Goal: Information Seeking & Learning: Compare options

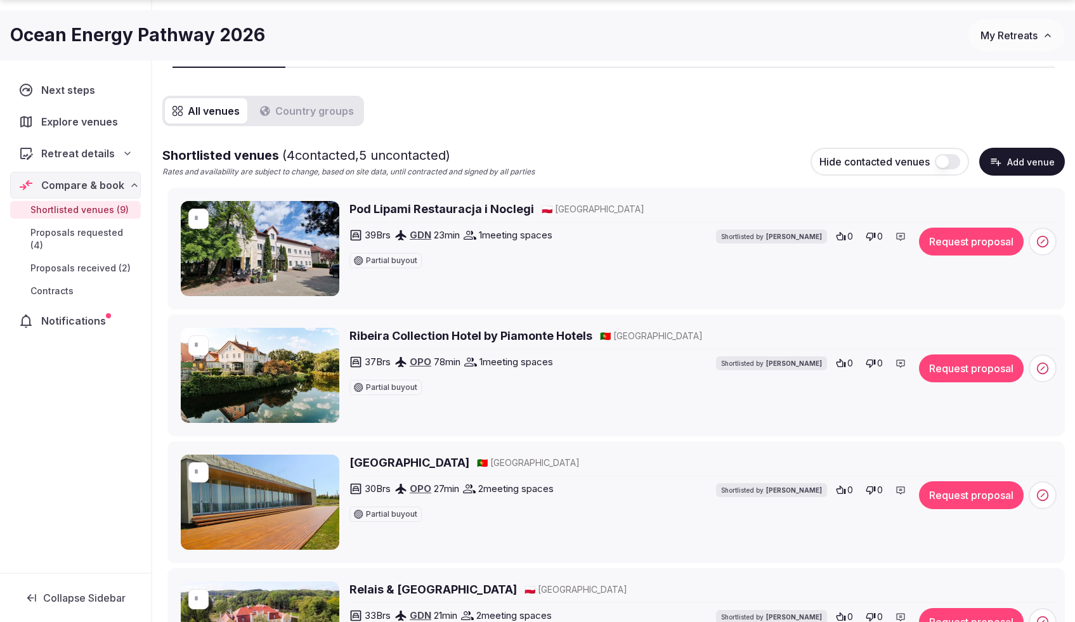
scroll to position [105, 0]
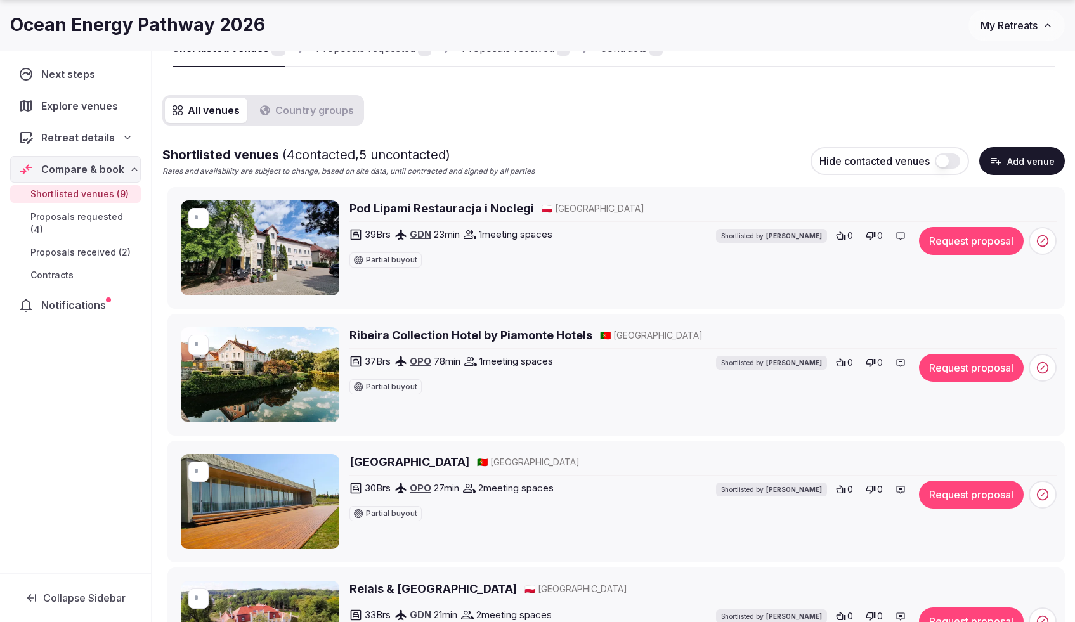
click at [447, 209] on h2 "Pod Lipami Restauracja i Noclegi" at bounding box center [442, 208] width 185 height 16
click at [873, 235] on icon at bounding box center [872, 236] width 10 height 8
click at [872, 360] on icon at bounding box center [872, 363] width 10 height 8
click at [871, 490] on icon at bounding box center [871, 490] width 10 height 10
click at [873, 493] on icon at bounding box center [873, 490] width 10 height 10
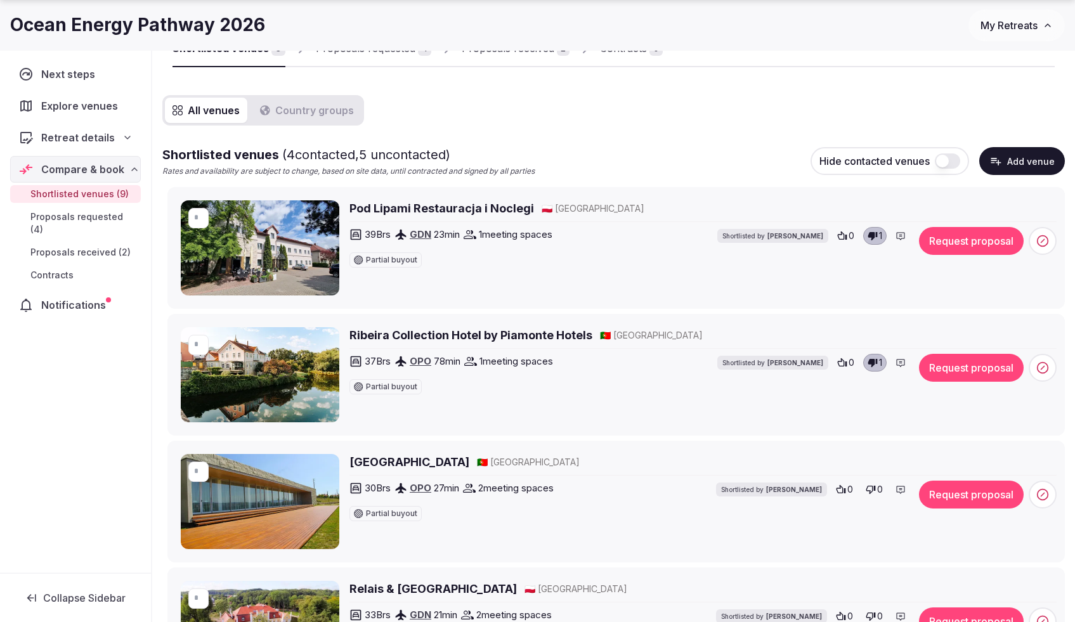
click at [365, 463] on h2 "Lousada Country Hotel" at bounding box center [410, 462] width 120 height 16
click at [843, 490] on icon at bounding box center [842, 489] width 10 height 8
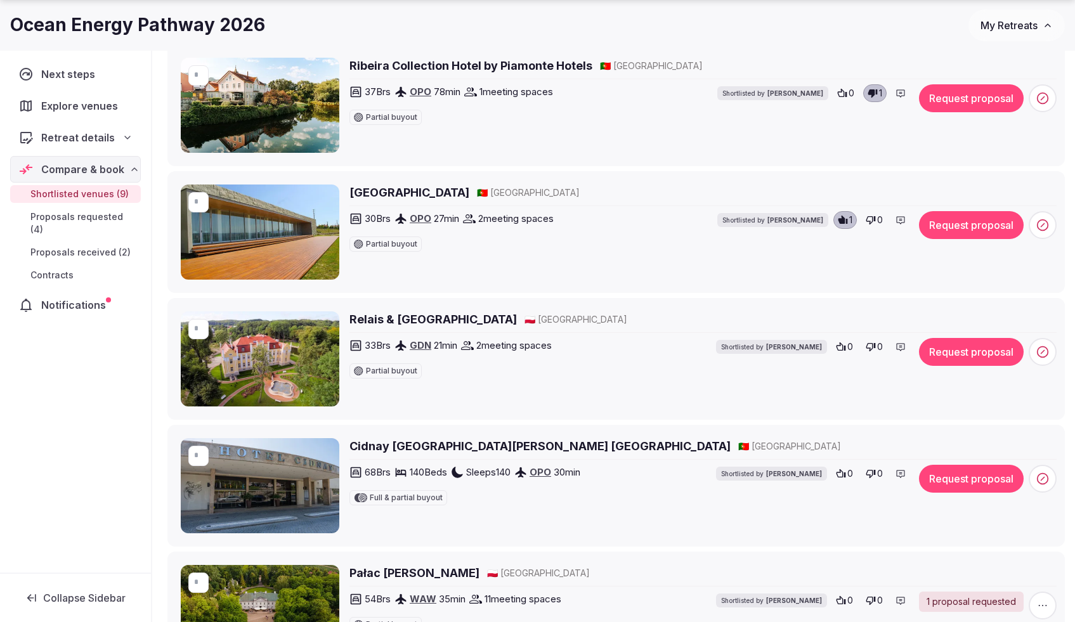
click at [470, 322] on h2 "Relais & Chateaux Hotel Quadrille" at bounding box center [434, 320] width 168 height 16
click at [874, 342] on icon at bounding box center [871, 347] width 10 height 10
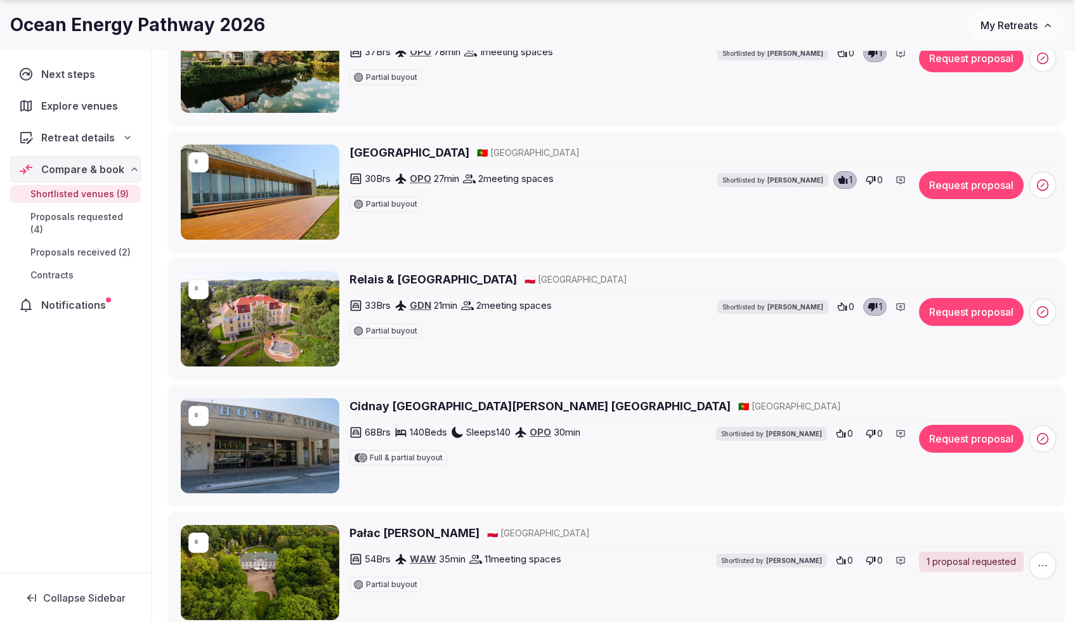
scroll to position [481, 0]
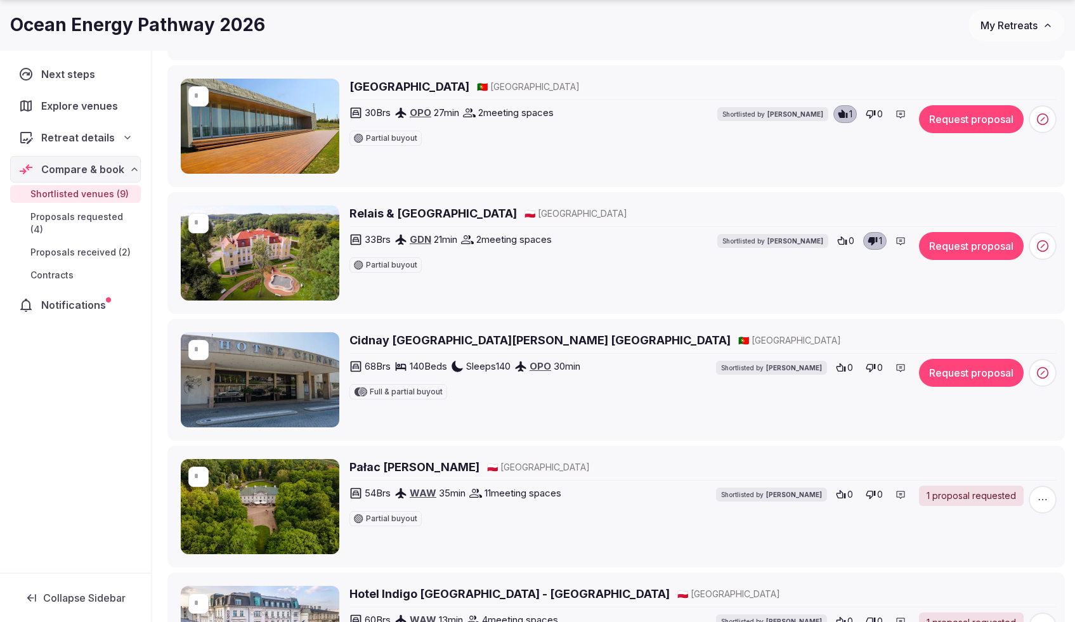
click at [601, 342] on h2 "Cidnay Santo Tirso Charming Hotel & Executive Center" at bounding box center [540, 340] width 381 height 16
click at [874, 369] on icon at bounding box center [871, 368] width 10 height 10
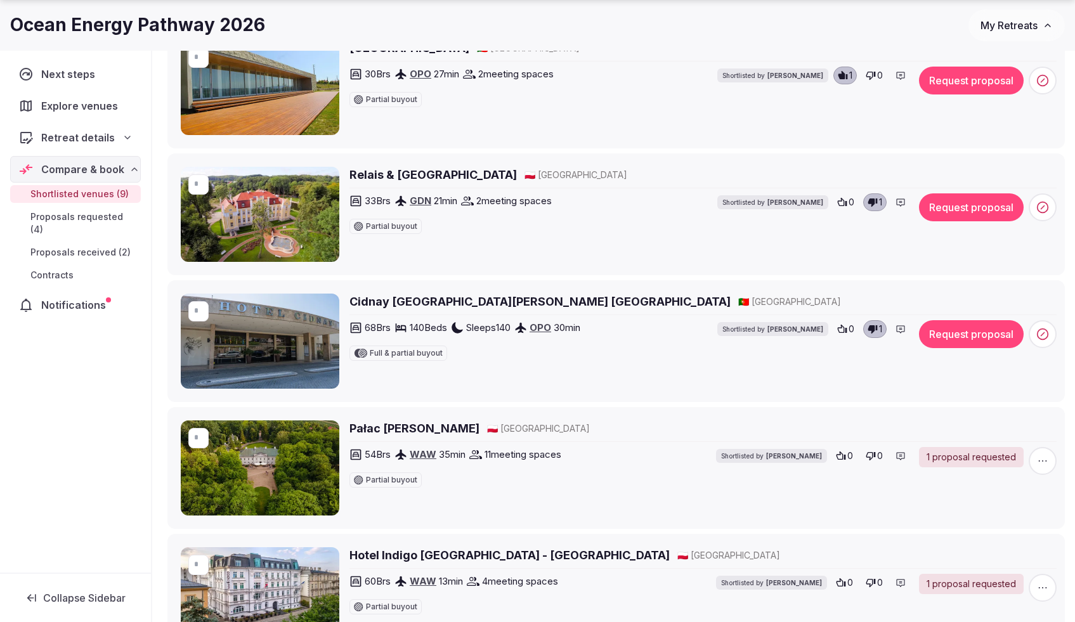
scroll to position [595, 0]
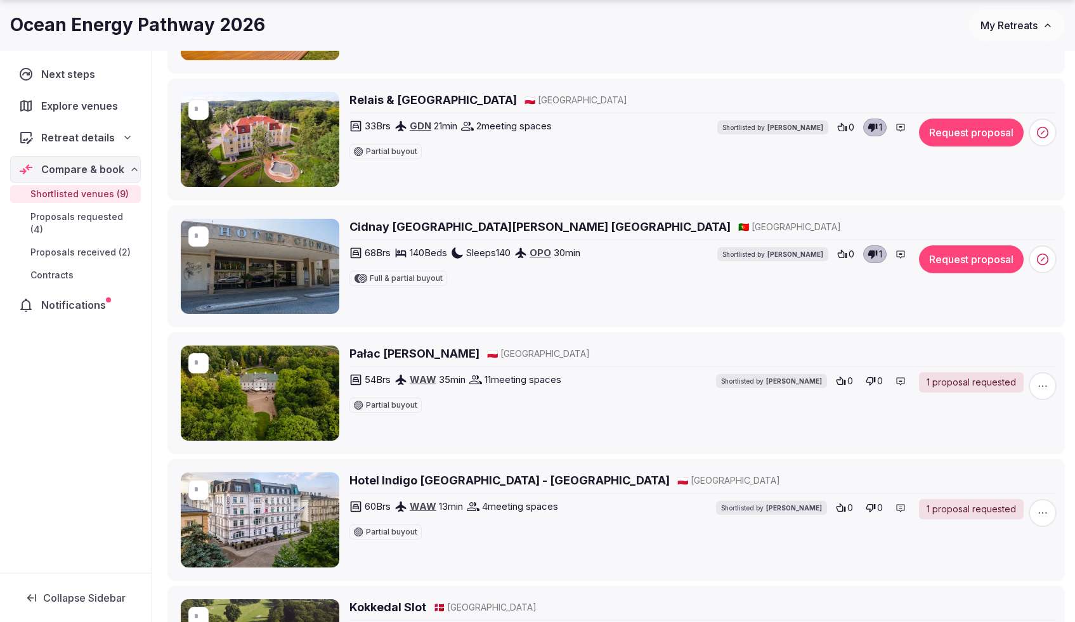
click at [395, 348] on h2 "Pałac Mała Wieś" at bounding box center [415, 354] width 130 height 16
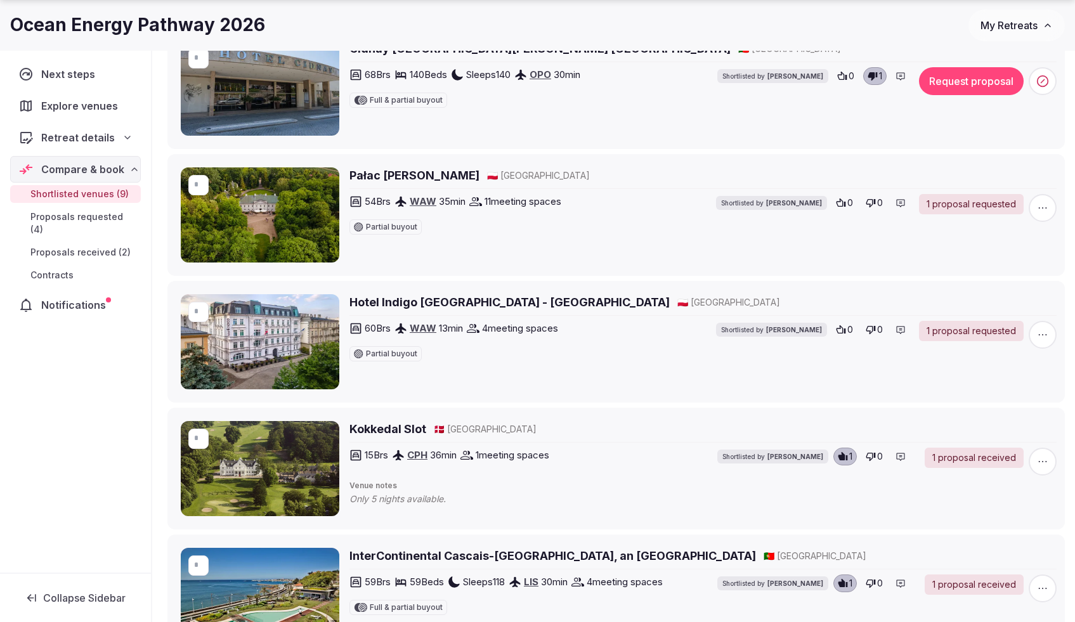
scroll to position [774, 0]
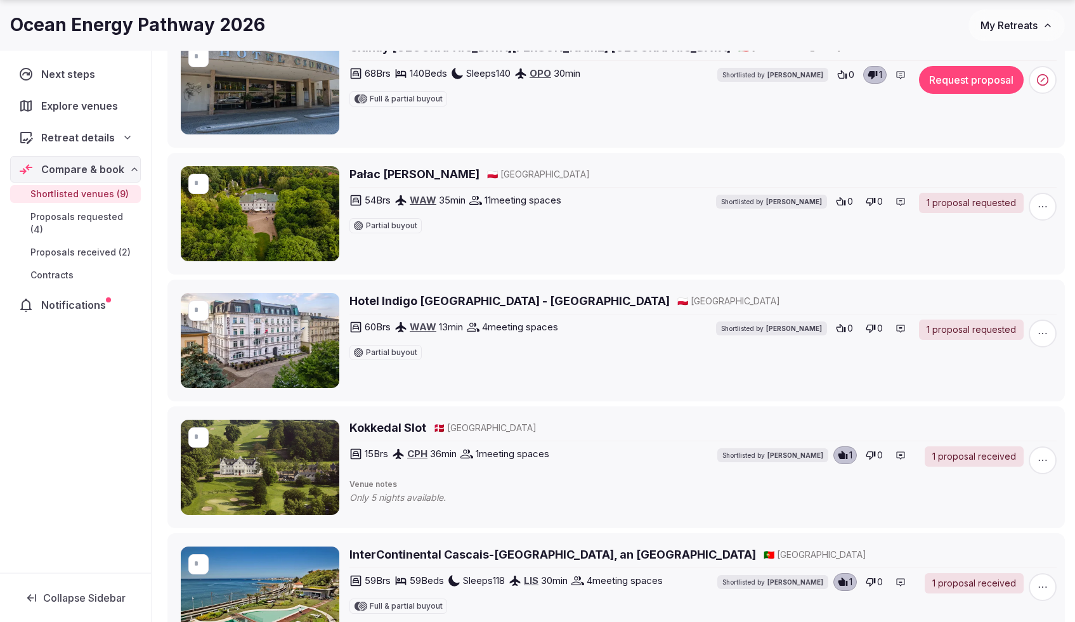
click at [391, 428] on h2 "Kokkedal Slot" at bounding box center [388, 428] width 77 height 16
click at [873, 332] on icon at bounding box center [871, 329] width 10 height 10
click at [872, 200] on icon at bounding box center [872, 202] width 10 height 8
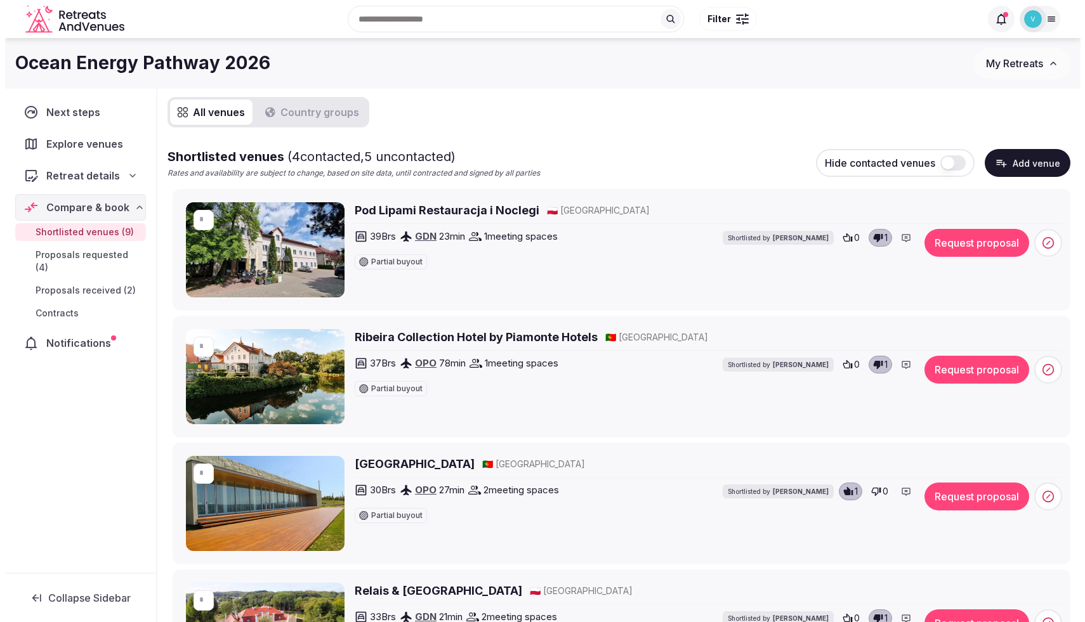
scroll to position [0, 0]
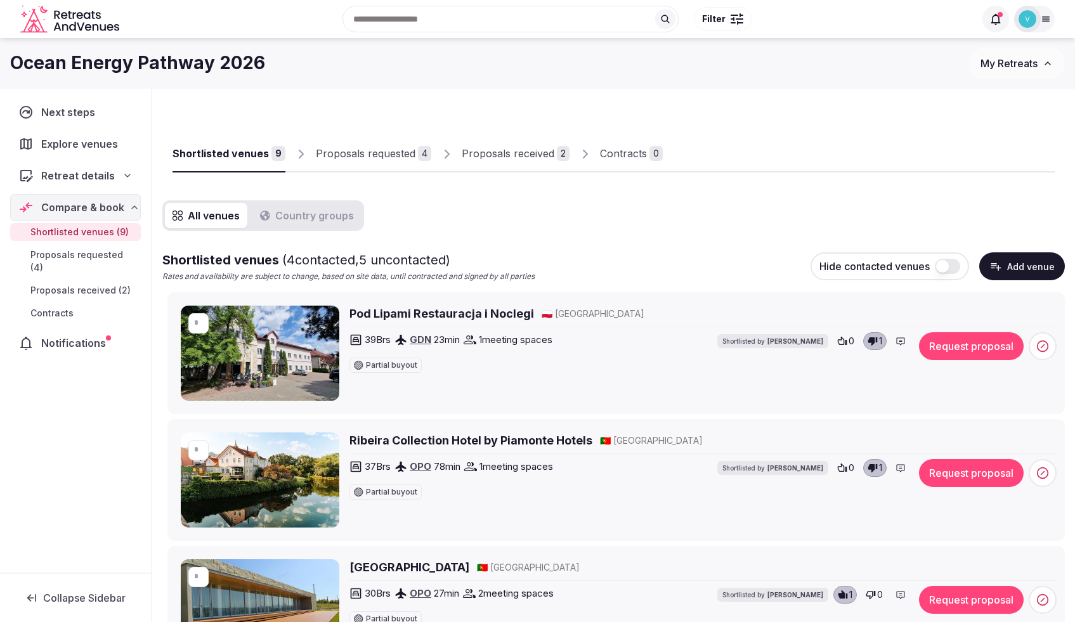
click at [98, 284] on span "Proposals received (2)" at bounding box center [80, 290] width 100 height 13
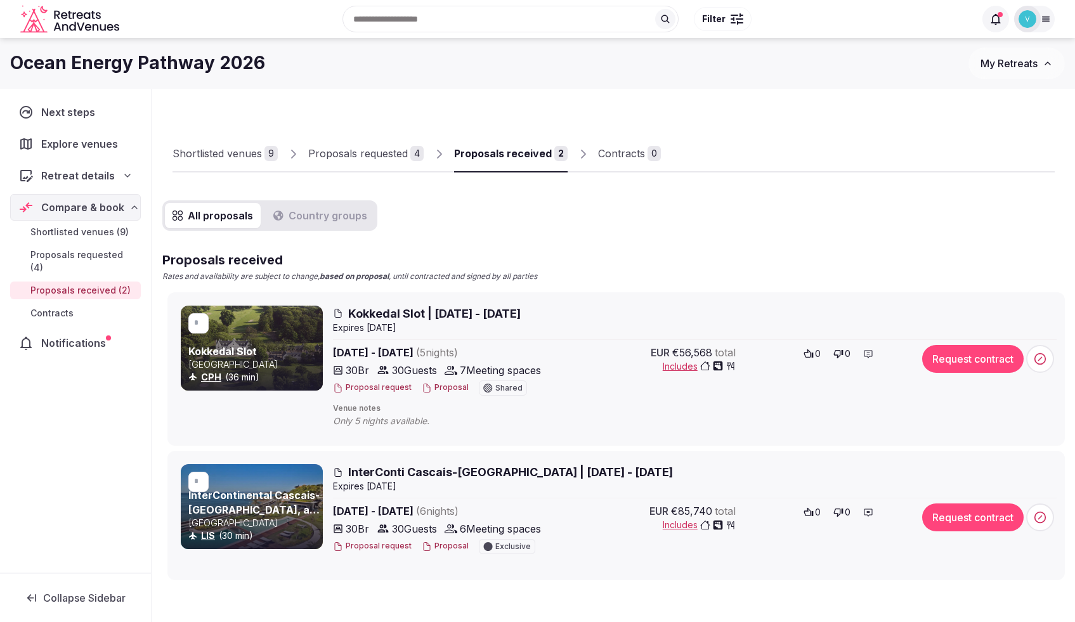
click at [402, 315] on span "Kokkedal Slot | May 31 - June 5 2026" at bounding box center [434, 314] width 173 height 16
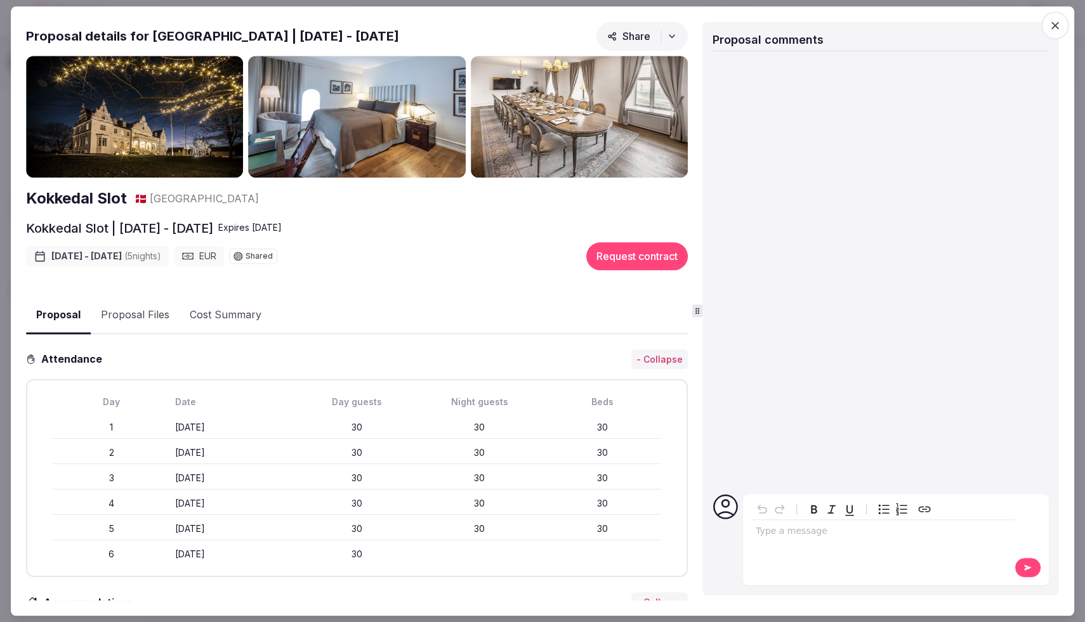
click at [1055, 27] on icon "button" at bounding box center [1055, 25] width 13 height 13
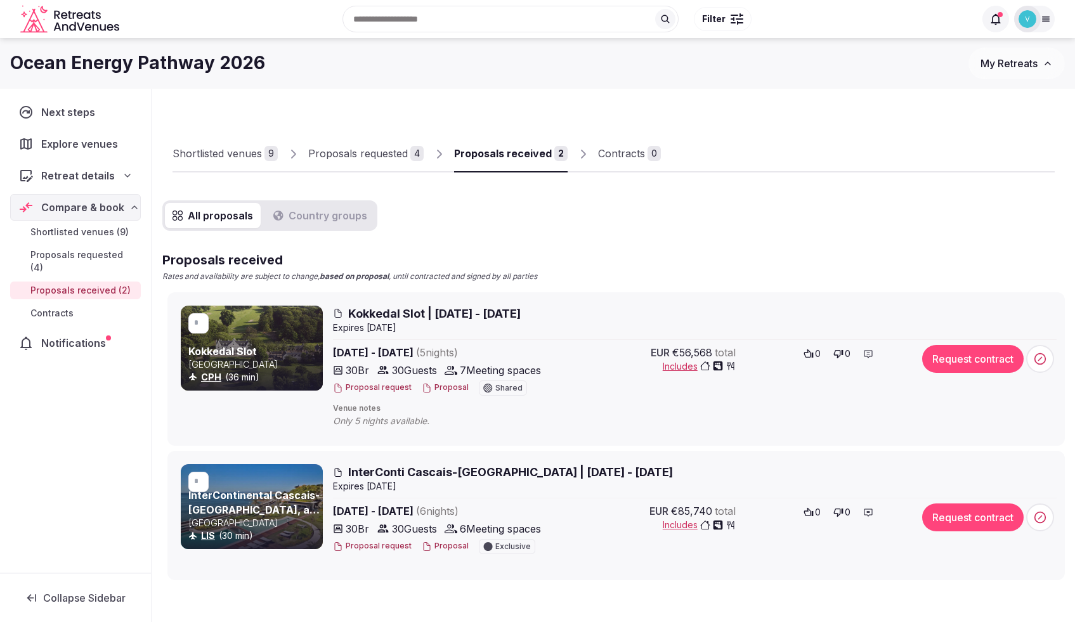
click at [381, 311] on span "Kokkedal Slot | May 31 - June 5 2026" at bounding box center [434, 314] width 173 height 16
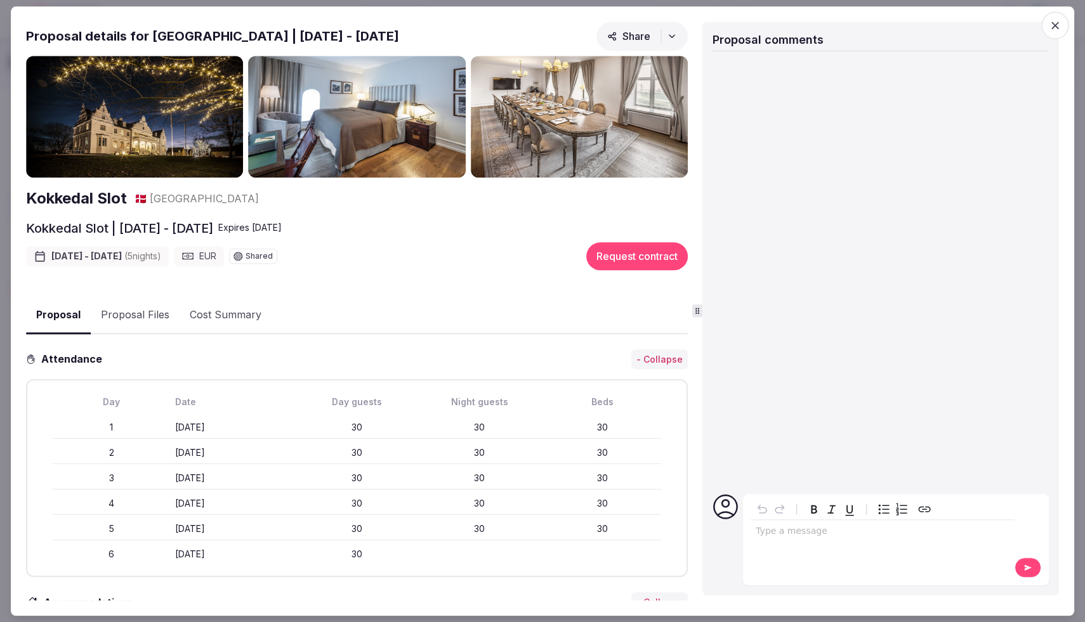
click at [89, 196] on h2 "Kokkedal Slot" at bounding box center [76, 199] width 101 height 22
click at [1056, 21] on icon "button" at bounding box center [1055, 25] width 13 height 13
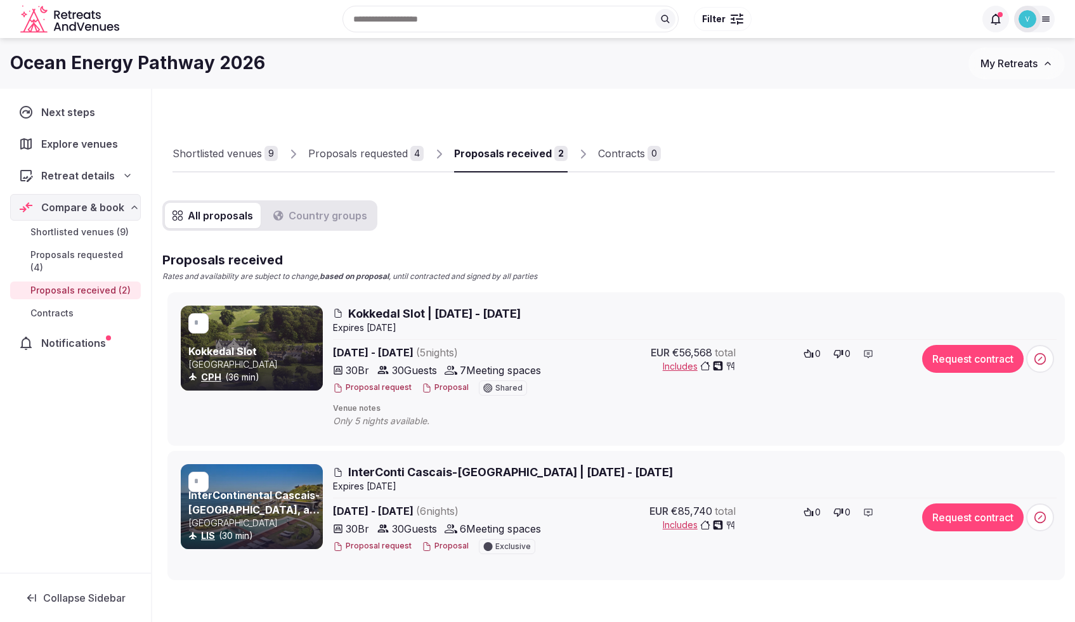
click at [378, 312] on span "Kokkedal Slot | May 31 - June 5 2026" at bounding box center [434, 314] width 173 height 16
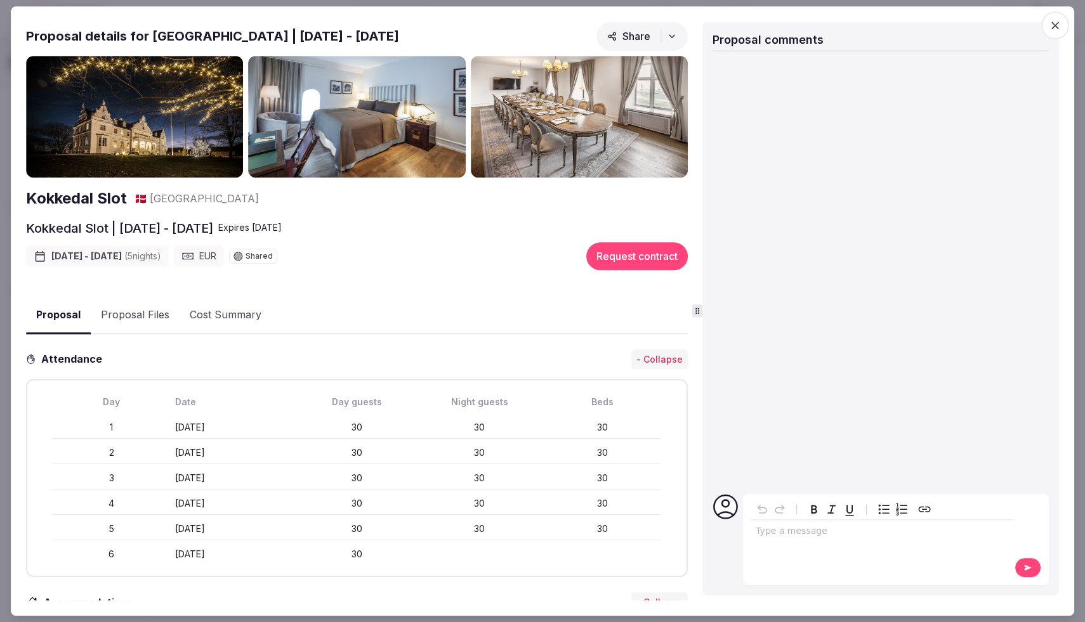
click at [1058, 23] on icon "button" at bounding box center [1055, 25] width 13 height 13
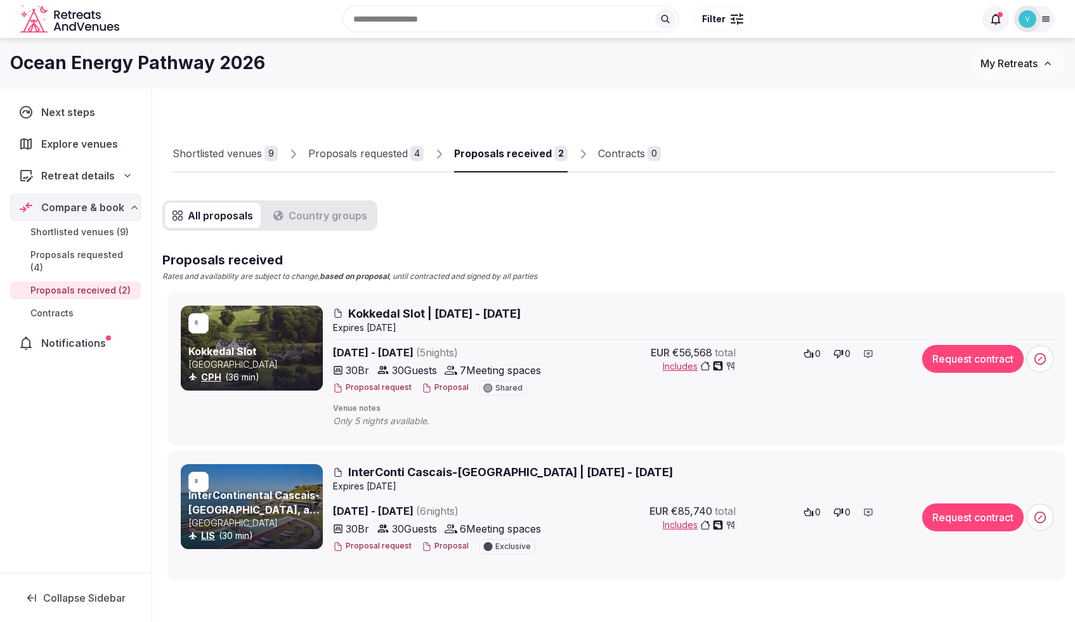
click at [433, 315] on span "Kokkedal Slot | May 31 - June 5 2026" at bounding box center [434, 314] width 173 height 16
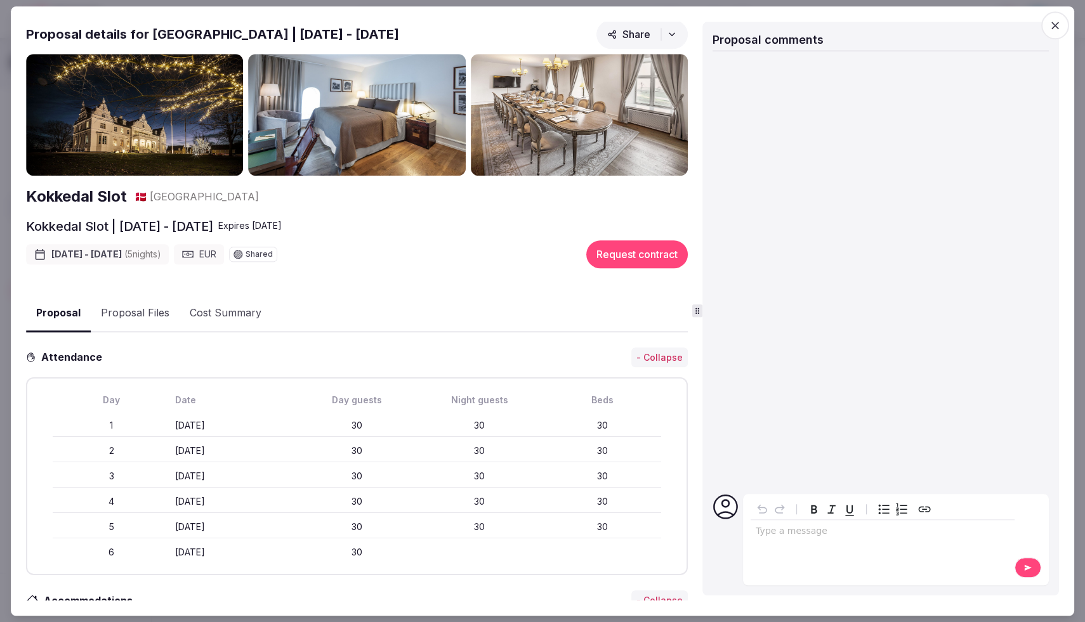
scroll to position [3, 0]
click at [1061, 24] on span "button" at bounding box center [1055, 25] width 28 height 28
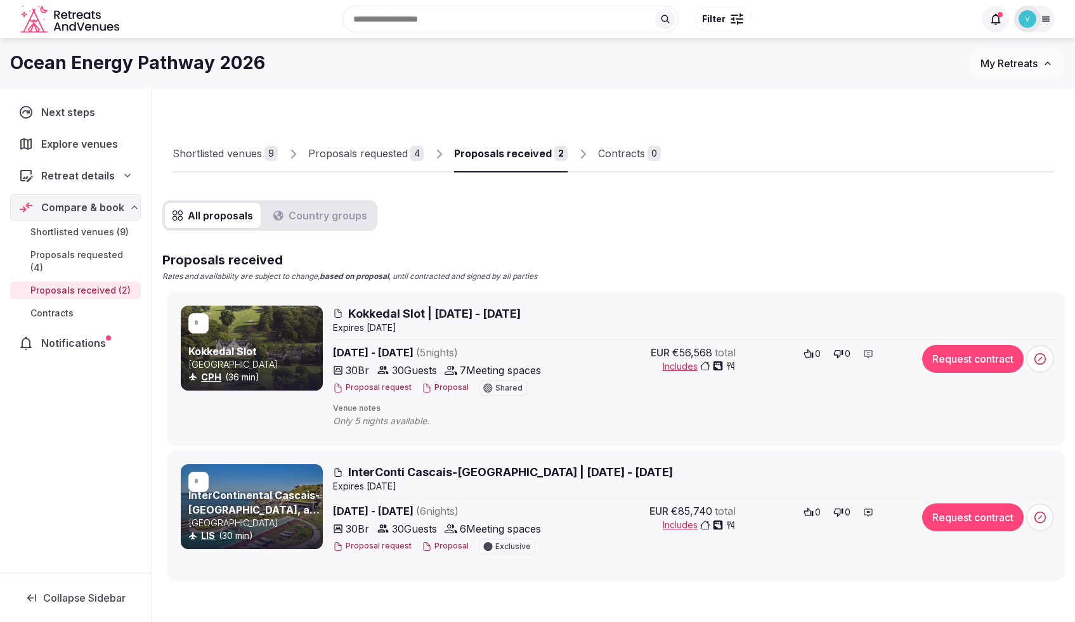
click at [722, 365] on icon "button" at bounding box center [718, 367] width 10 height 10
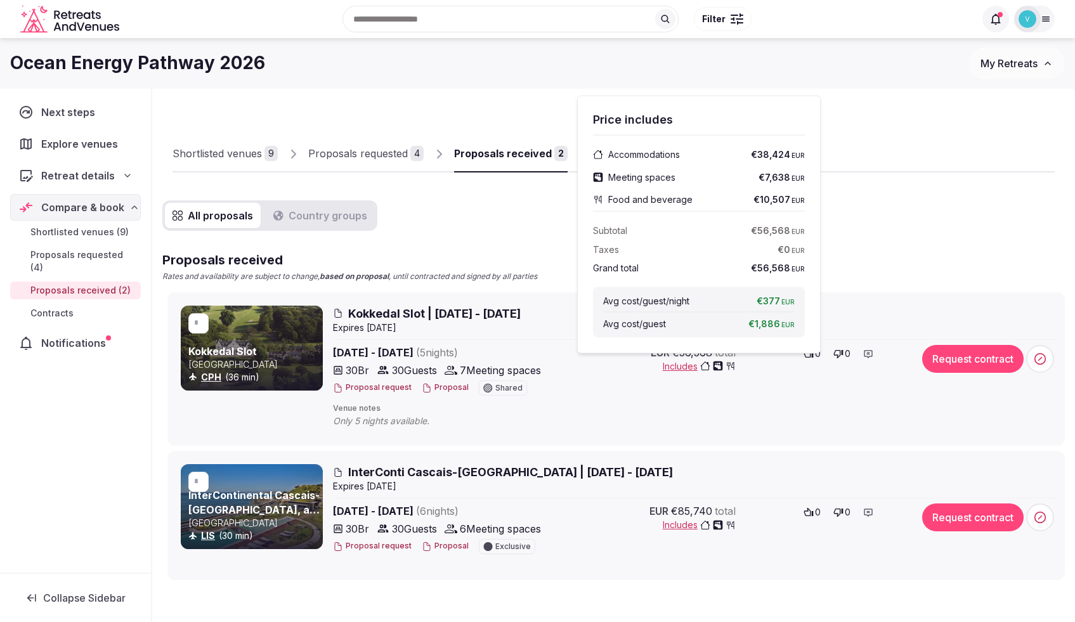
click at [592, 421] on div "Only 5 nights available." at bounding box center [617, 421] width 568 height 14
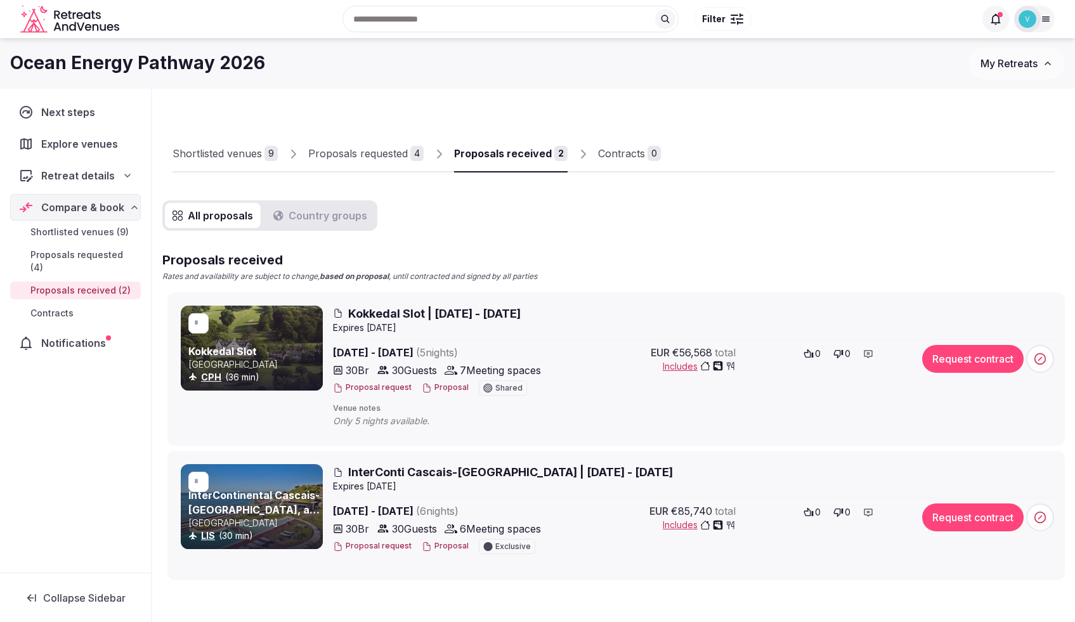
click at [447, 388] on button "Proposal" at bounding box center [445, 388] width 47 height 11
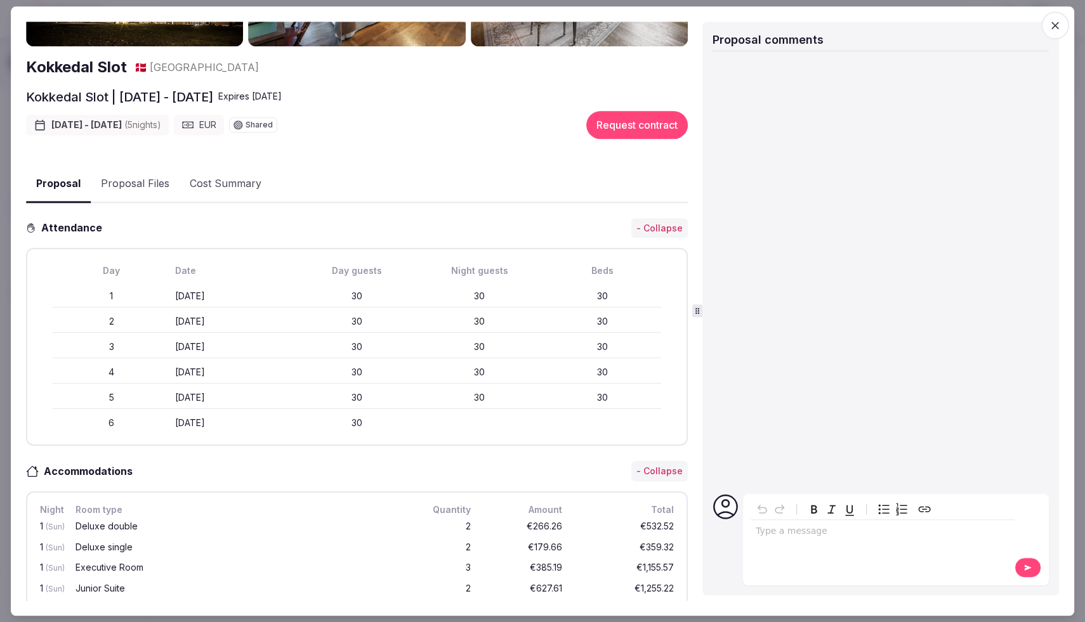
scroll to position [0, 0]
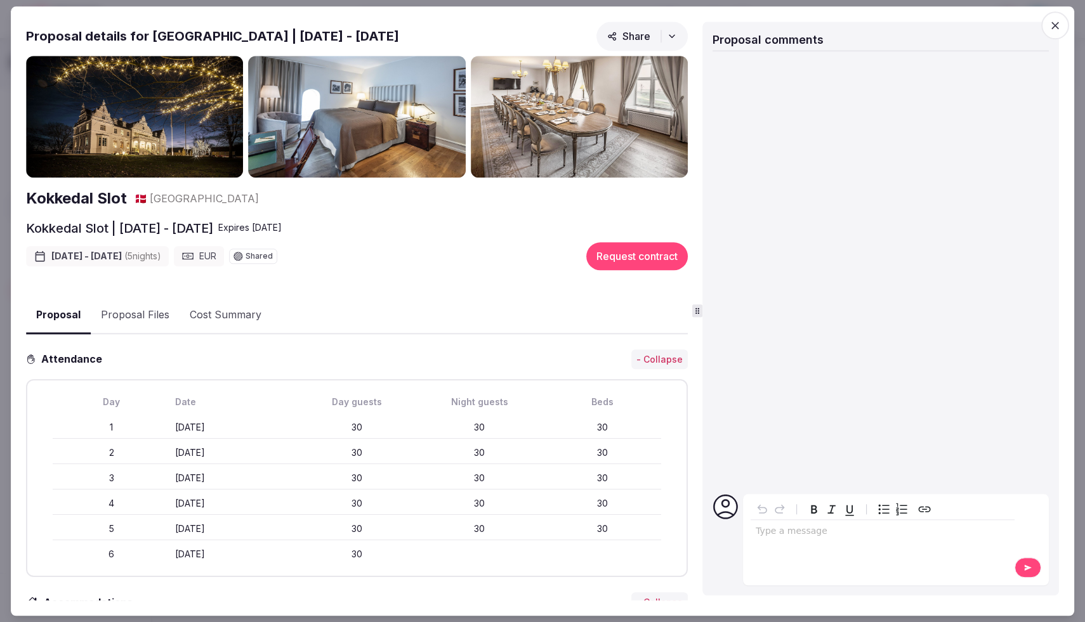
click at [1060, 27] on icon "button" at bounding box center [1055, 25] width 13 height 13
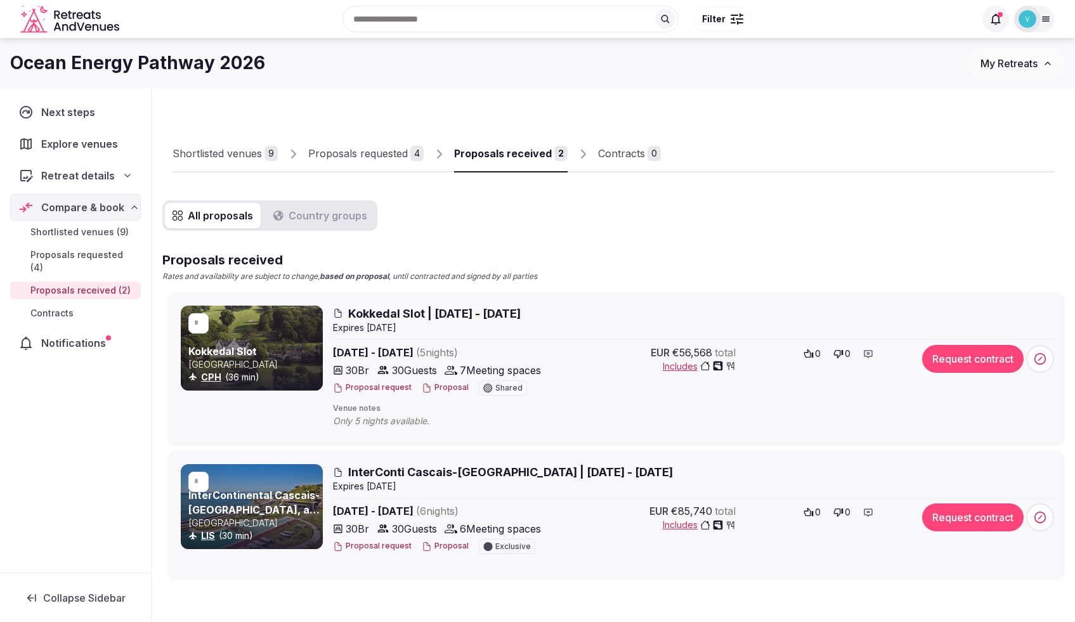
click at [428, 314] on span "Kokkedal Slot | May 31 - June 5 2026" at bounding box center [434, 314] width 173 height 16
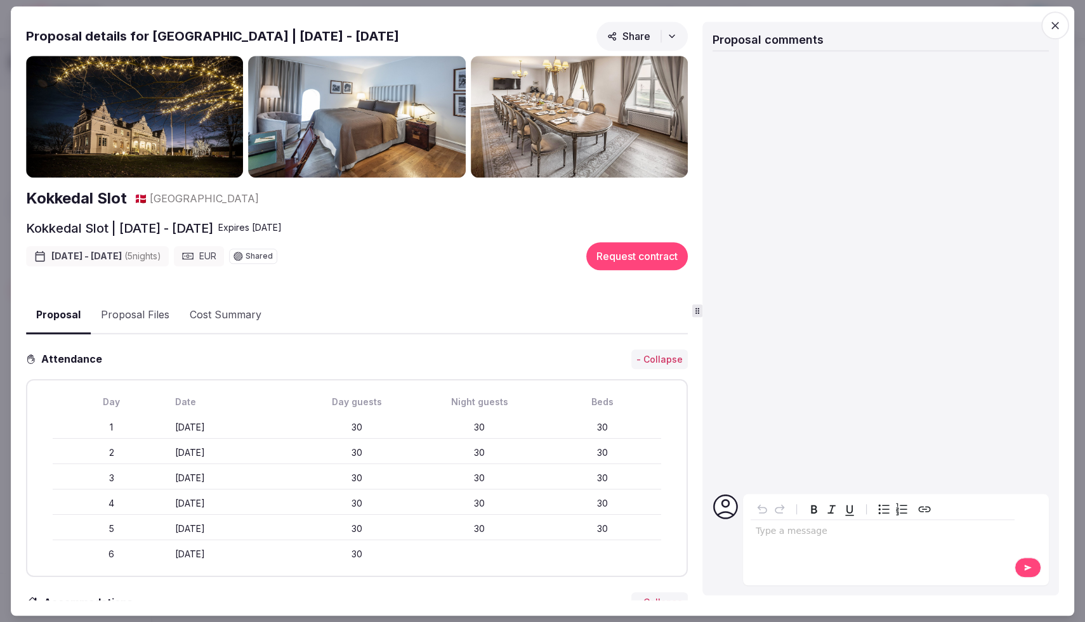
click at [1053, 27] on icon "button" at bounding box center [1055, 25] width 13 height 13
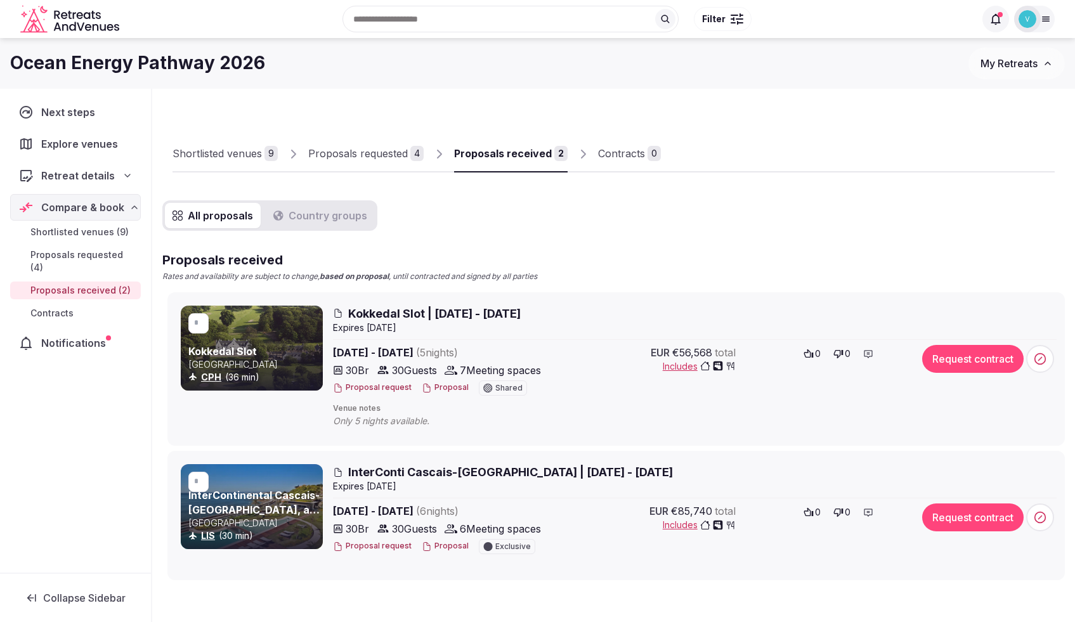
click at [437, 313] on span "Kokkedal Slot | May 31 - June 5 2026" at bounding box center [434, 314] width 173 height 16
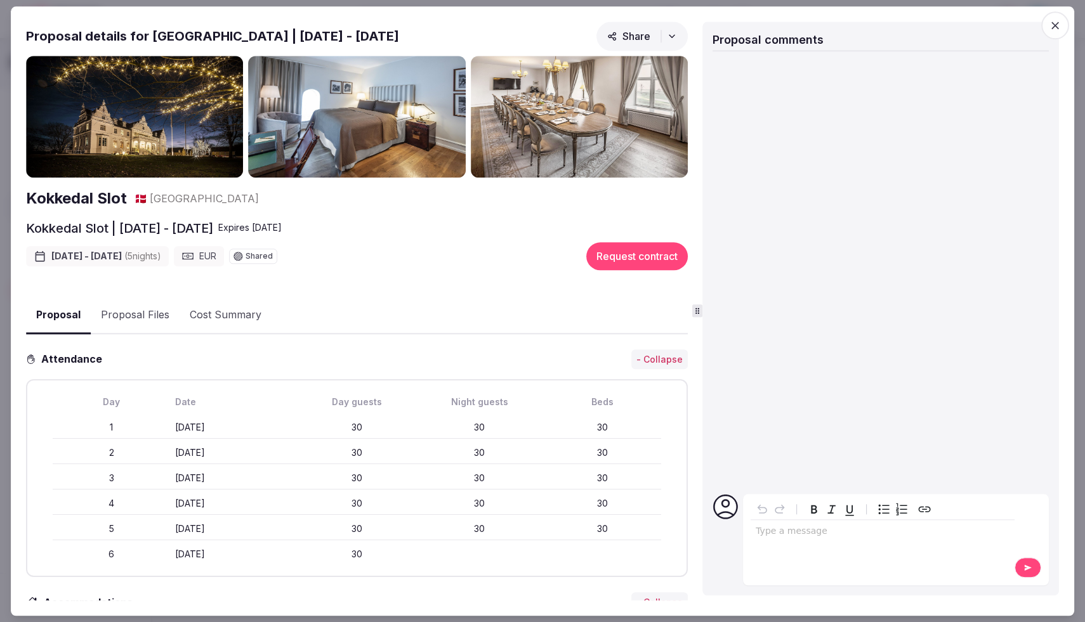
click at [1062, 27] on span "button" at bounding box center [1055, 25] width 28 height 28
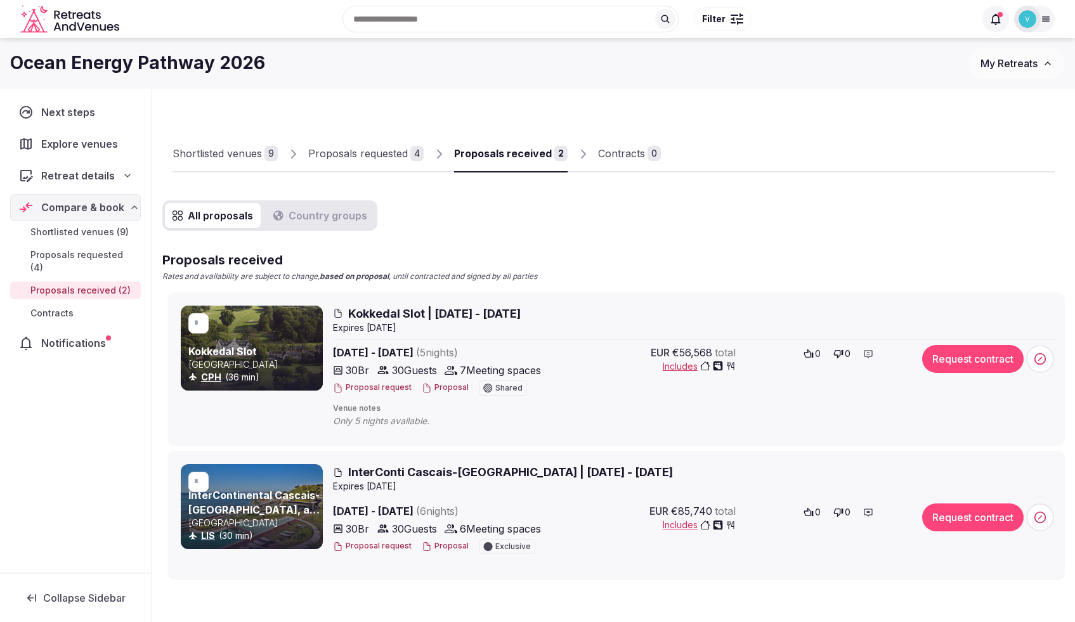
click at [417, 315] on span "Kokkedal Slot | May 31 - June 5 2026" at bounding box center [434, 314] width 173 height 16
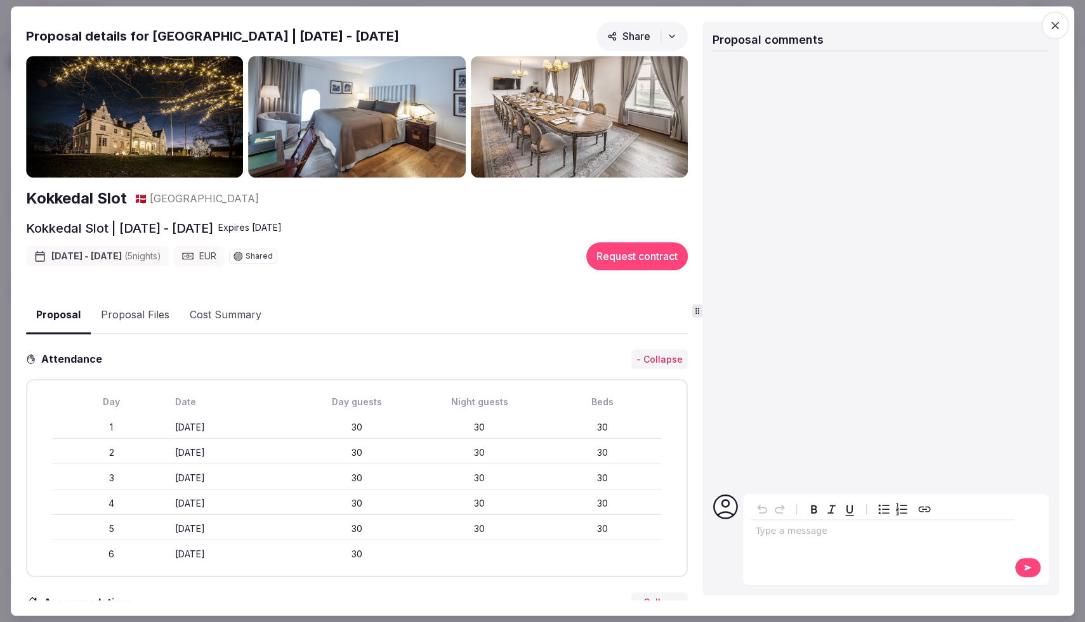
click at [1054, 21] on icon "button" at bounding box center [1055, 25] width 13 height 13
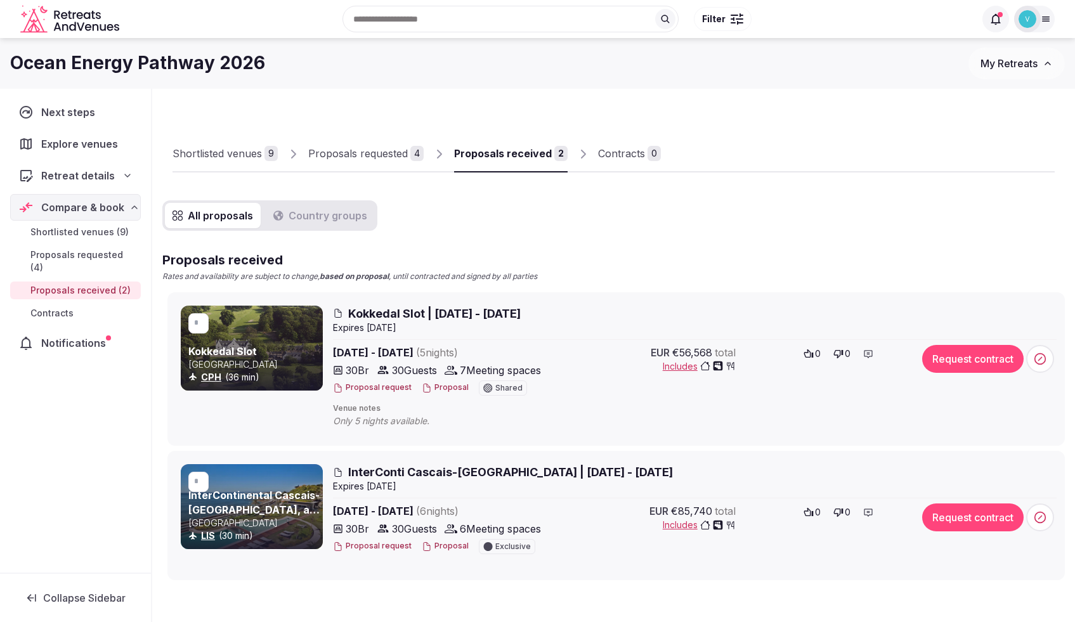
click at [810, 356] on icon at bounding box center [809, 354] width 10 height 10
click at [837, 518] on button "0" at bounding box center [842, 513] width 25 height 18
click at [79, 237] on span "Shortlisted venues (9)" at bounding box center [79, 232] width 98 height 13
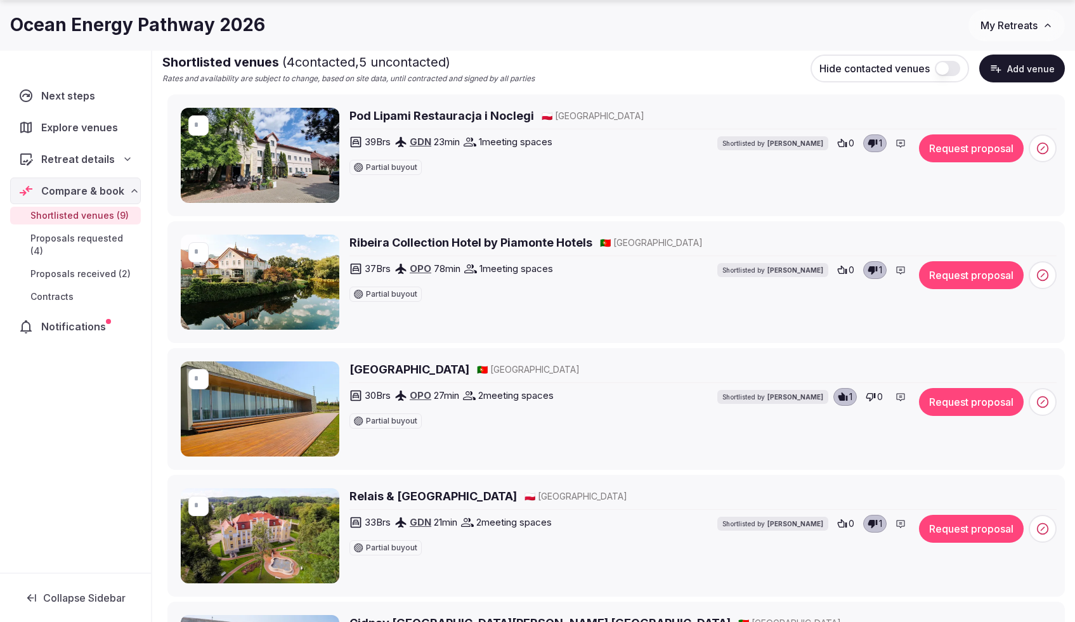
scroll to position [198, 0]
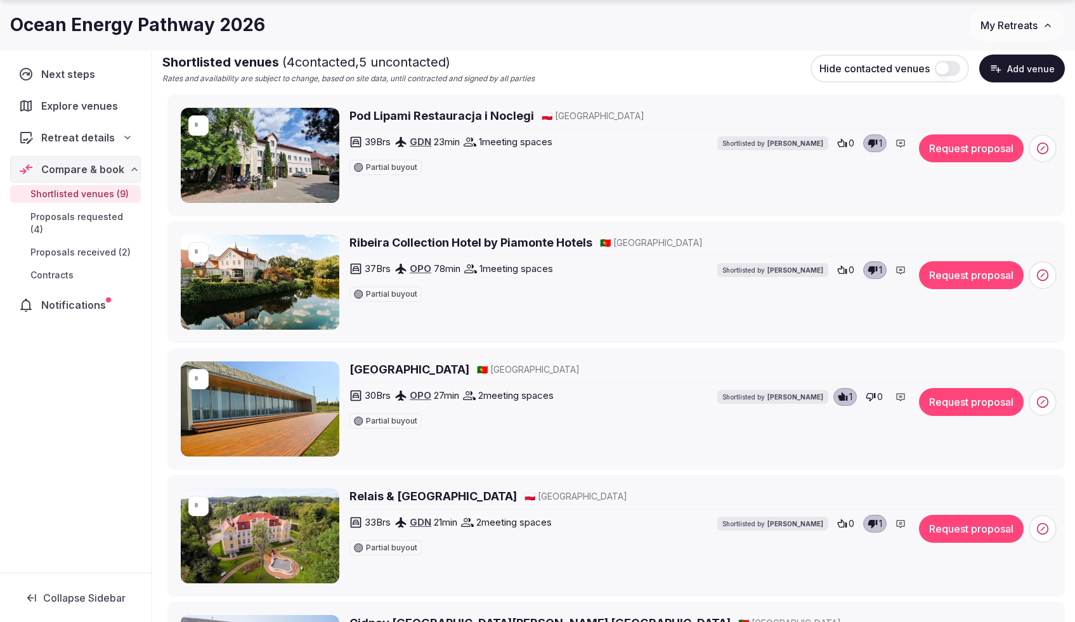
click at [471, 240] on h2 "Ribeira Collection Hotel by Piamonte Hotels" at bounding box center [471, 243] width 243 height 16
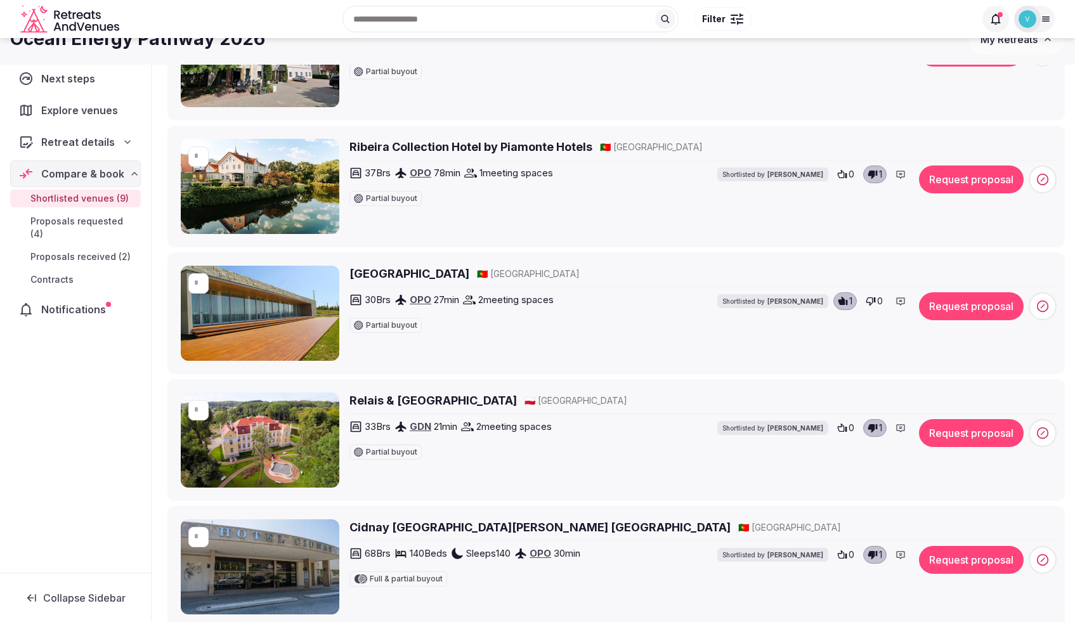
scroll to position [0, 0]
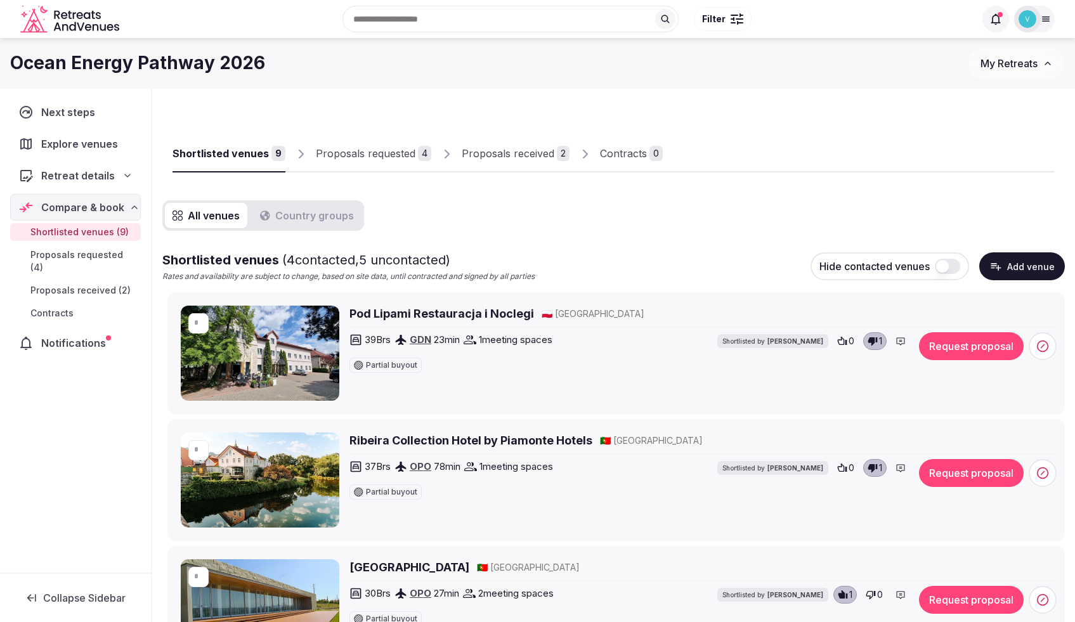
click at [76, 249] on span "Proposals requested (4)" at bounding box center [82, 261] width 105 height 25
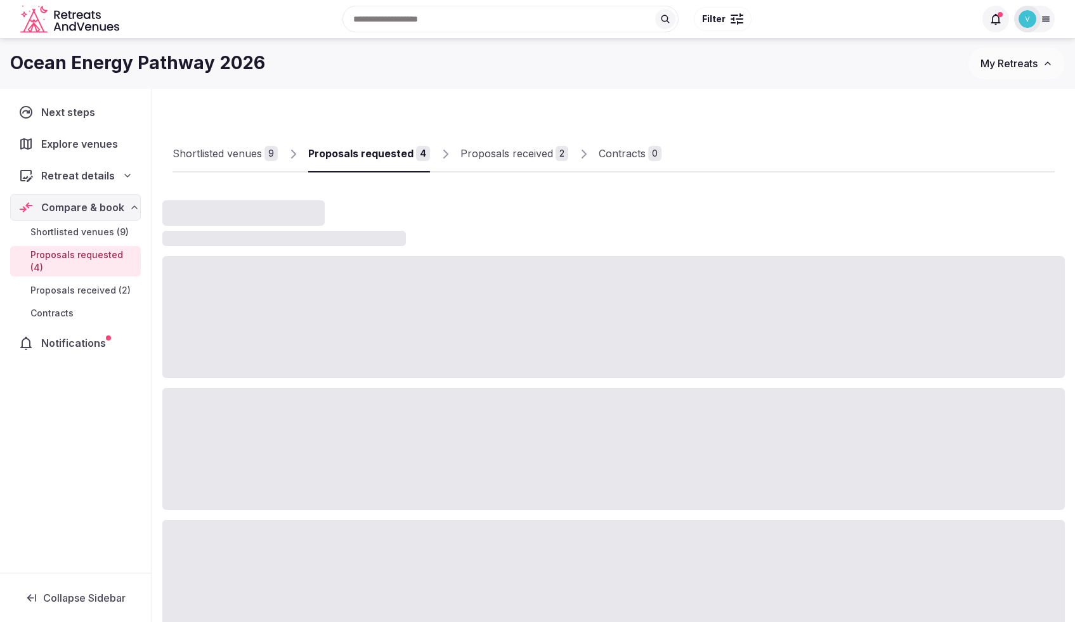
click at [82, 254] on span "Proposals requested (4)" at bounding box center [82, 261] width 105 height 25
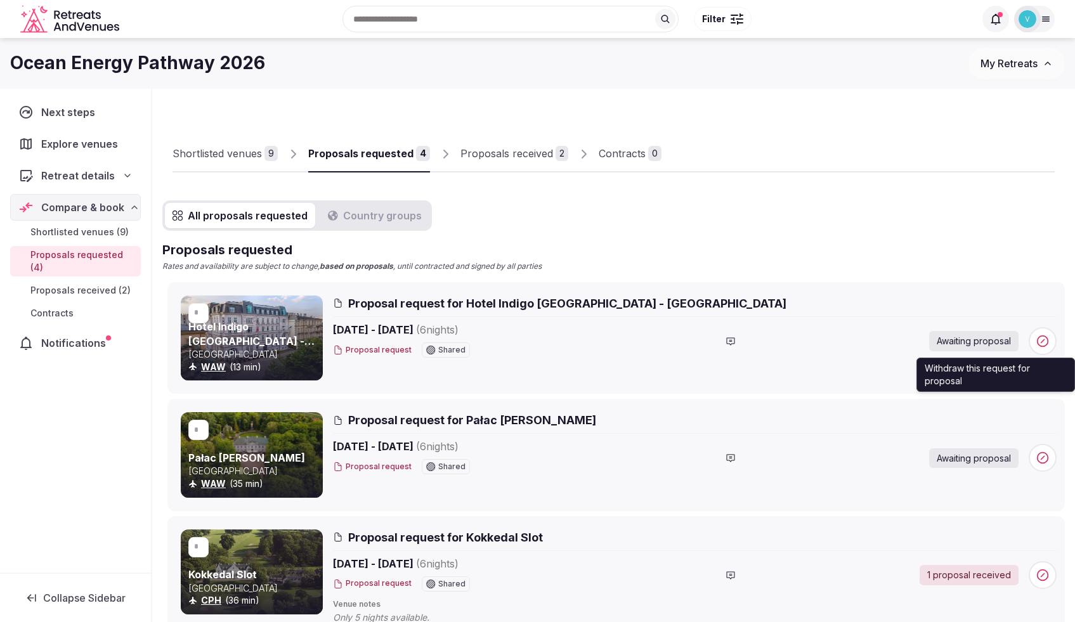
click at [1045, 348] on span at bounding box center [1043, 341] width 28 height 28
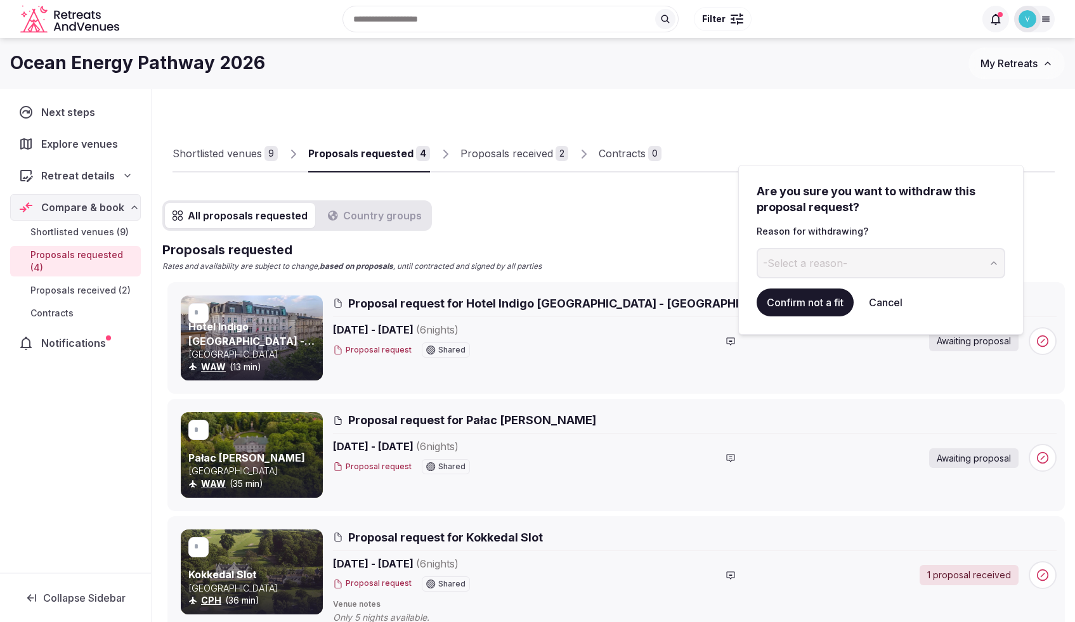
click at [810, 261] on span "-Select a reason-" at bounding box center [805, 263] width 84 height 14
click at [792, 310] on button "Confirm not a fit" at bounding box center [805, 303] width 97 height 28
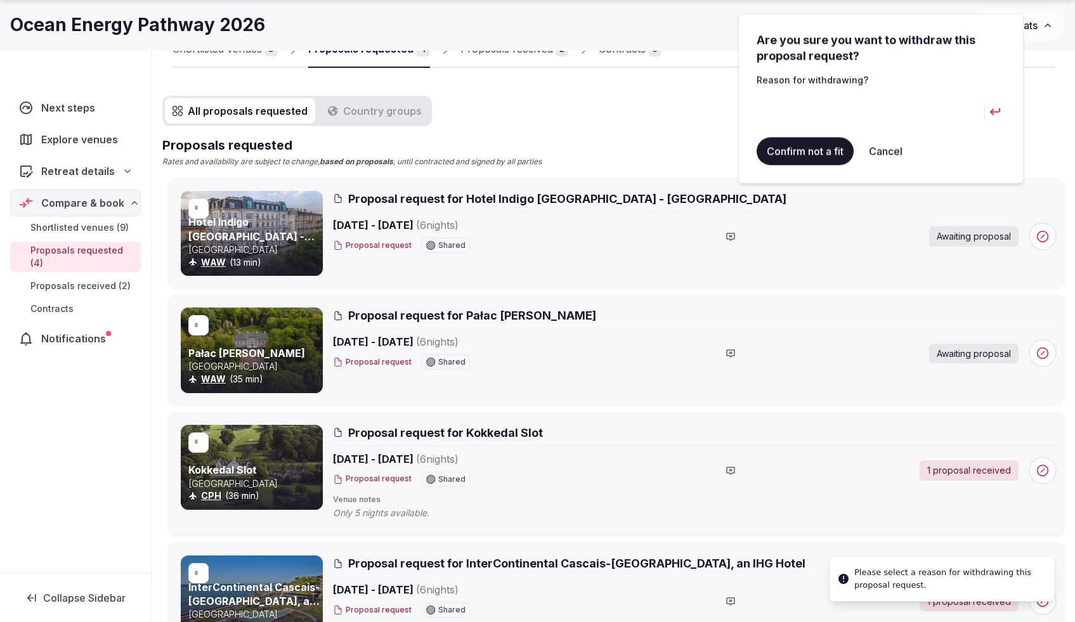
scroll to position [241, 0]
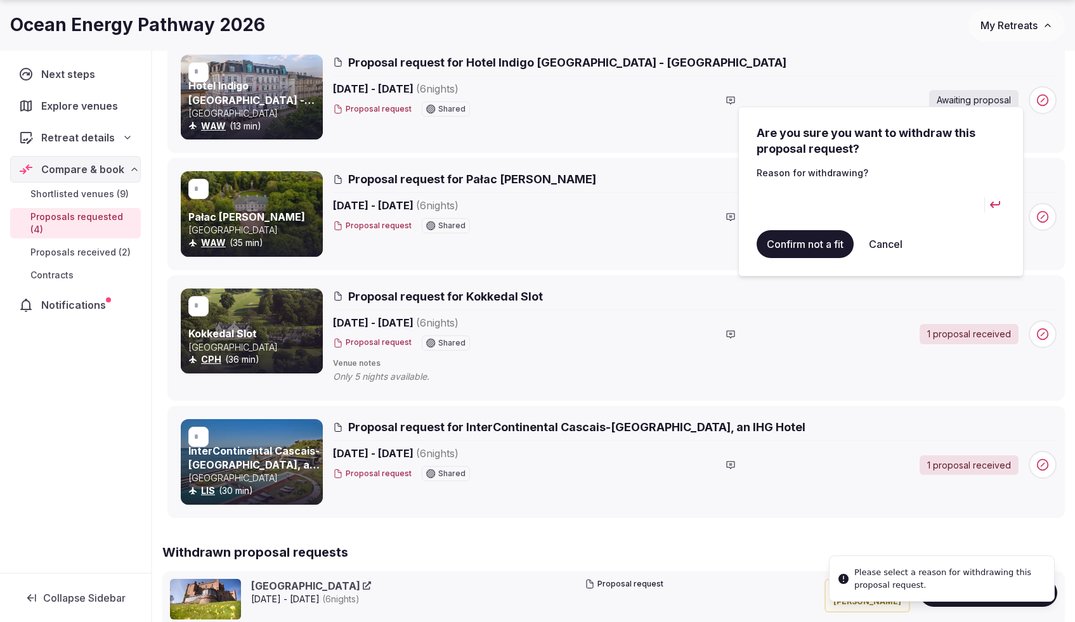
click at [806, 249] on button "Confirm not a fit" at bounding box center [805, 244] width 97 height 28
drag, startPoint x: 795, startPoint y: 179, endPoint x: 836, endPoint y: 173, distance: 41.0
click at [795, 179] on p "Reason for withdrawing?" at bounding box center [881, 173] width 249 height 13
click at [811, 247] on button "Confirm not a fit" at bounding box center [805, 244] width 97 height 28
click at [883, 247] on button "Cancel" at bounding box center [886, 244] width 54 height 28
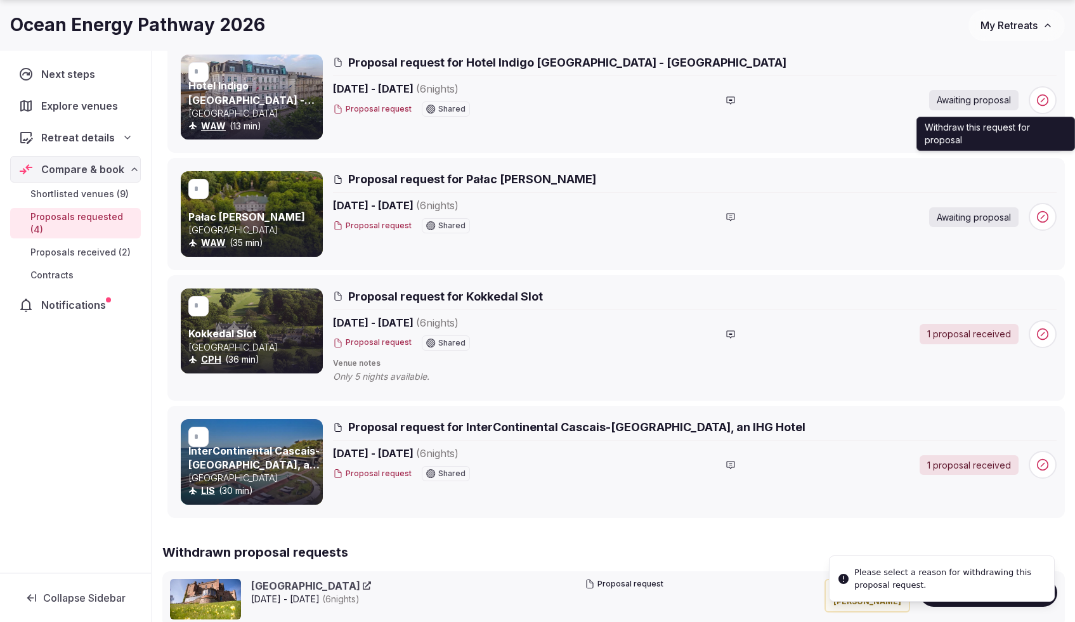
click at [1044, 102] on icon at bounding box center [1043, 100] width 13 height 13
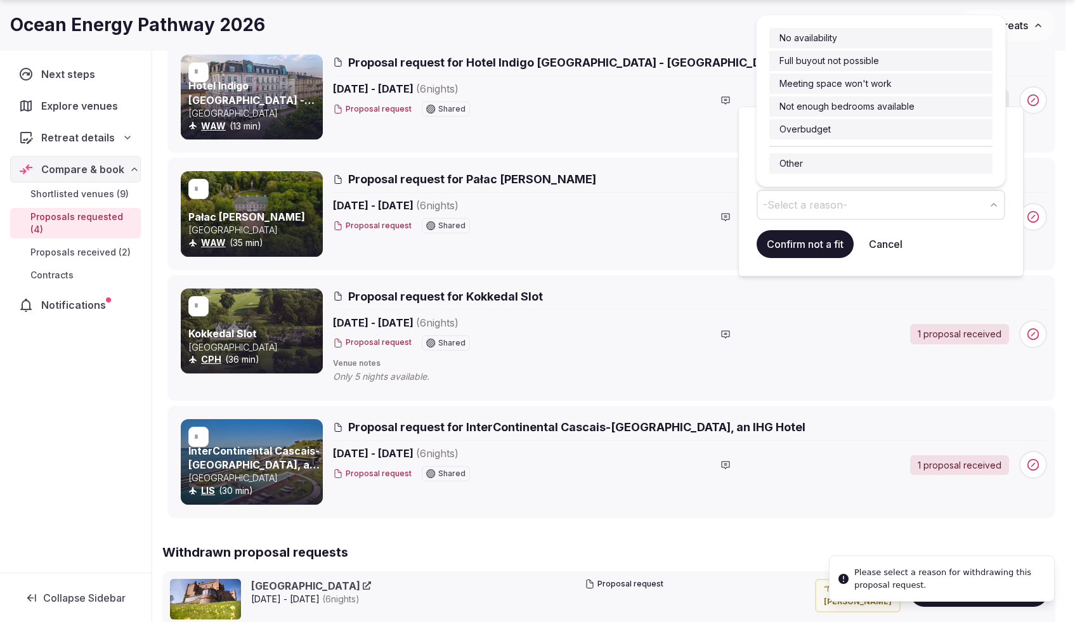
click at [808, 202] on span "-Select a reason-" at bounding box center [805, 205] width 84 height 14
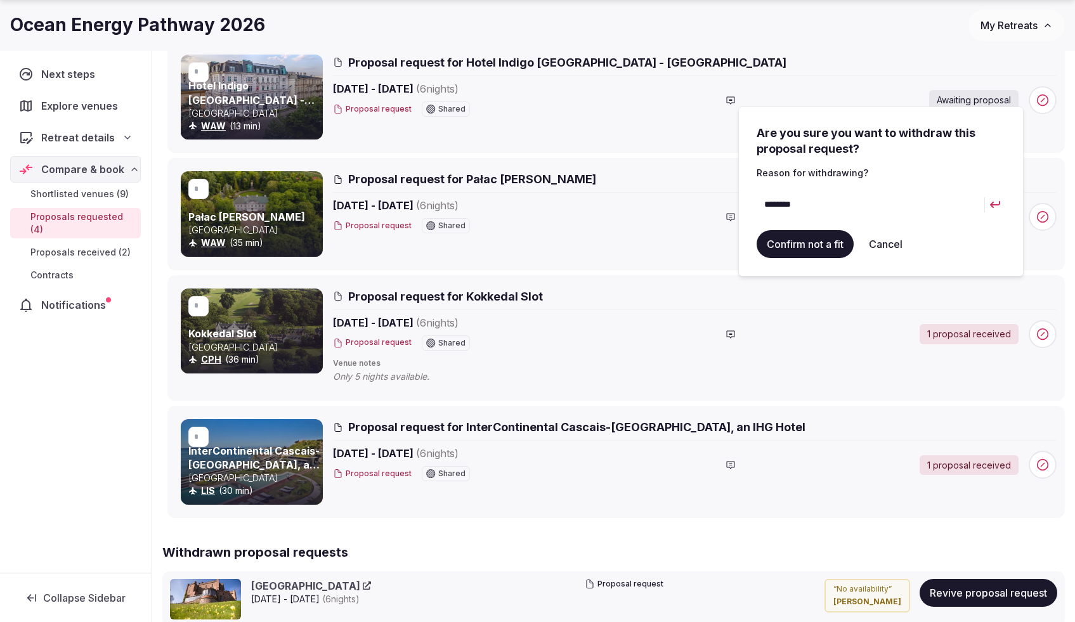
type input "********"
click at [855, 240] on form "Confirm not a fit Cancel" at bounding box center [881, 244] width 249 height 28
click at [822, 253] on button "Confirm not a fit" at bounding box center [805, 244] width 97 height 28
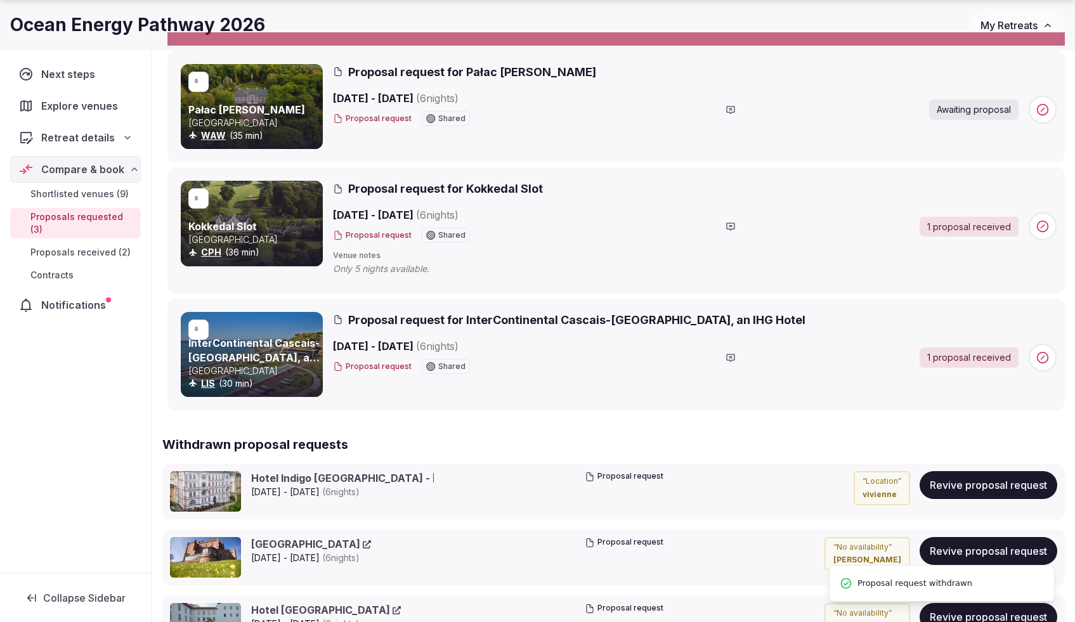
scroll to position [0, 0]
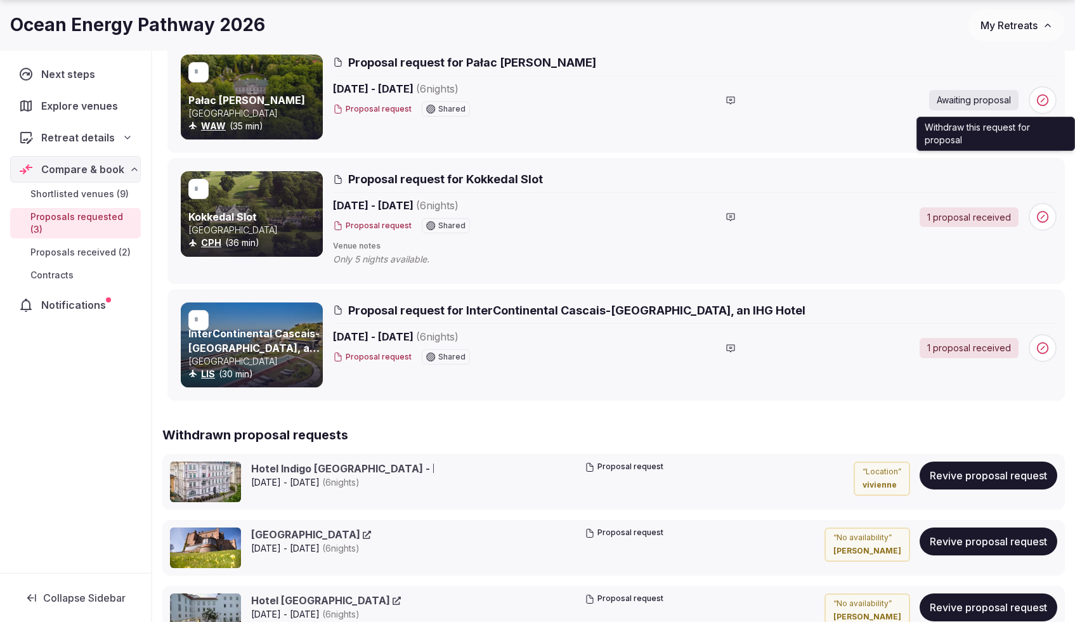
click at [1041, 107] on span at bounding box center [1043, 100] width 28 height 28
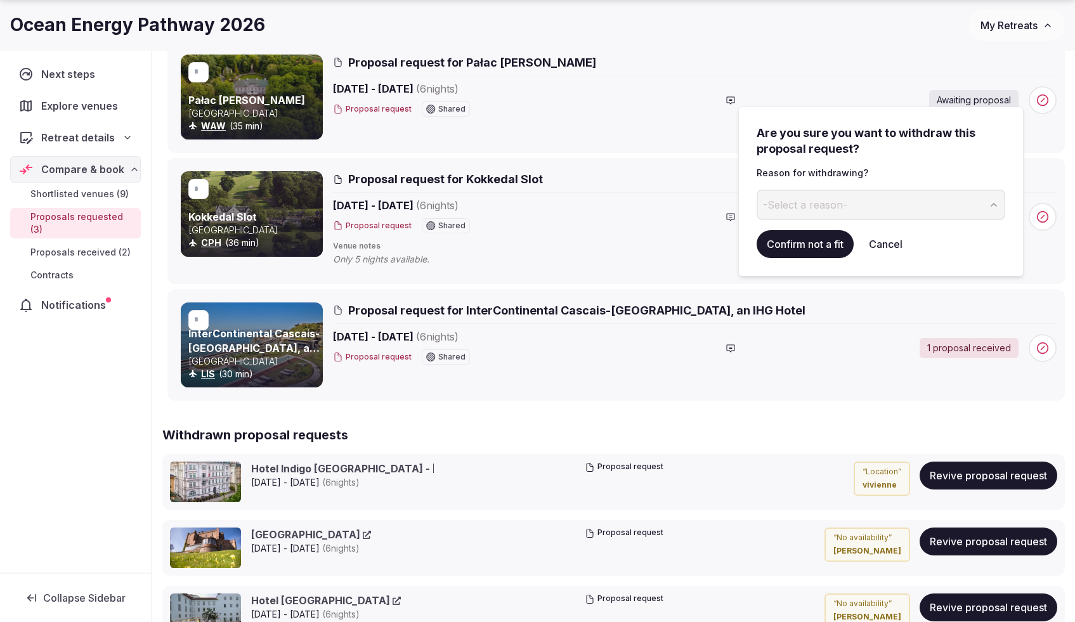
click at [796, 202] on span "-Select a reason-" at bounding box center [805, 205] width 84 height 14
click at [798, 204] on input at bounding box center [871, 205] width 228 height 30
type input "********"
click at [985, 190] on button "submit" at bounding box center [995, 205] width 20 height 30
click at [787, 246] on button "Confirm not a fit" at bounding box center [805, 244] width 97 height 28
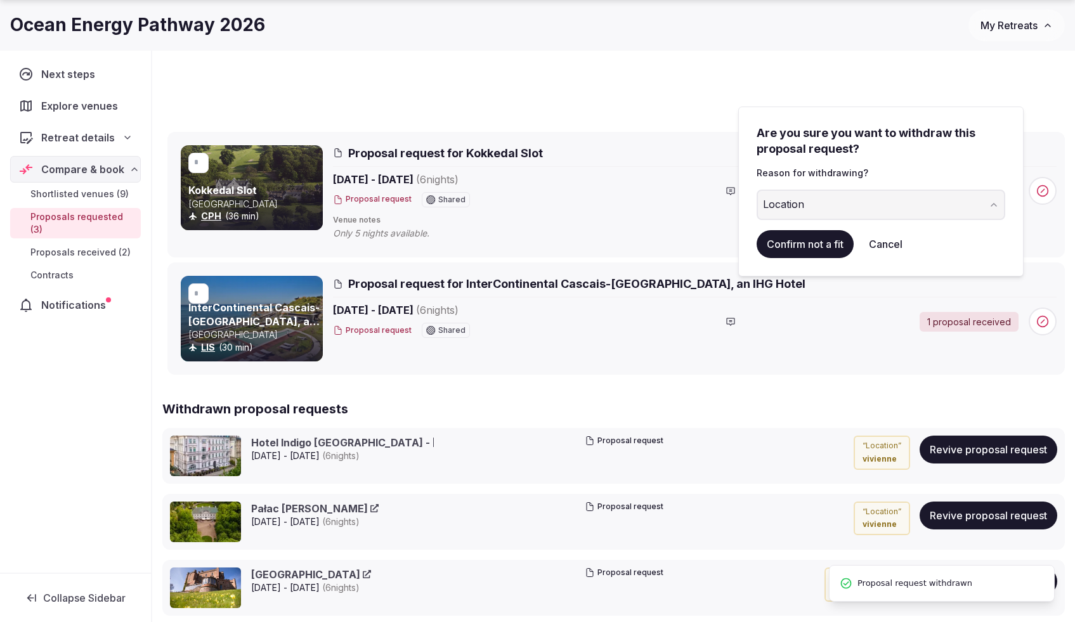
scroll to position [49, 0]
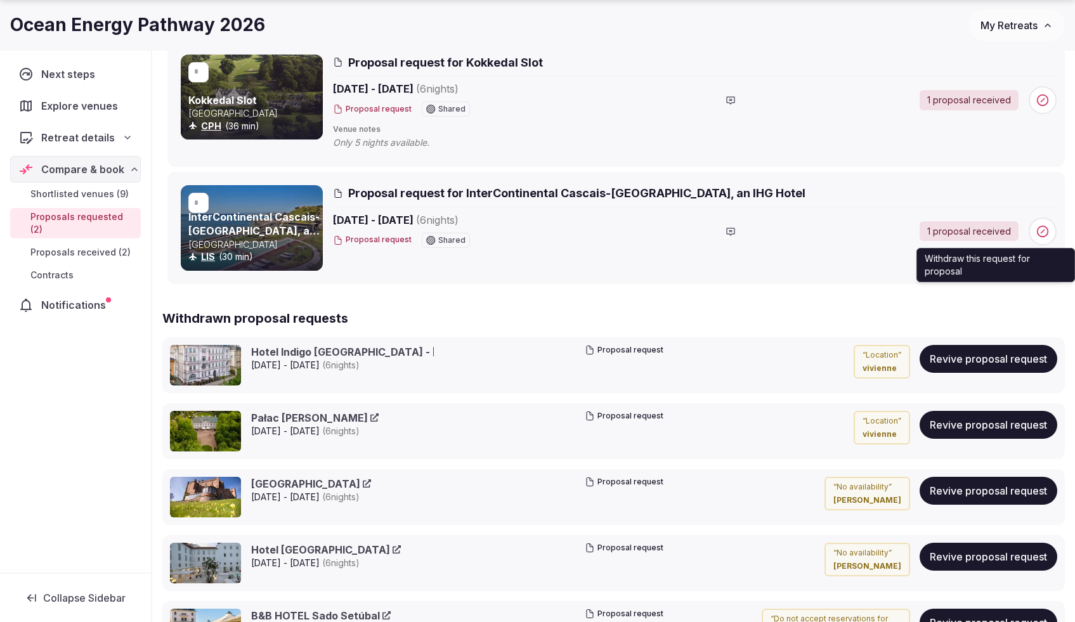
click at [1039, 228] on circle at bounding box center [1043, 231] width 11 height 11
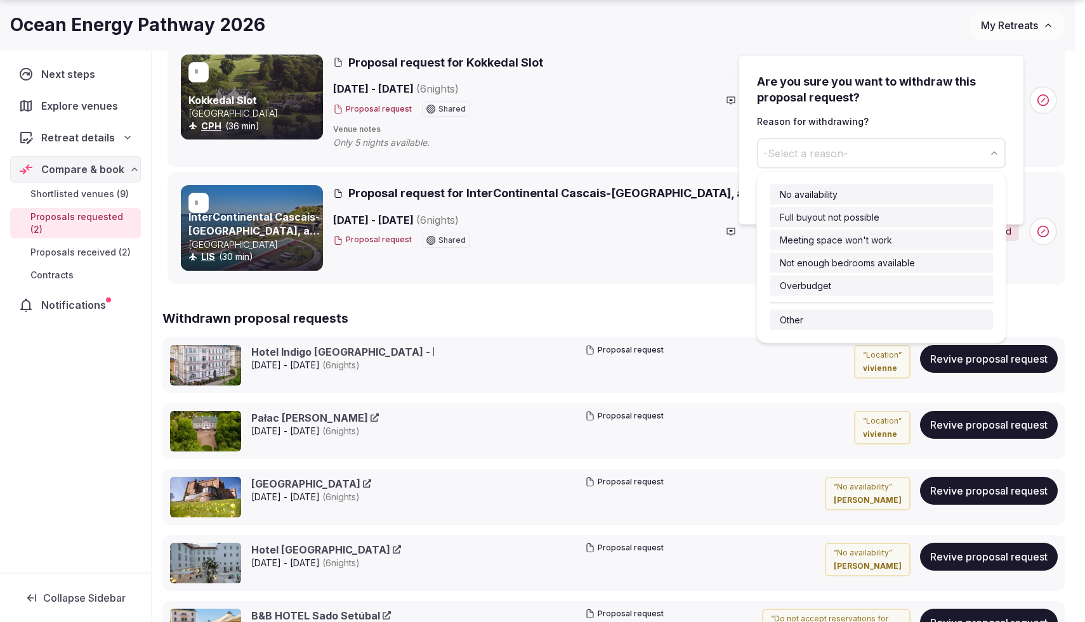
click at [854, 156] on button "-Select a reason-" at bounding box center [881, 153] width 249 height 30
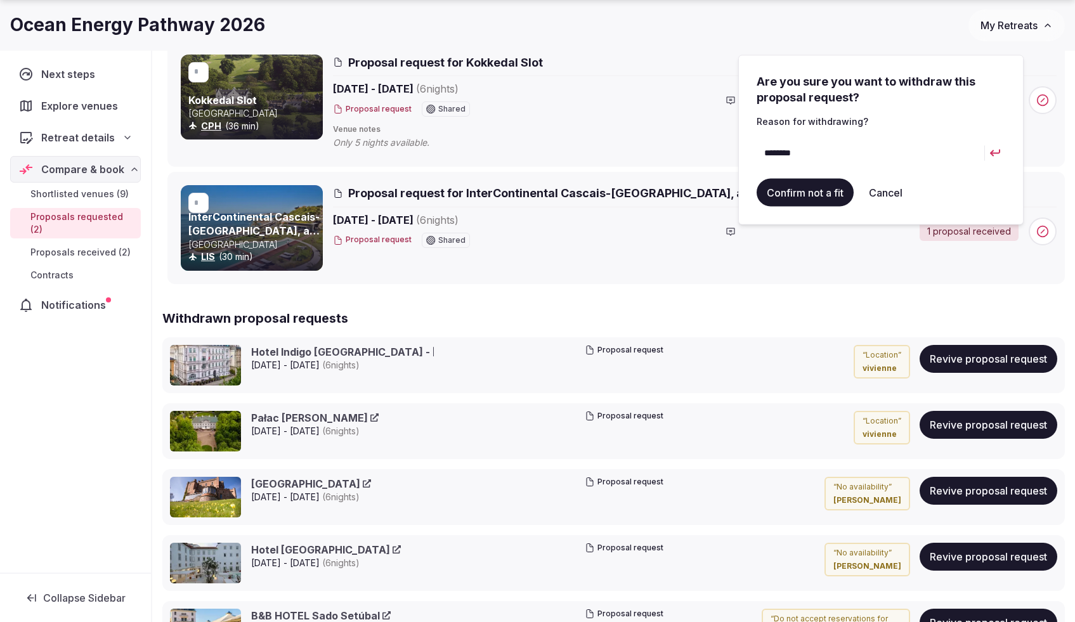
type input "********"
click at [827, 196] on button "Confirm not a fit" at bounding box center [805, 192] width 97 height 28
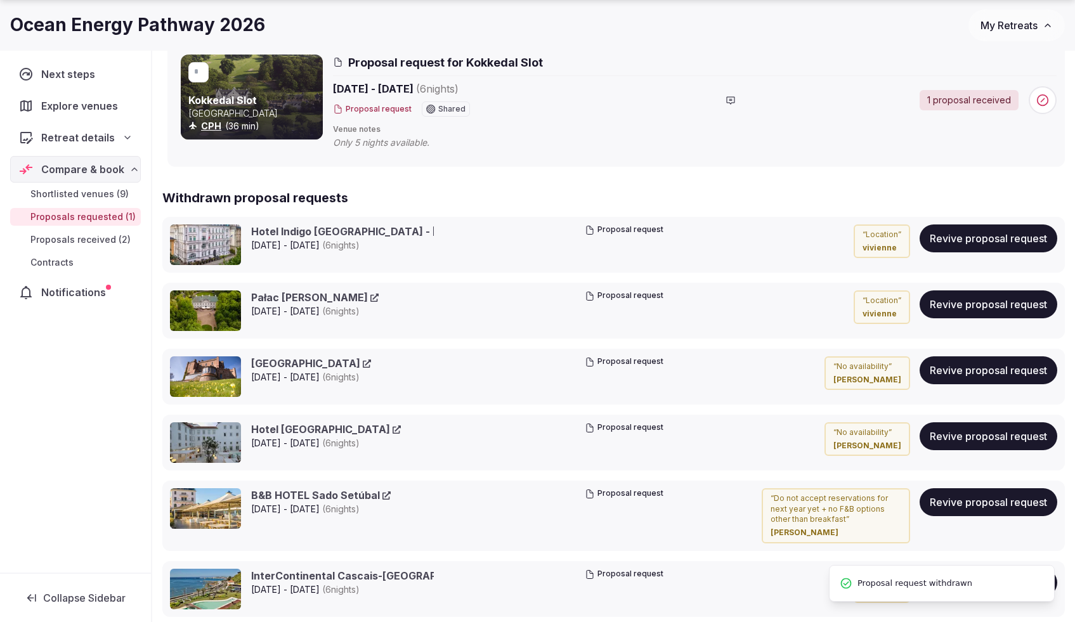
scroll to position [48, 0]
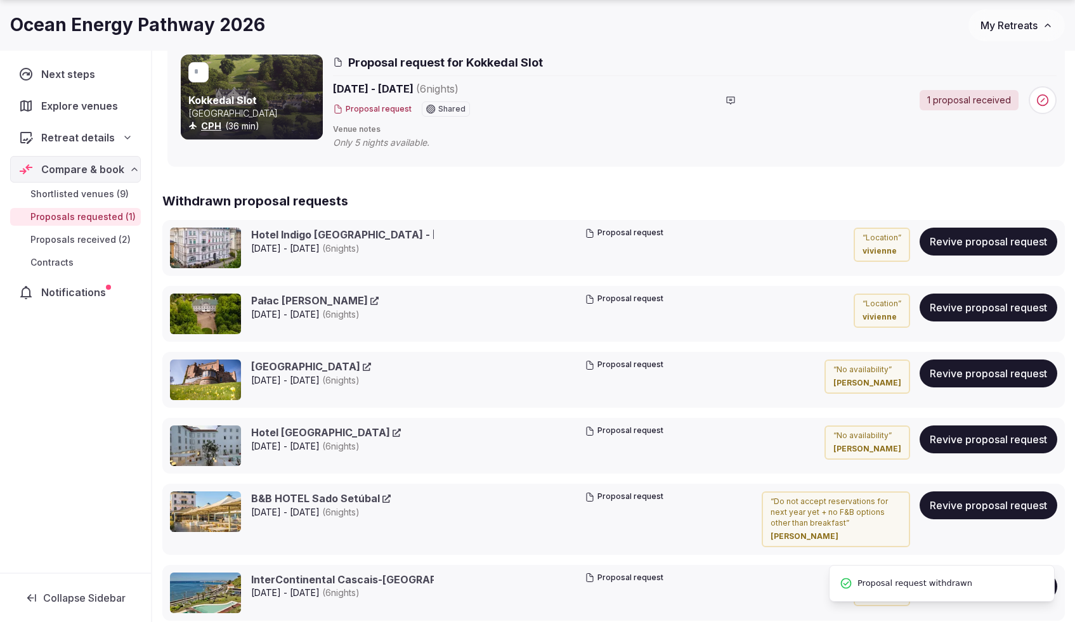
click at [80, 201] on link "Shortlisted venues (9)" at bounding box center [75, 194] width 131 height 18
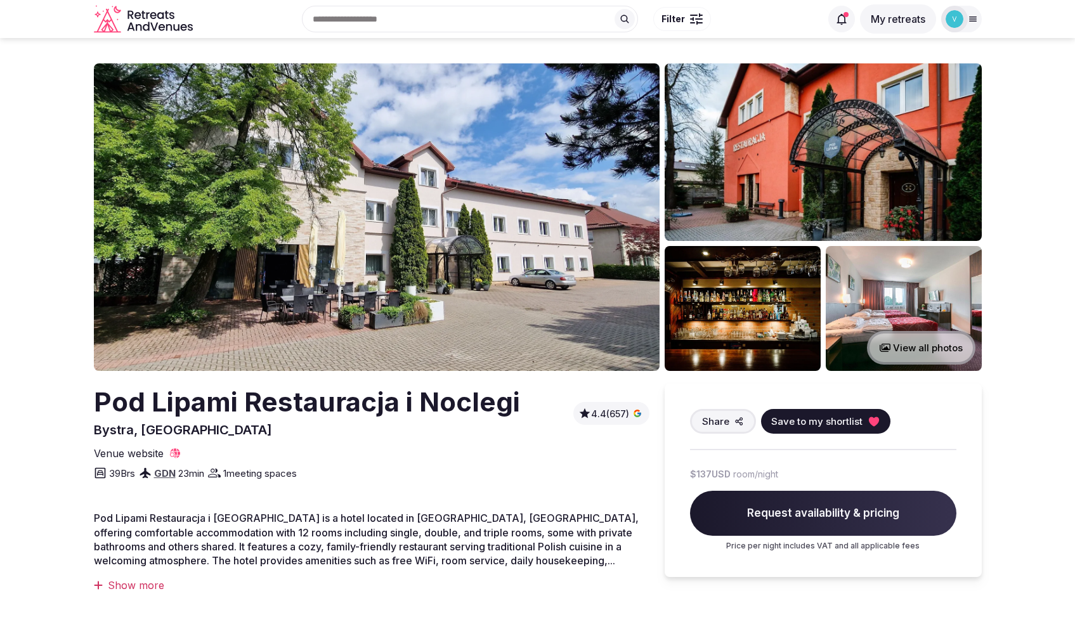
click at [940, 353] on button "View all photos" at bounding box center [921, 348] width 108 height 34
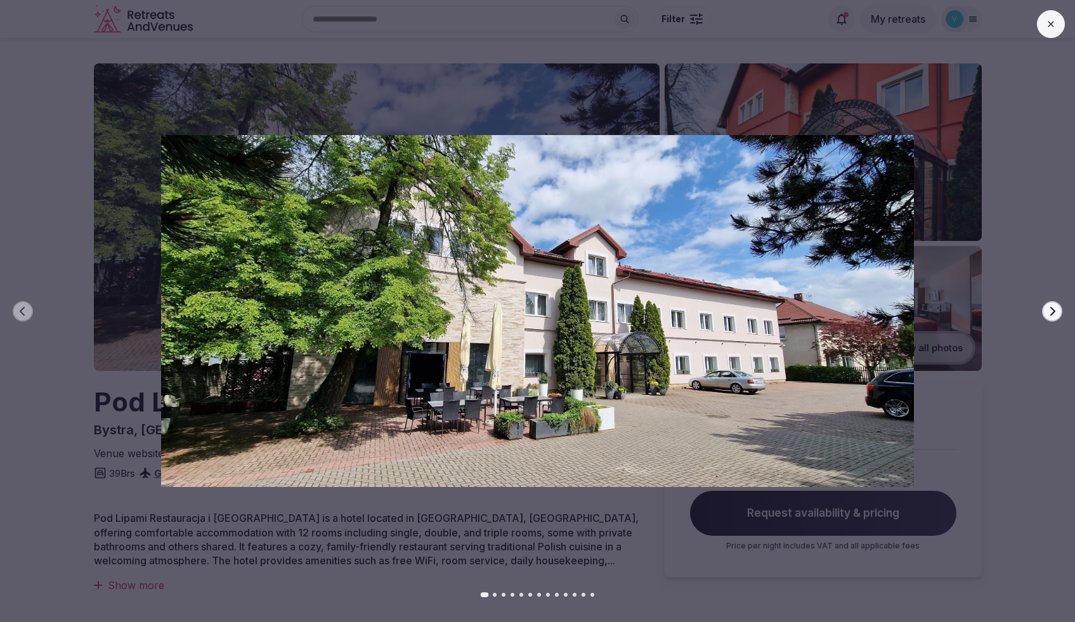
click at [1058, 313] on button "Next slide" at bounding box center [1052, 311] width 20 height 20
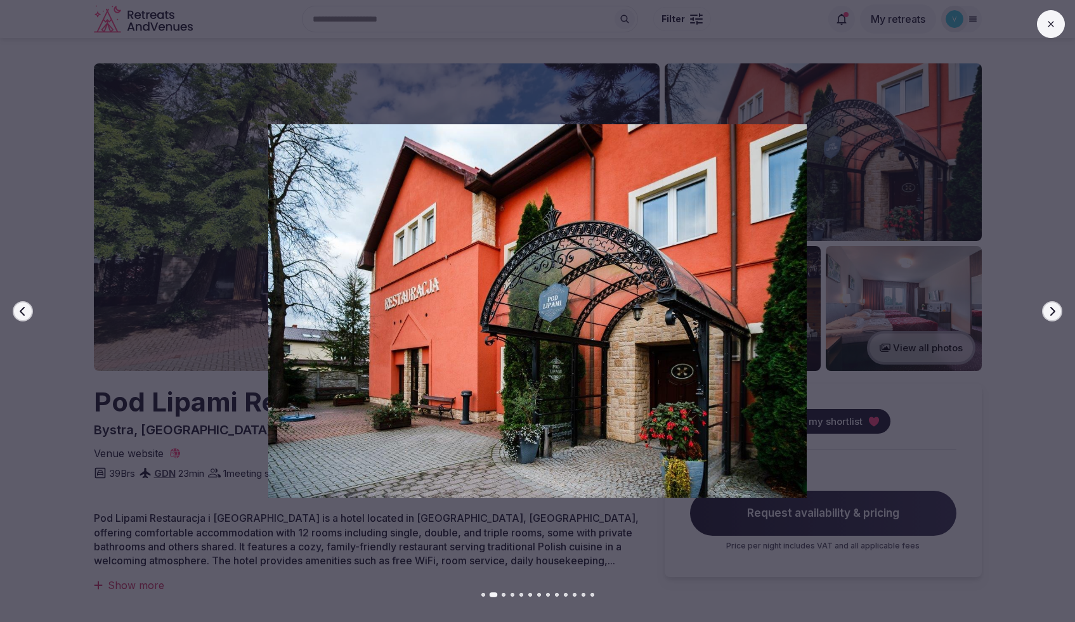
click at [1058, 313] on button "Next slide" at bounding box center [1052, 311] width 20 height 20
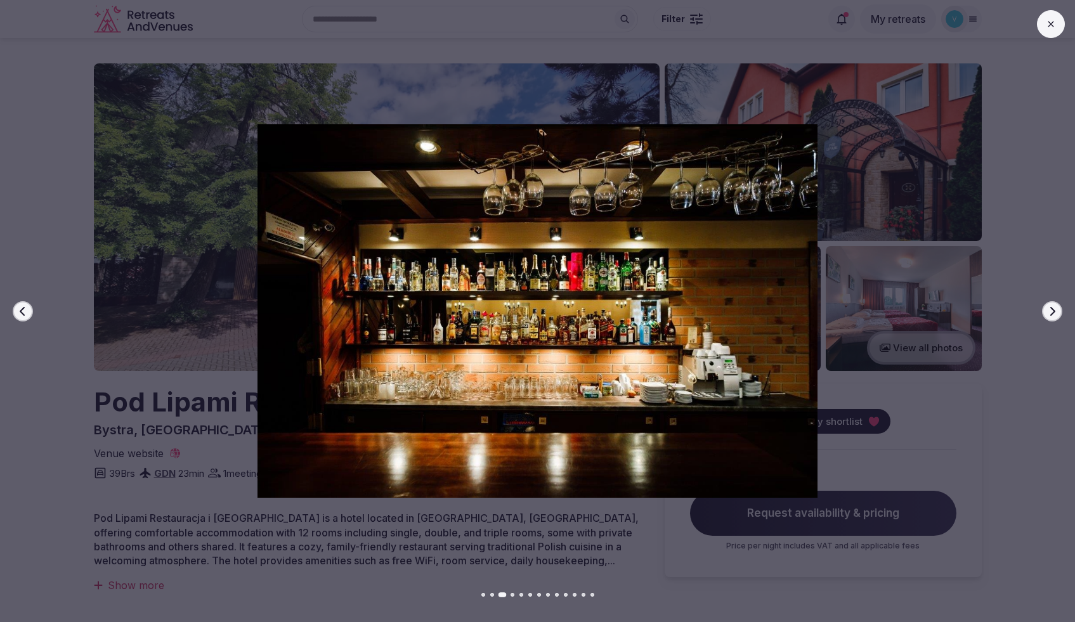
click at [1058, 313] on button "Next slide" at bounding box center [1052, 311] width 20 height 20
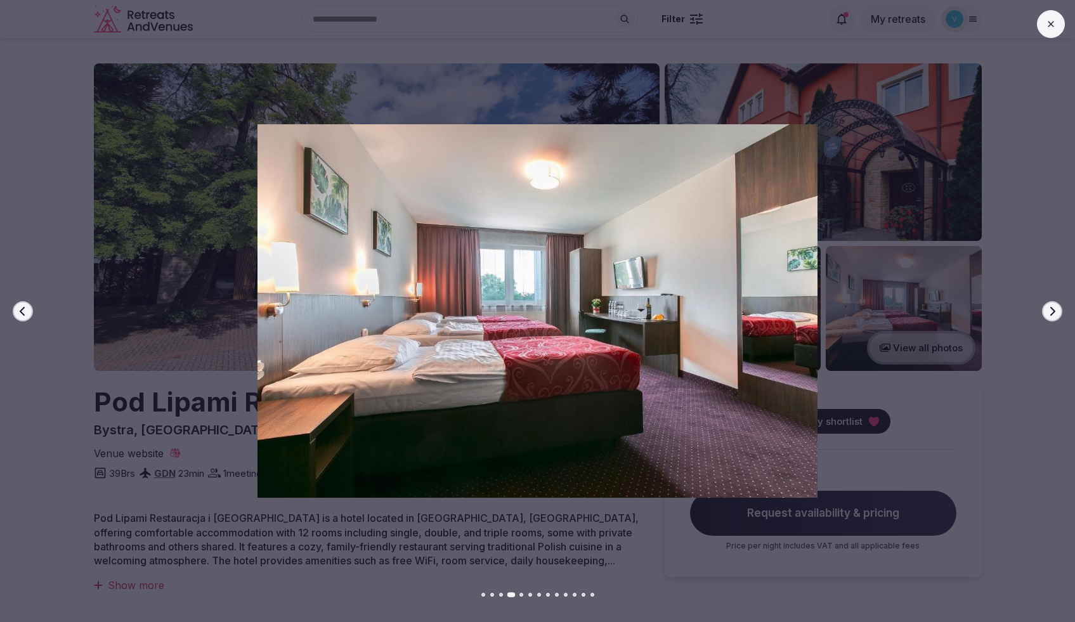
click at [1057, 313] on icon "button" at bounding box center [1053, 311] width 10 height 10
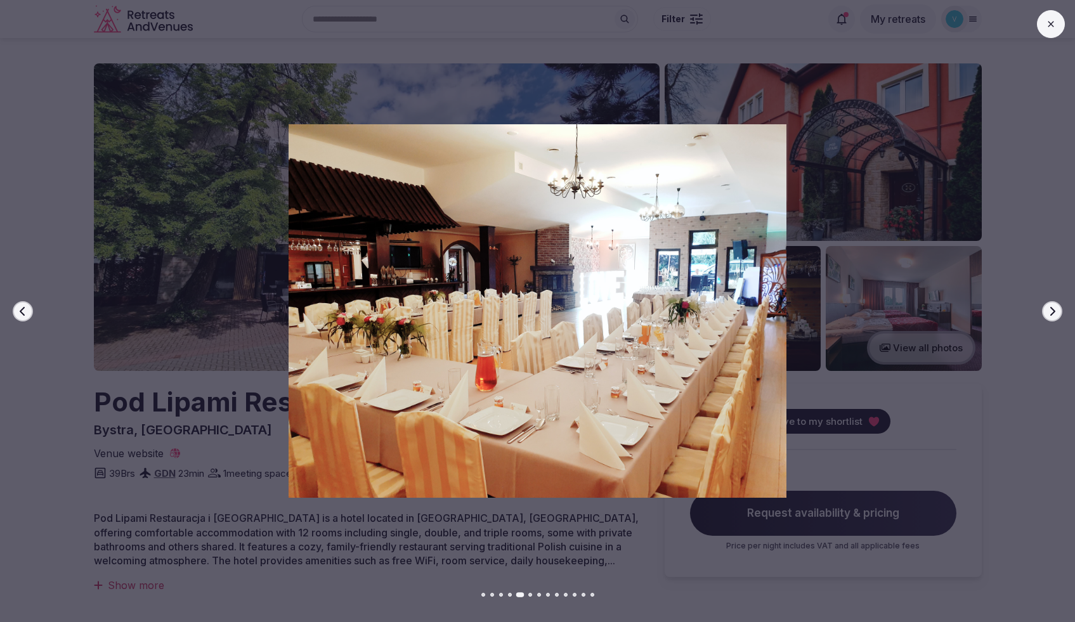
click at [1049, 26] on icon at bounding box center [1051, 24] width 6 height 6
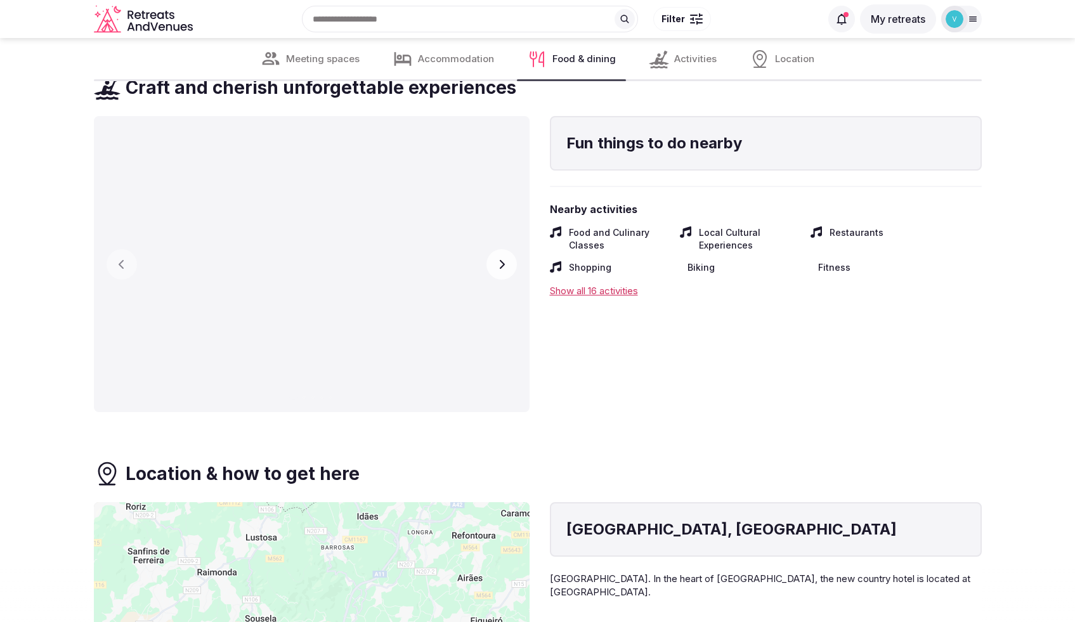
scroll to position [2575, 0]
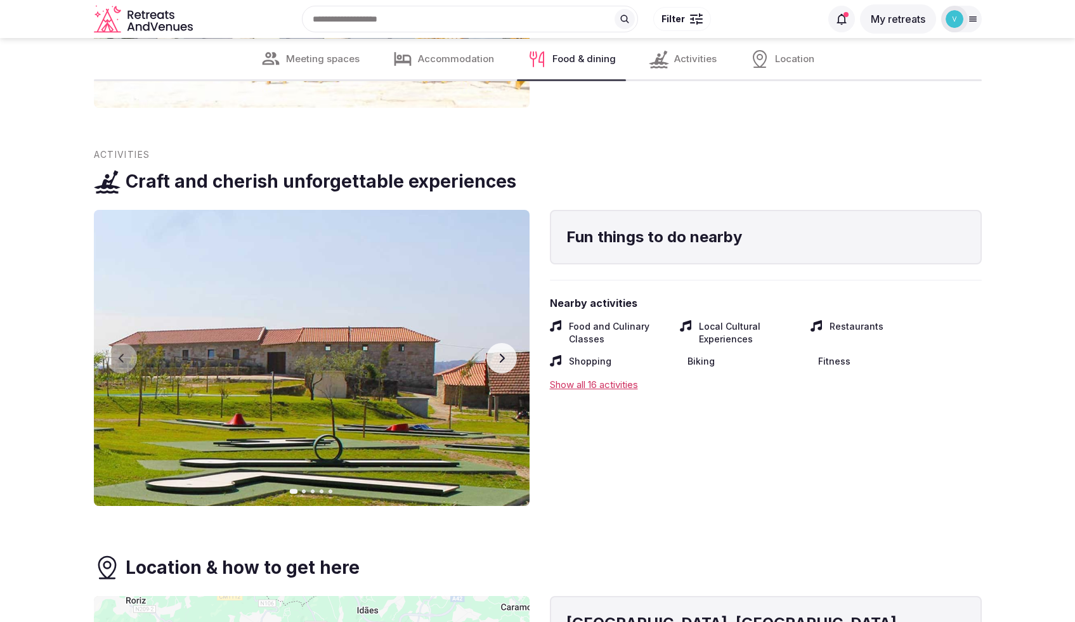
click at [599, 388] on div "Show all 16 activities" at bounding box center [766, 384] width 432 height 13
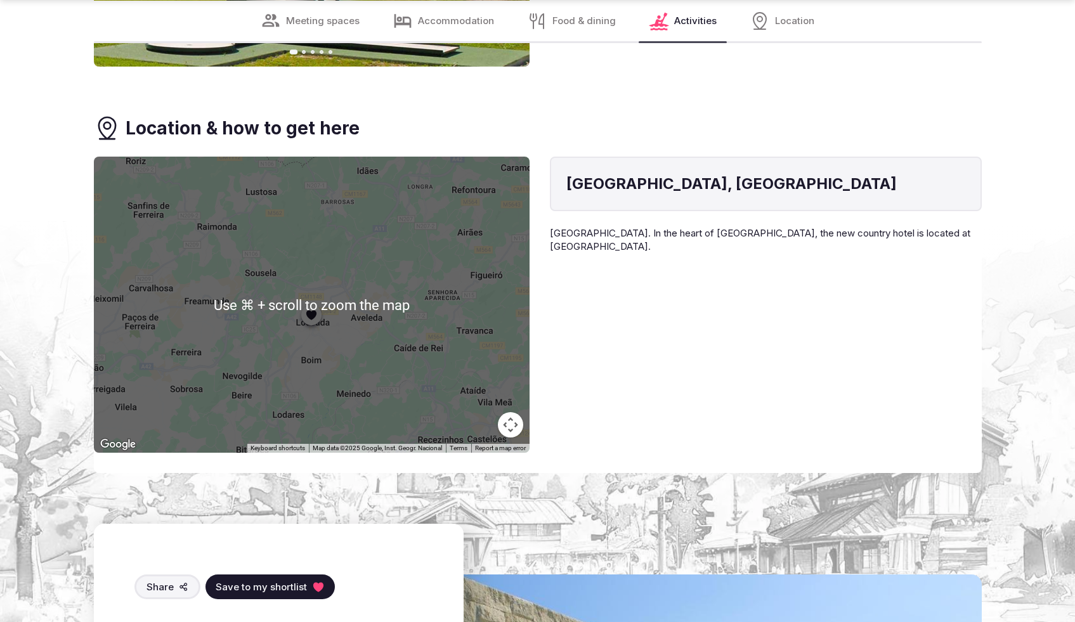
scroll to position [3014, 0]
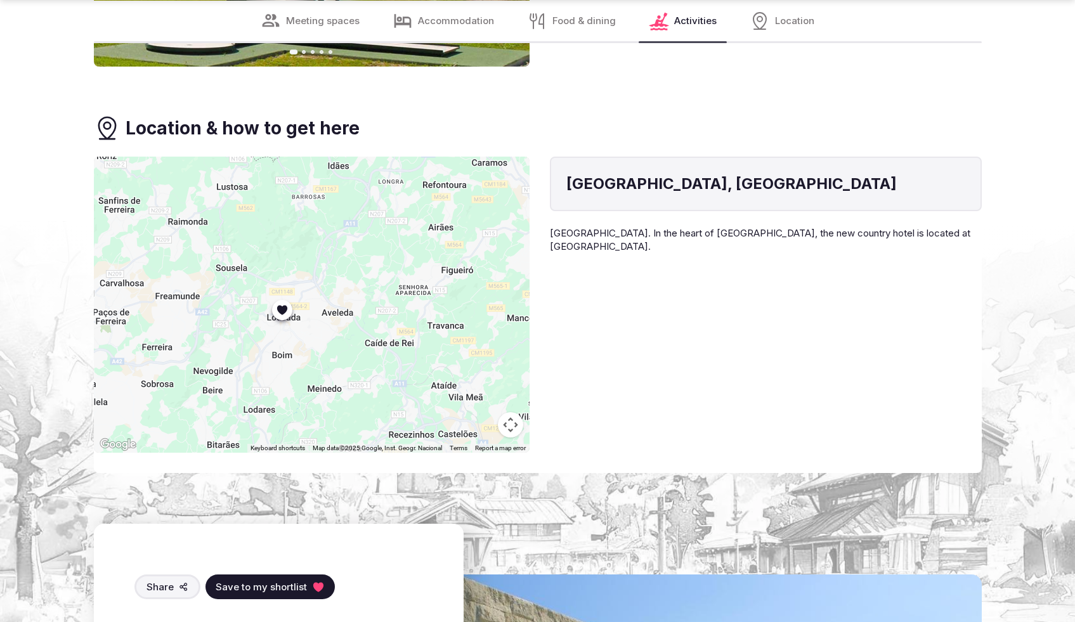
drag, startPoint x: 305, startPoint y: 342, endPoint x: 279, endPoint y: 336, distance: 27.4
click at [279, 336] on div at bounding box center [312, 305] width 436 height 296
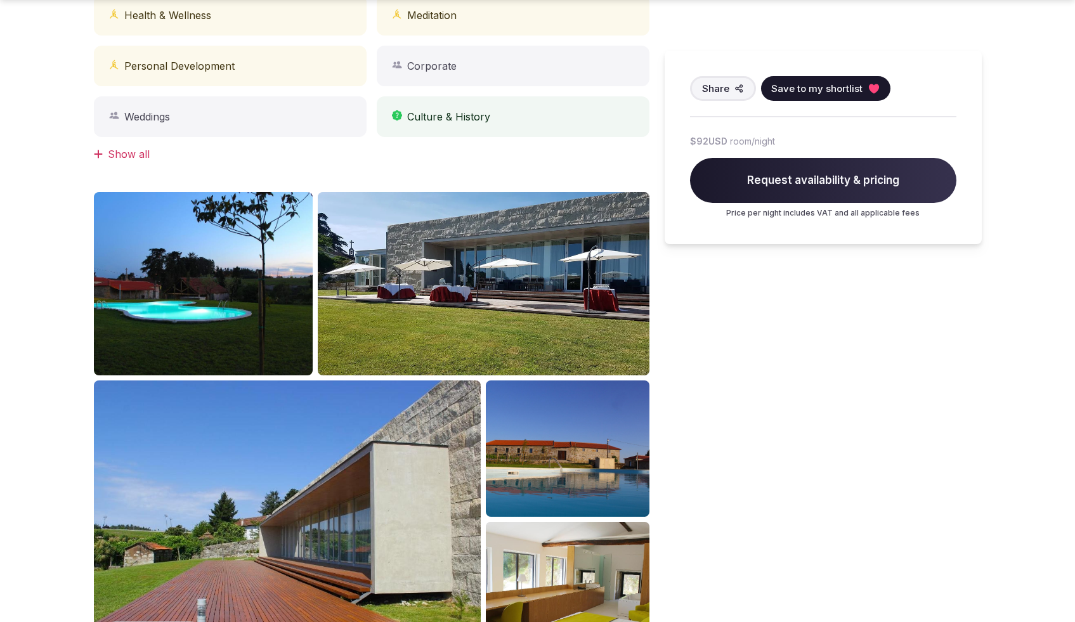
scroll to position [842, 0]
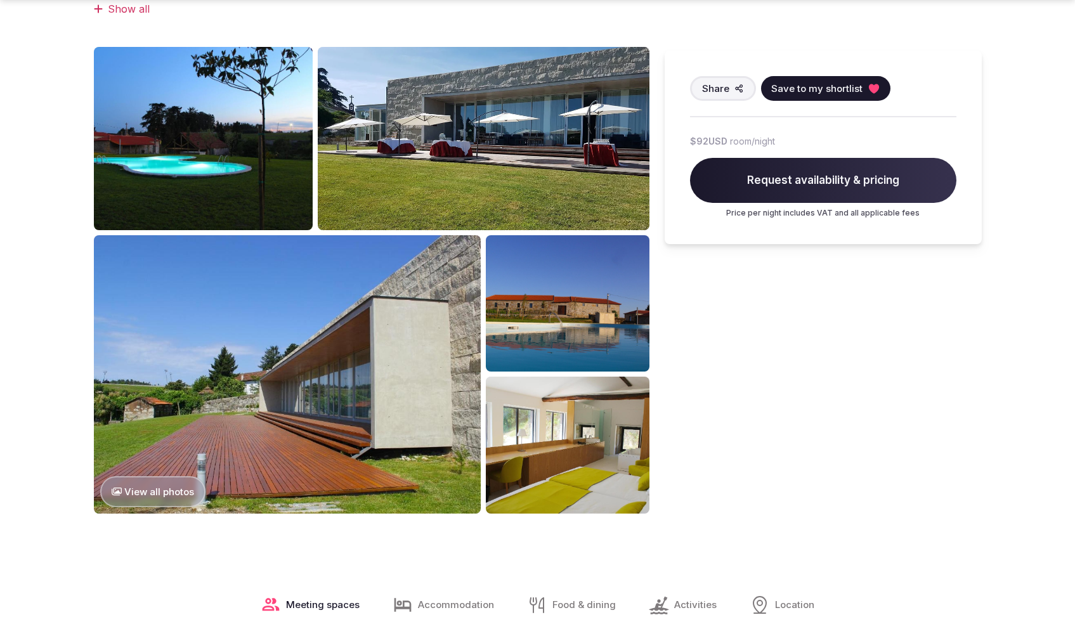
click at [580, 438] on img at bounding box center [567, 445] width 163 height 136
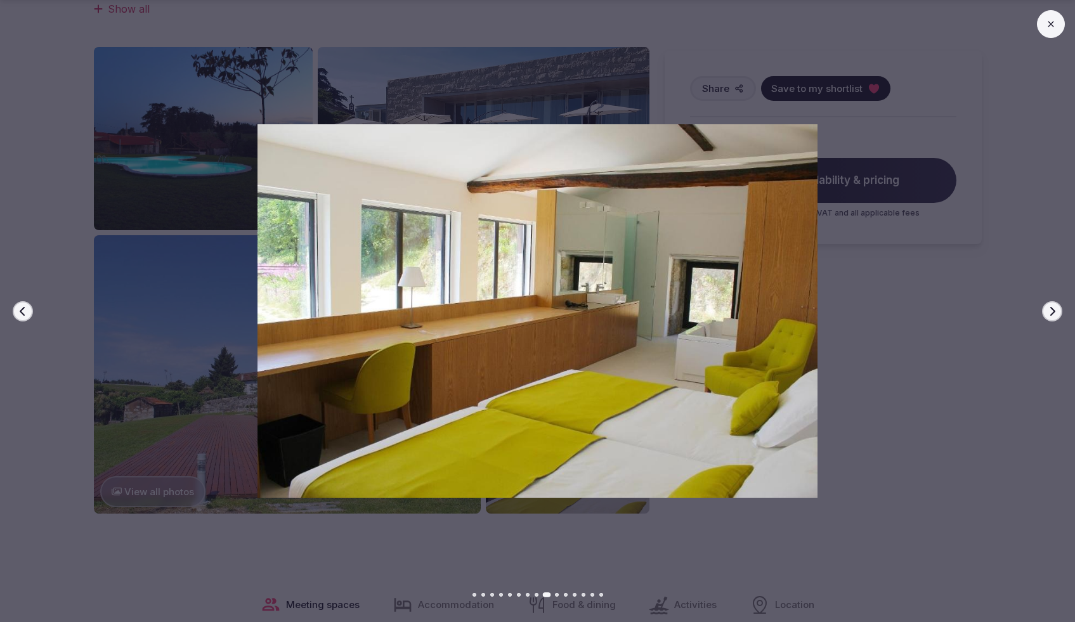
click at [1046, 313] on button "Next slide" at bounding box center [1052, 311] width 20 height 20
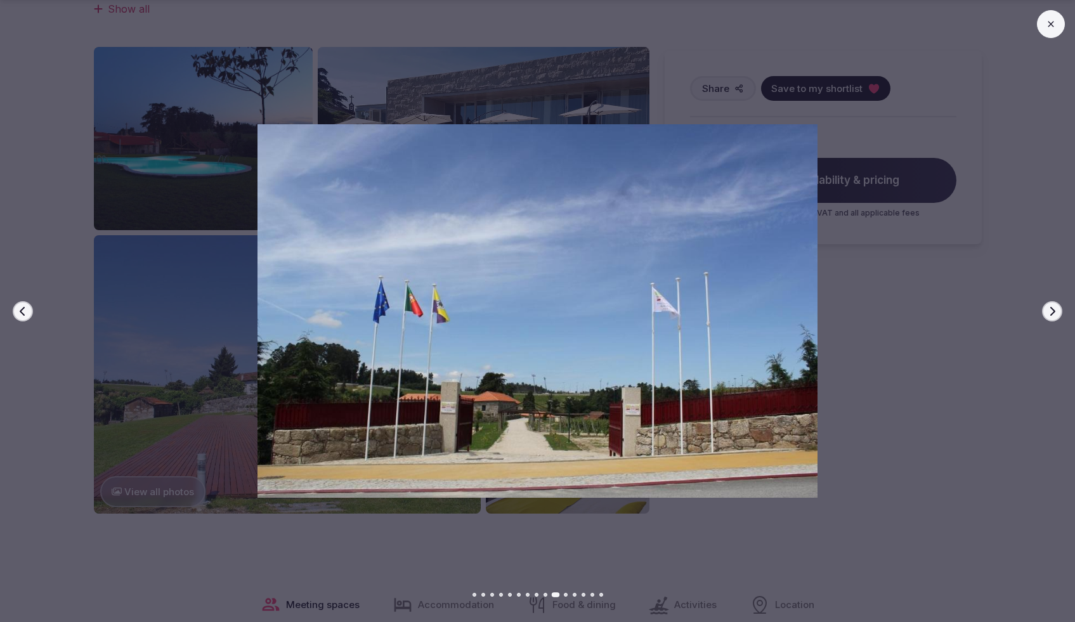
click at [1047, 313] on button "Next slide" at bounding box center [1052, 311] width 20 height 20
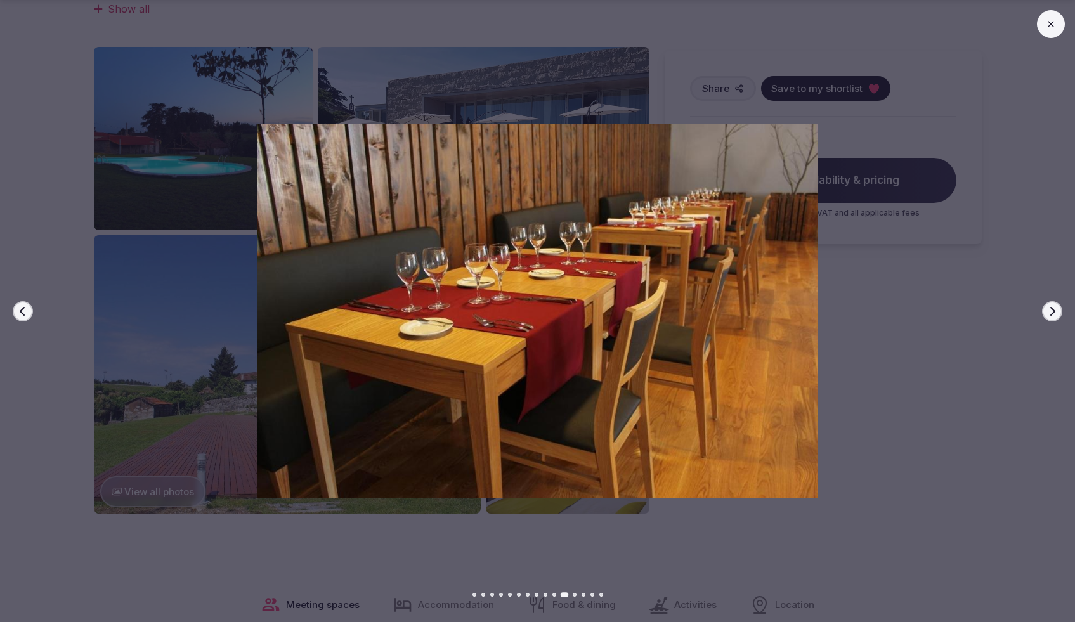
click at [1047, 313] on button "Next slide" at bounding box center [1052, 311] width 20 height 20
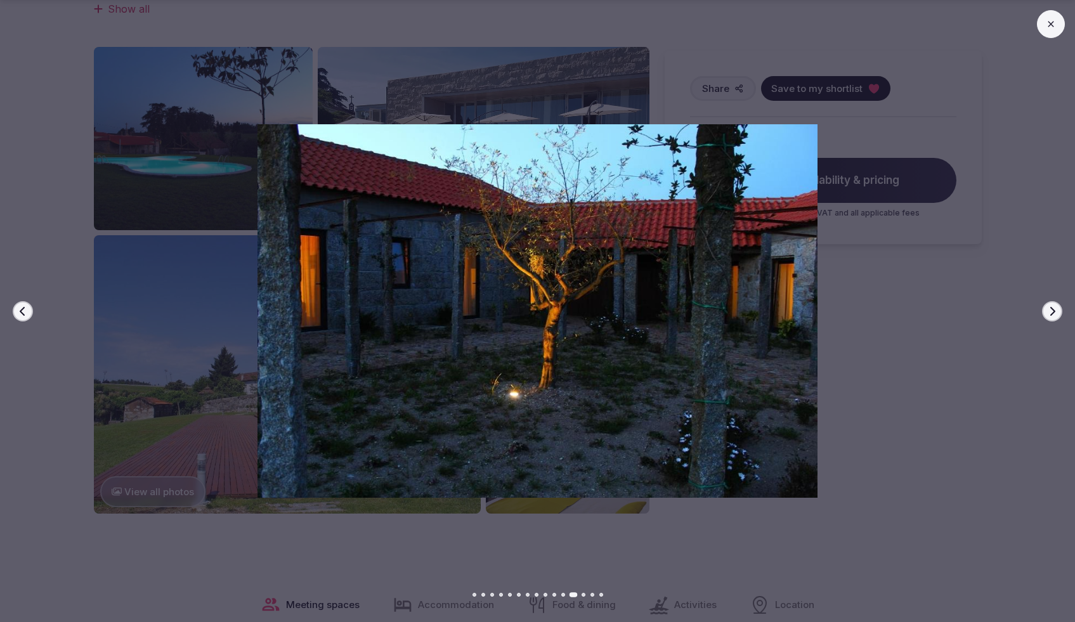
click at [1047, 313] on button "Next slide" at bounding box center [1052, 311] width 20 height 20
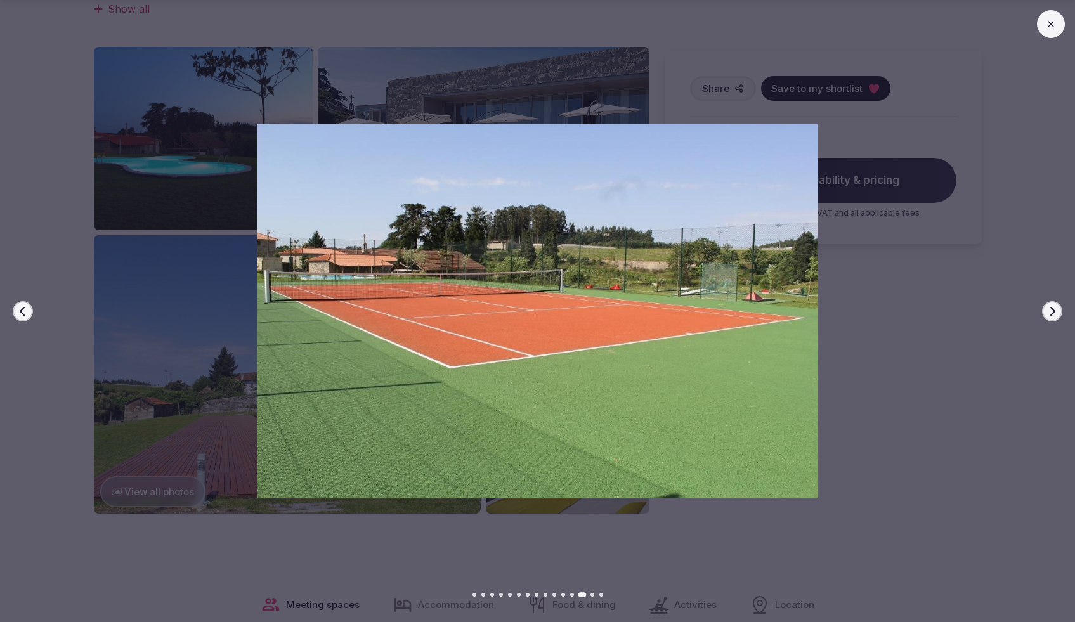
click at [1047, 313] on button "Next slide" at bounding box center [1052, 311] width 20 height 20
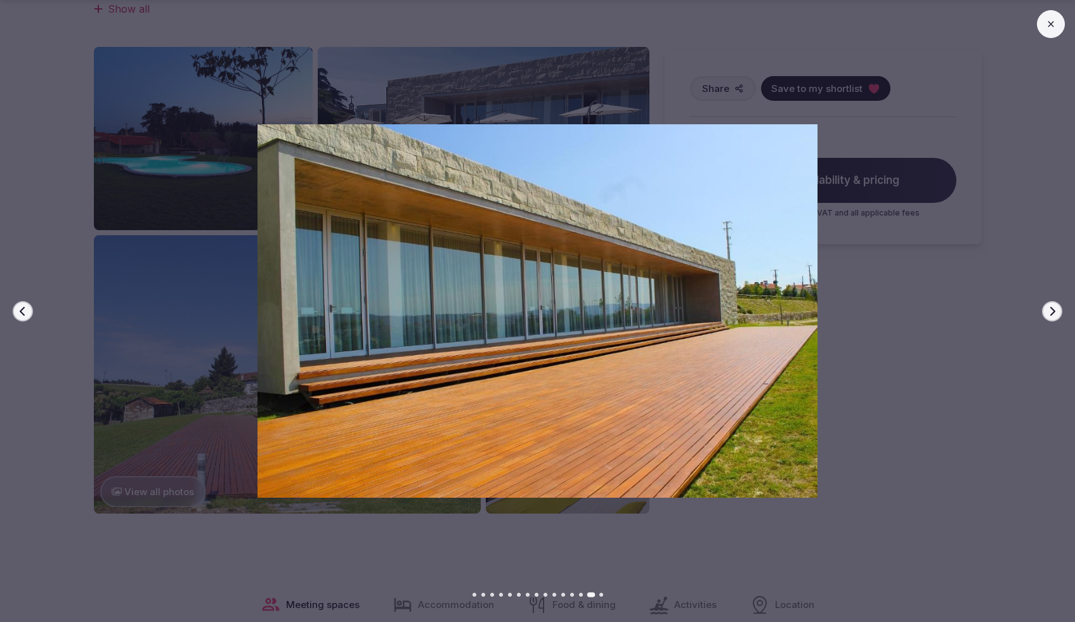
click at [1047, 313] on button "Next slide" at bounding box center [1052, 311] width 20 height 20
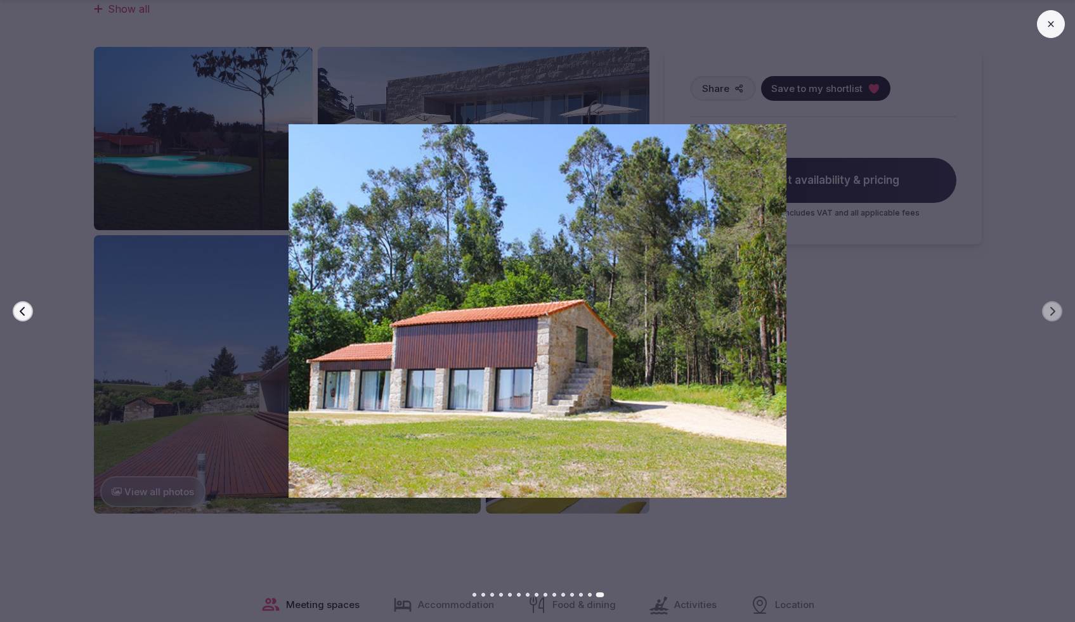
click at [1046, 27] on icon at bounding box center [1051, 24] width 10 height 10
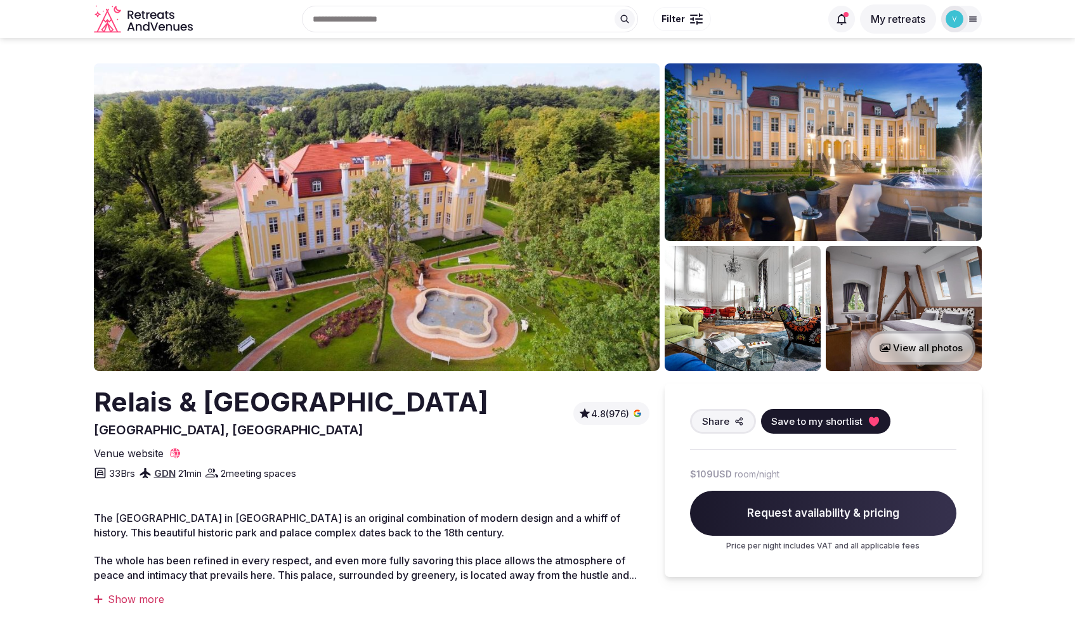
click at [485, 289] on img at bounding box center [377, 217] width 566 height 308
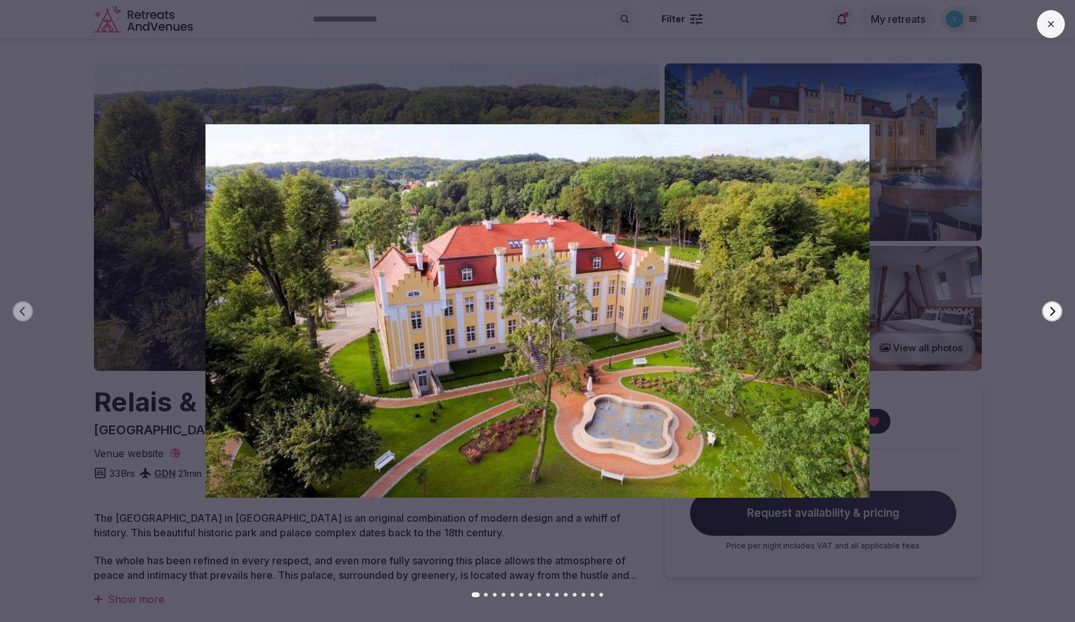
click at [1048, 310] on icon "button" at bounding box center [1053, 311] width 10 height 10
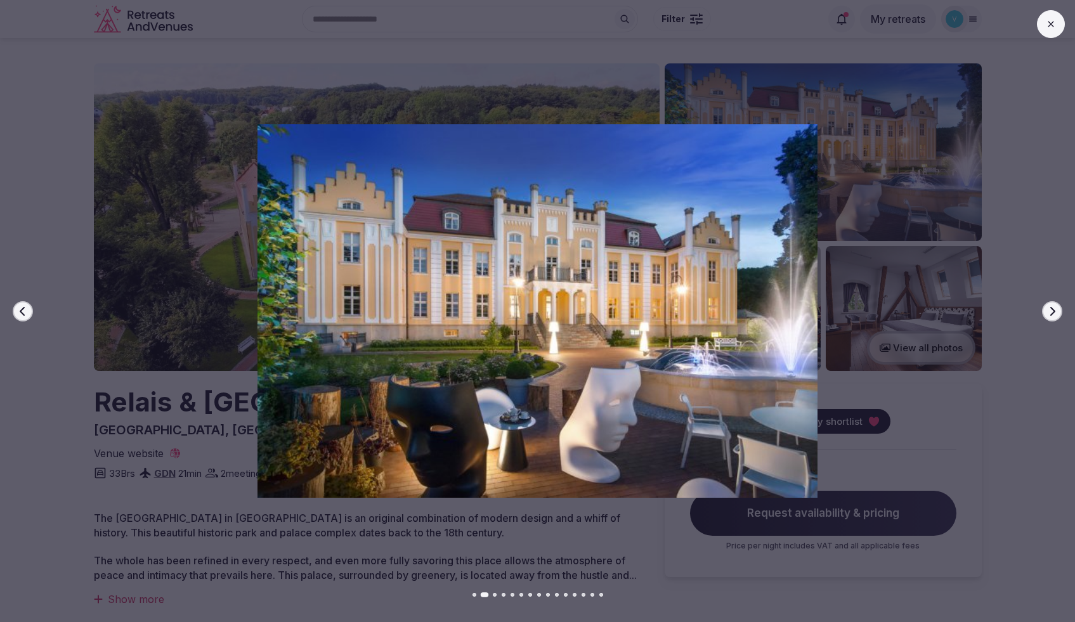
click at [1048, 310] on icon "button" at bounding box center [1053, 311] width 10 height 10
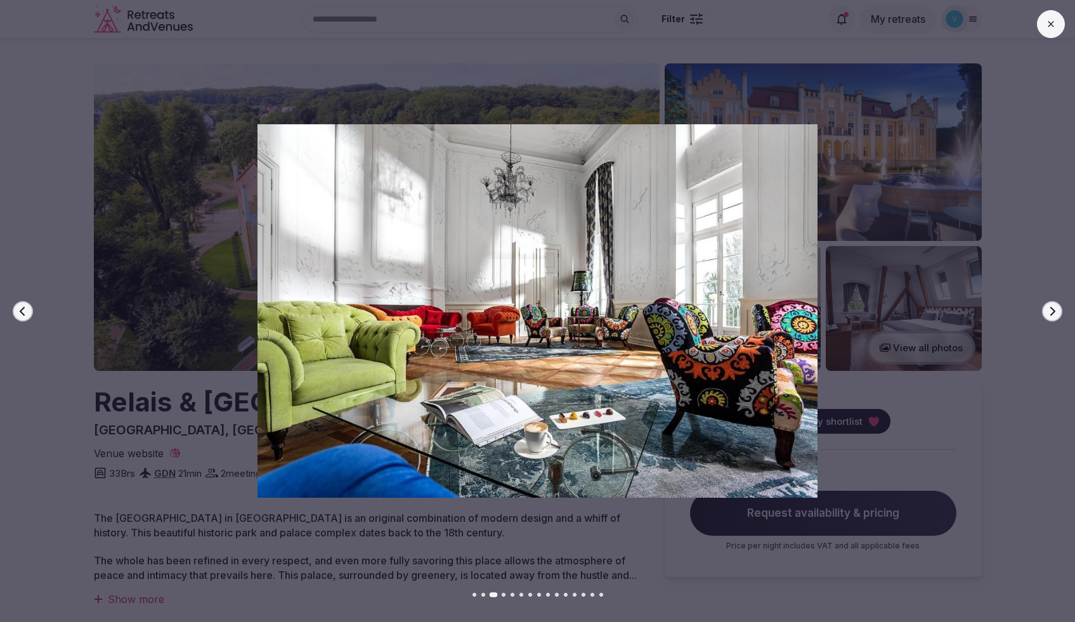
click at [1048, 310] on icon "button" at bounding box center [1053, 311] width 10 height 10
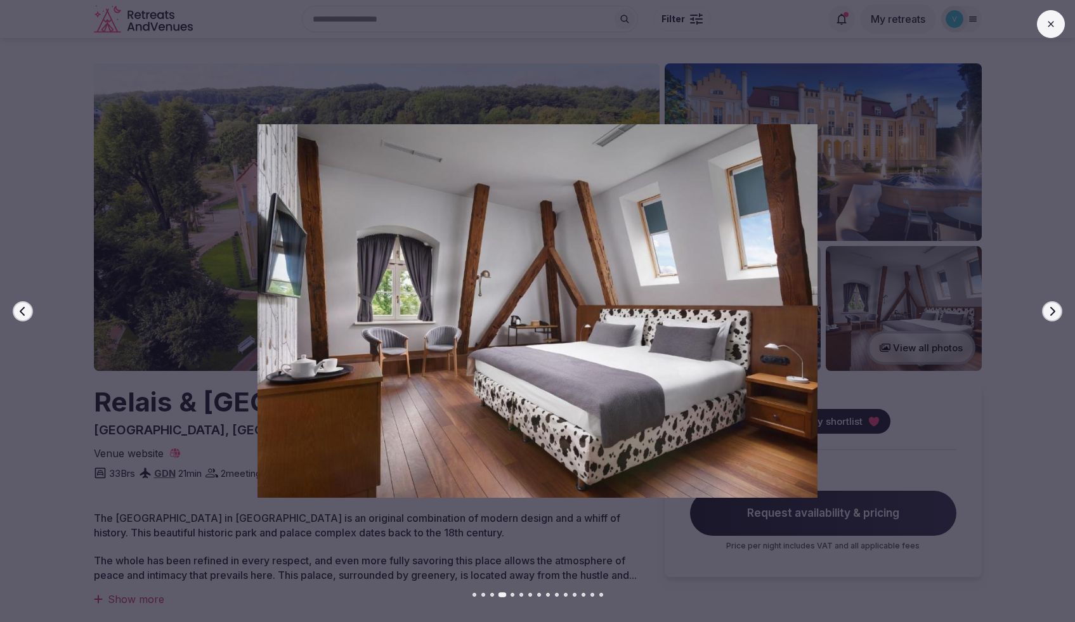
click at [1048, 310] on icon "button" at bounding box center [1053, 311] width 10 height 10
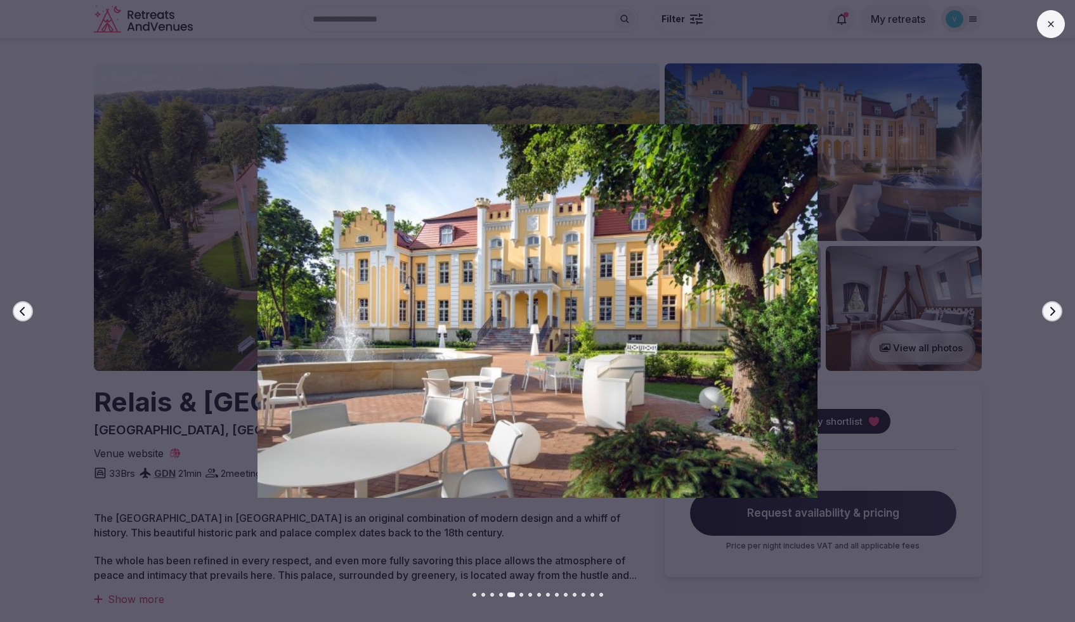
click at [1048, 310] on icon "button" at bounding box center [1053, 311] width 10 height 10
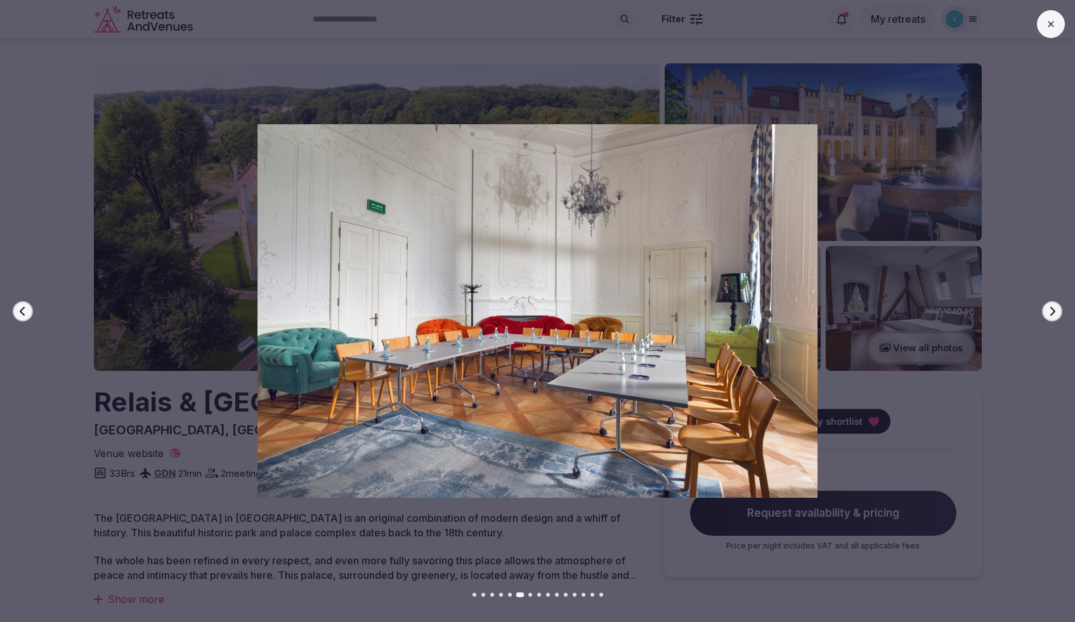
click at [1048, 310] on icon "button" at bounding box center [1053, 311] width 10 height 10
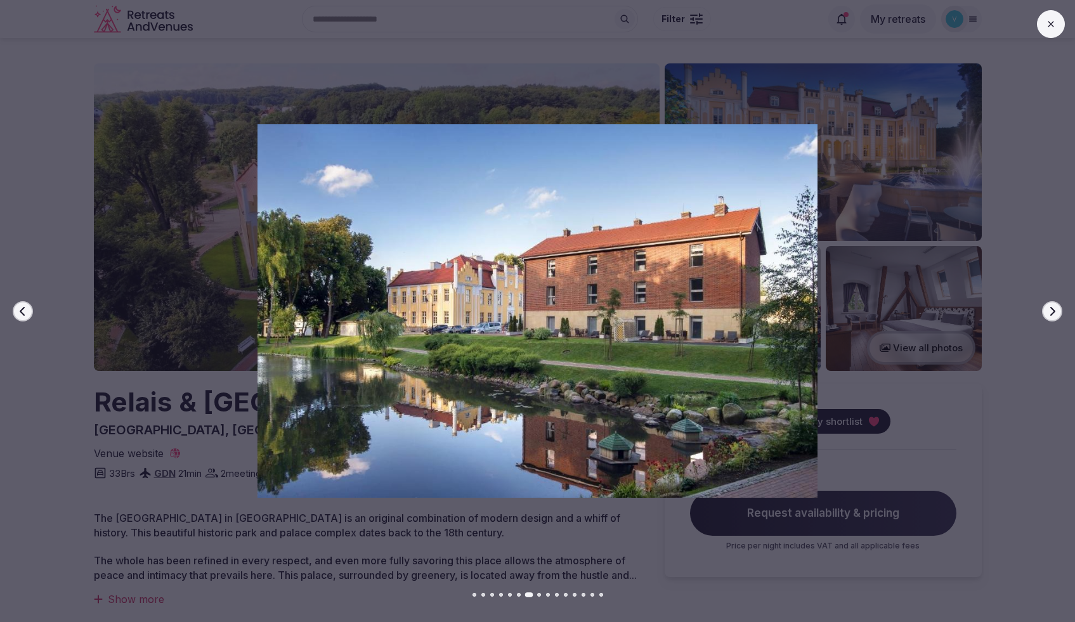
click at [1048, 310] on icon "button" at bounding box center [1053, 311] width 10 height 10
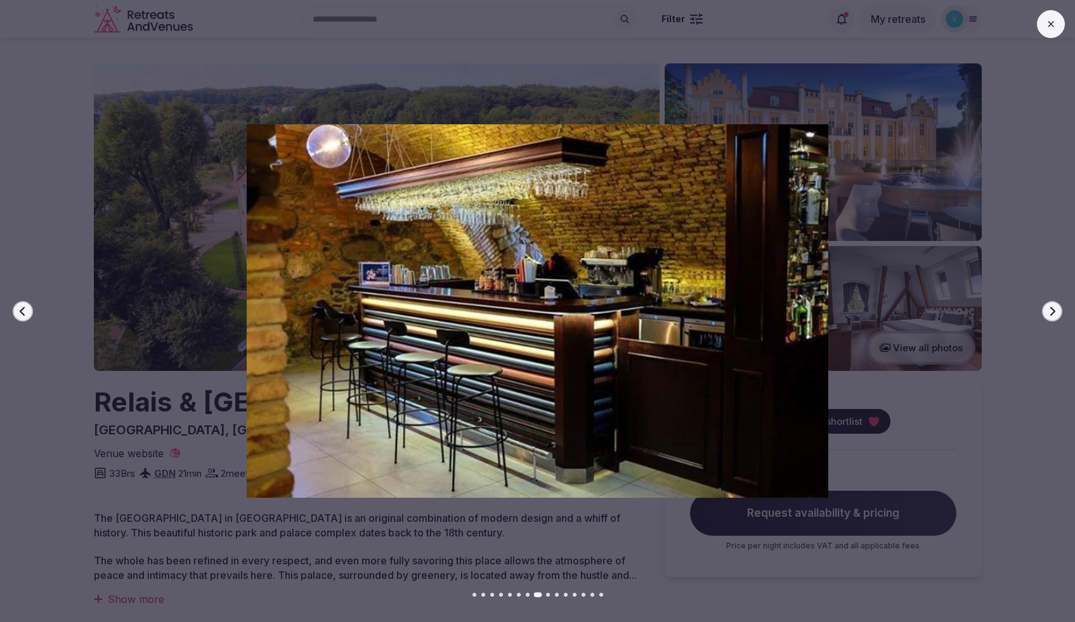
click at [1048, 310] on icon "button" at bounding box center [1053, 311] width 10 height 10
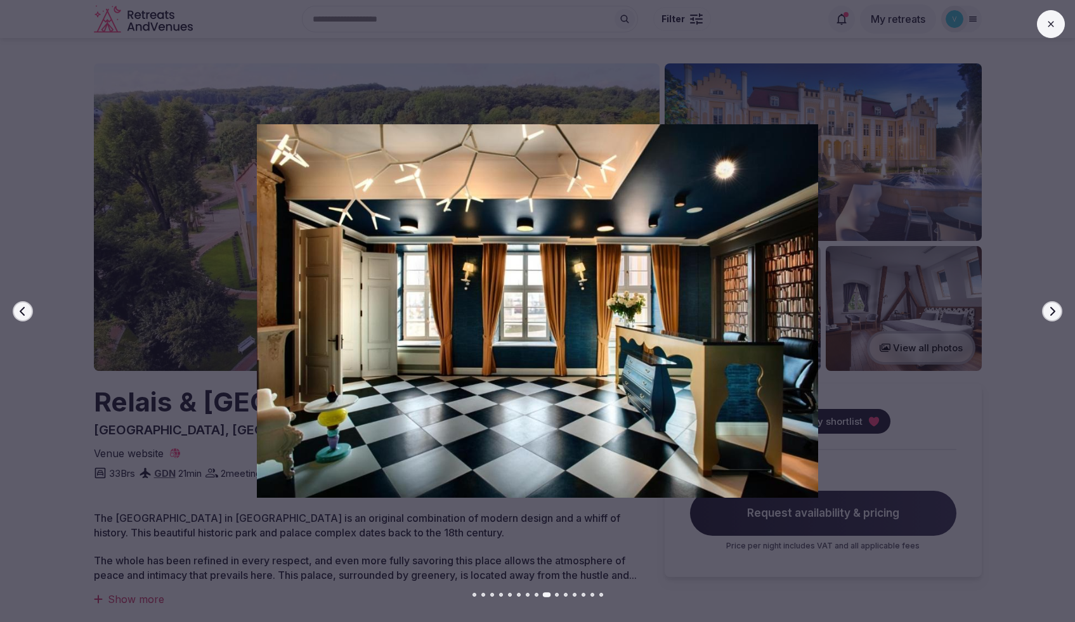
click at [1048, 310] on icon "button" at bounding box center [1053, 311] width 10 height 10
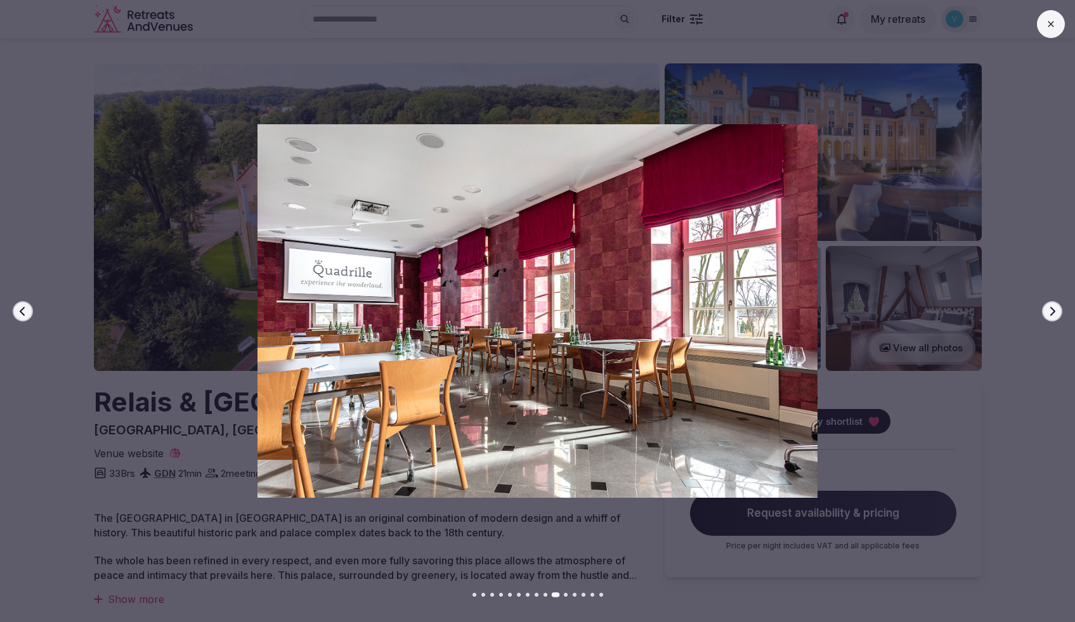
click at [1048, 310] on icon "button" at bounding box center [1053, 311] width 10 height 10
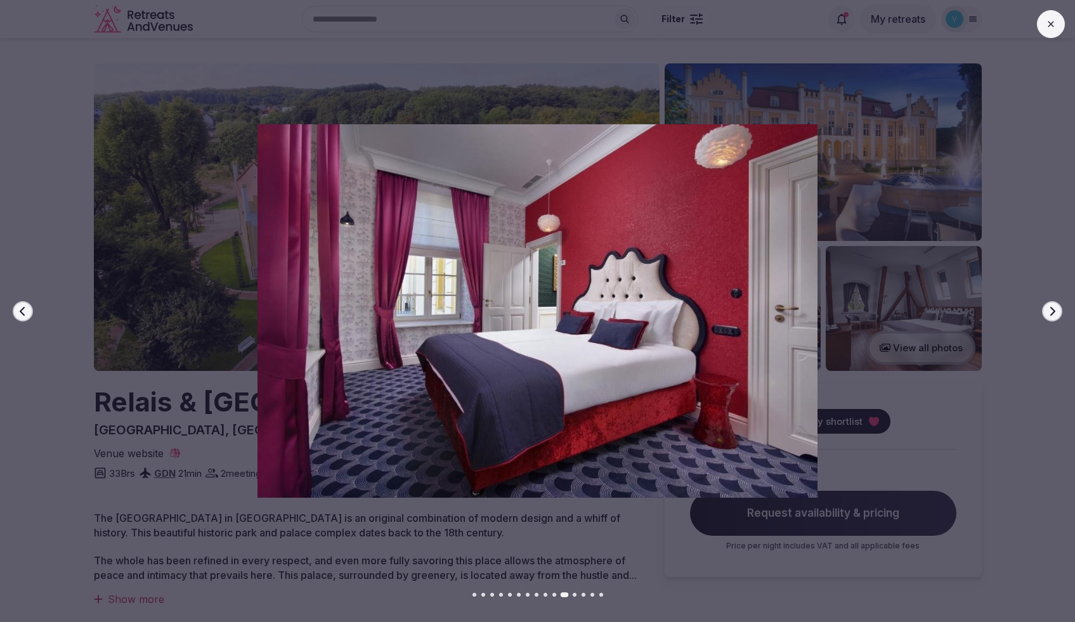
click at [1048, 310] on icon "button" at bounding box center [1053, 311] width 10 height 10
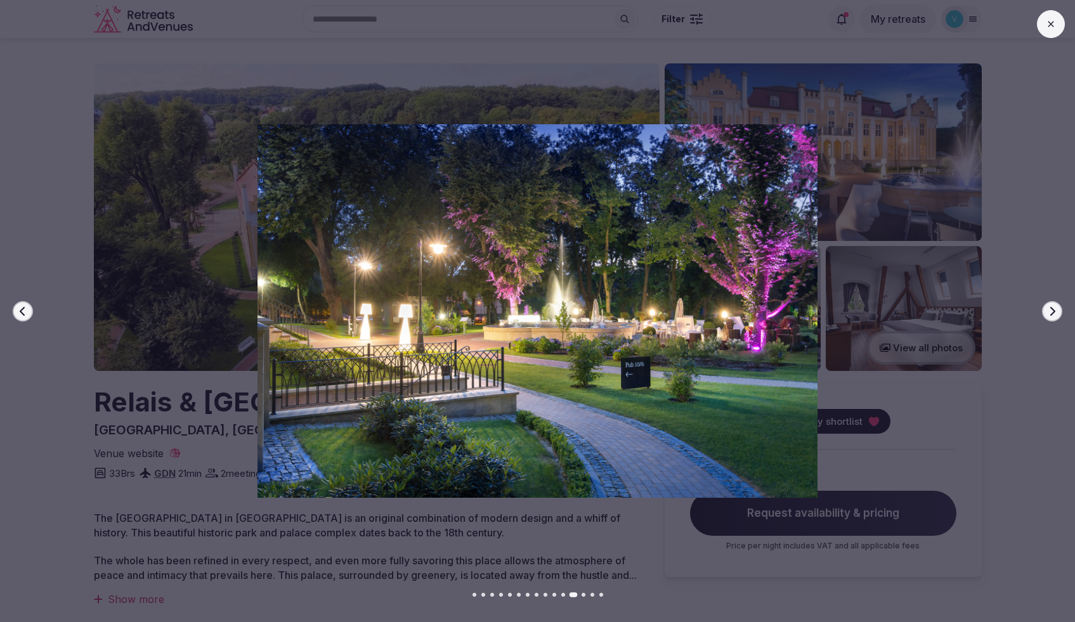
click at [1048, 310] on icon "button" at bounding box center [1053, 311] width 10 height 10
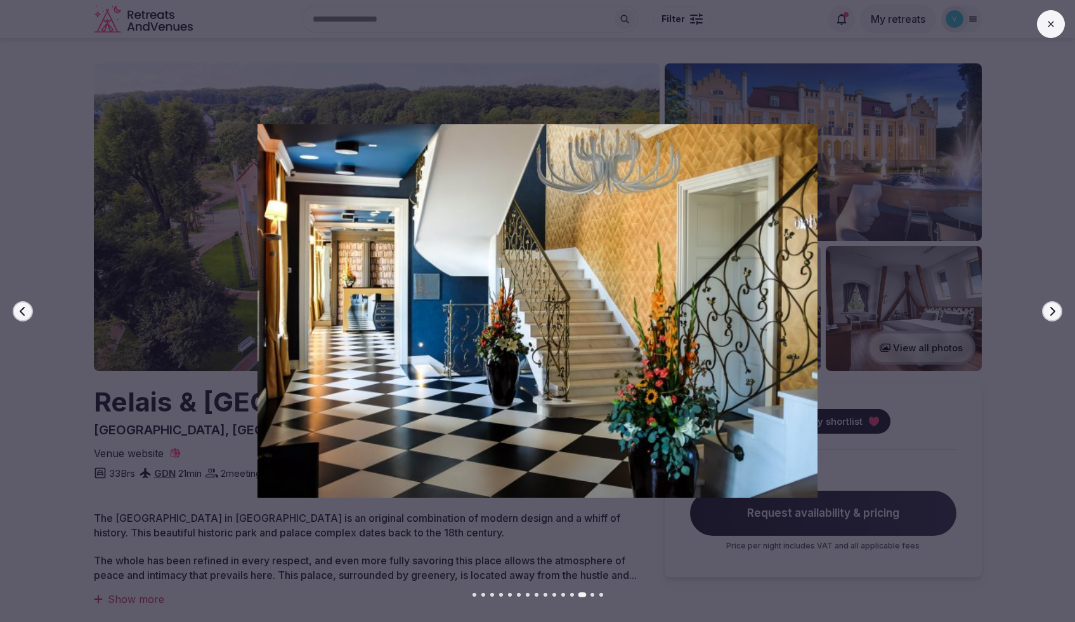
click at [1048, 310] on icon "button" at bounding box center [1053, 311] width 10 height 10
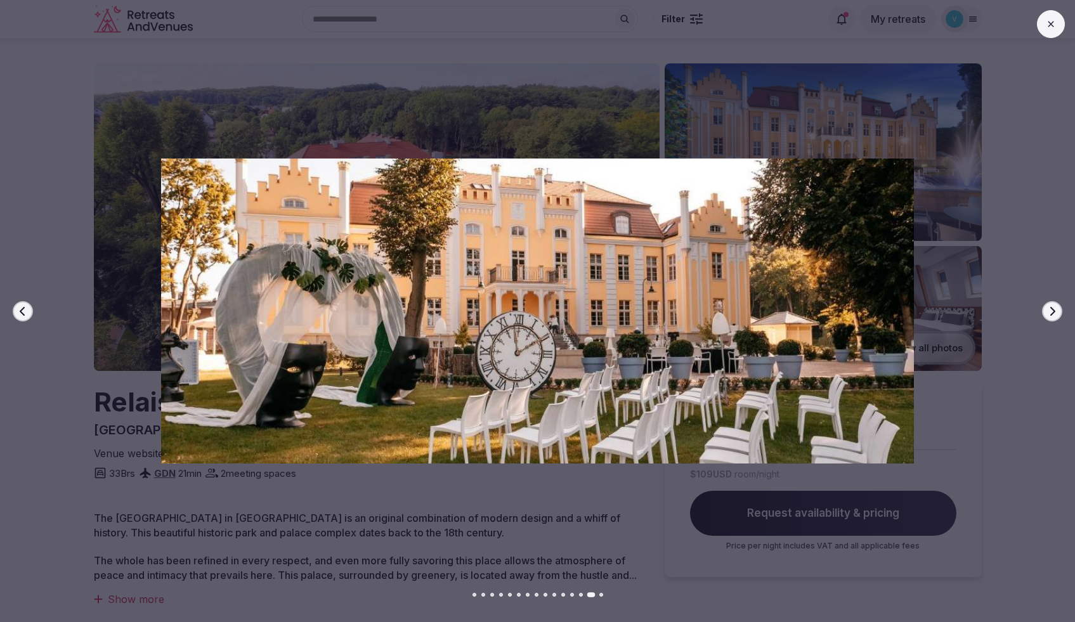
click at [1048, 310] on icon "button" at bounding box center [1053, 311] width 10 height 10
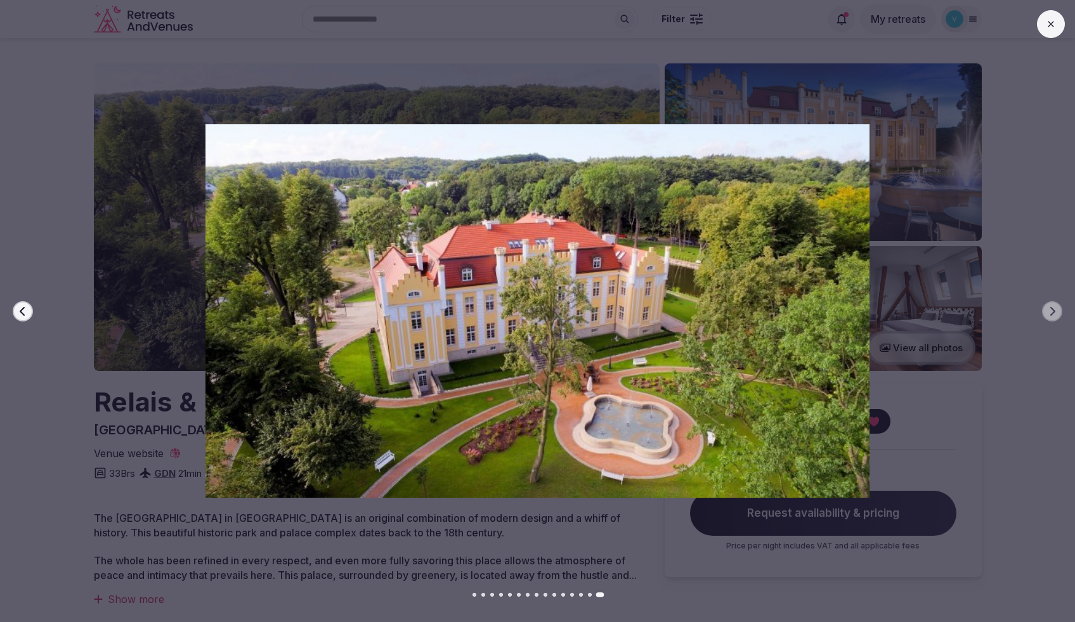
click at [1051, 29] on icon at bounding box center [1051, 24] width 10 height 10
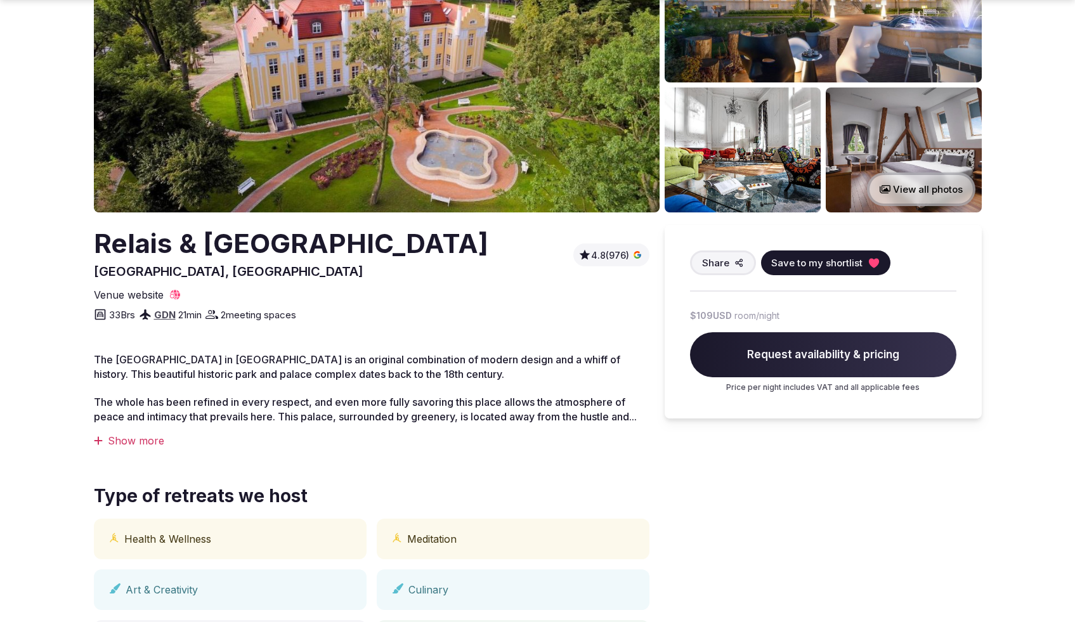
scroll to position [165, 0]
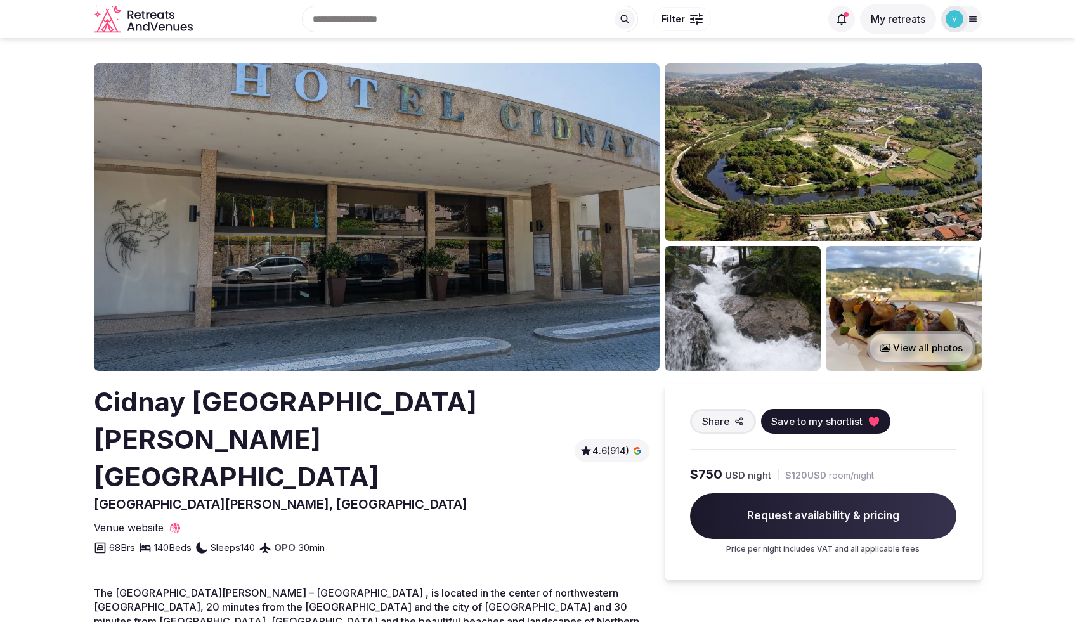
click at [469, 230] on img at bounding box center [377, 217] width 566 height 308
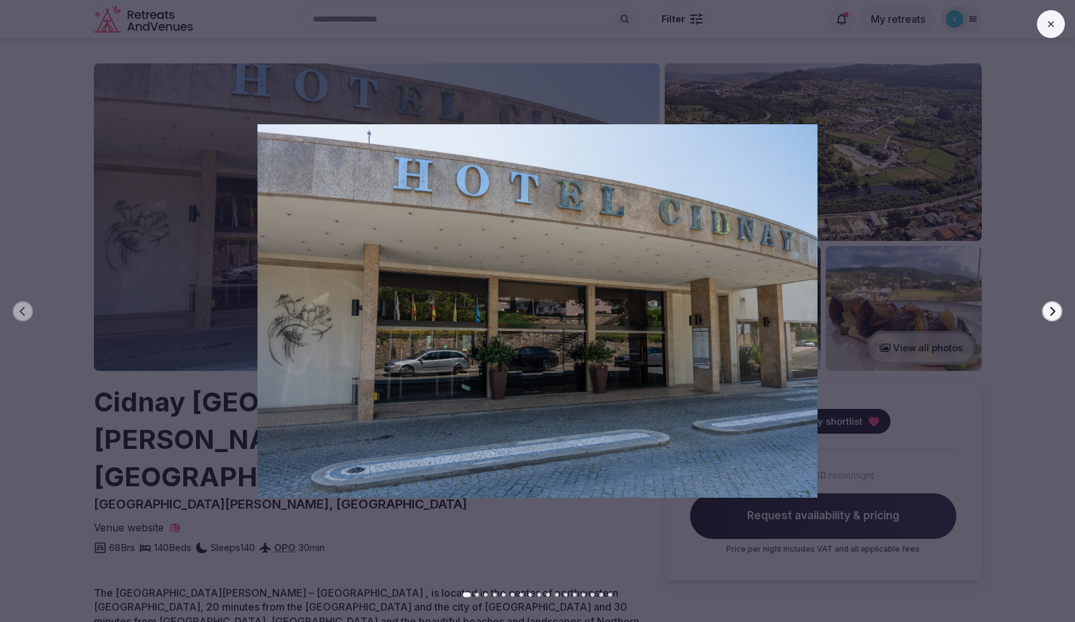
click at [1044, 313] on button "Next slide" at bounding box center [1052, 311] width 20 height 20
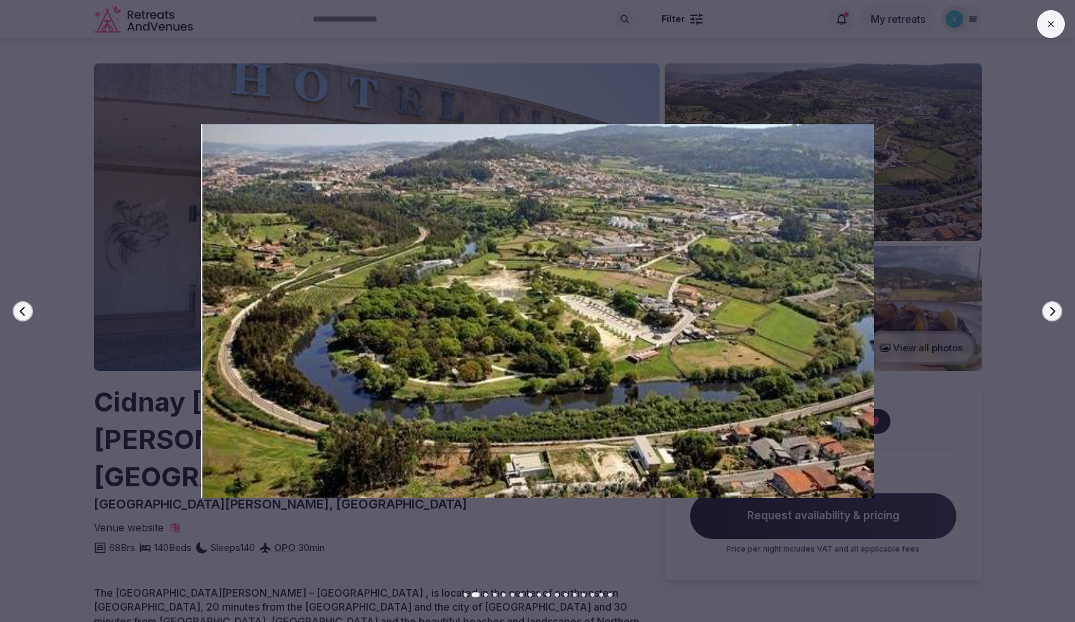
click at [1044, 313] on button "Next slide" at bounding box center [1052, 311] width 20 height 20
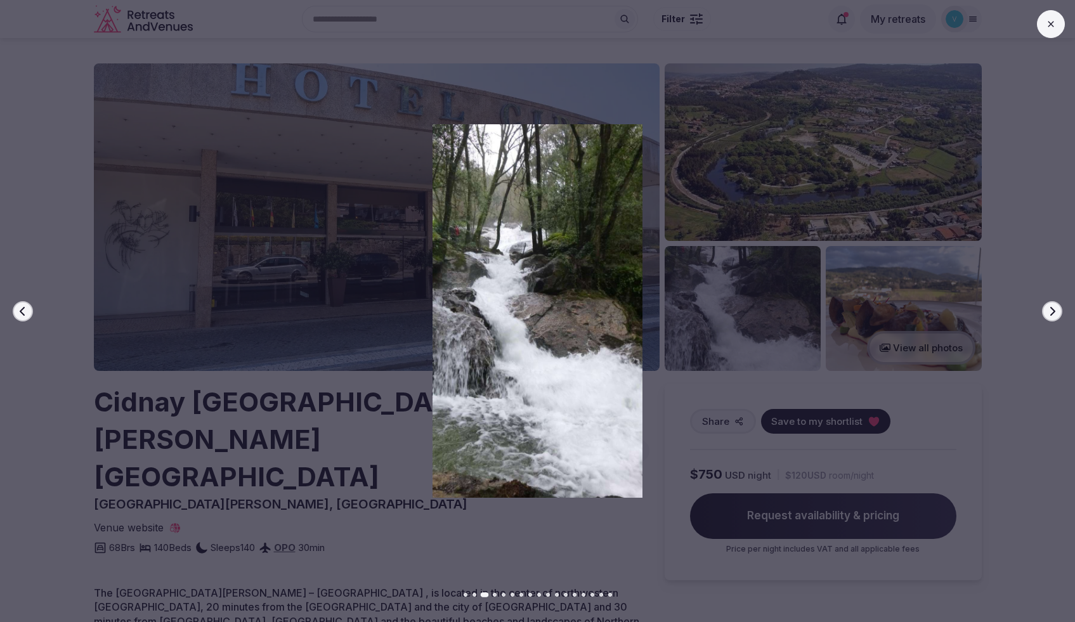
click at [1044, 313] on button "Next slide" at bounding box center [1052, 311] width 20 height 20
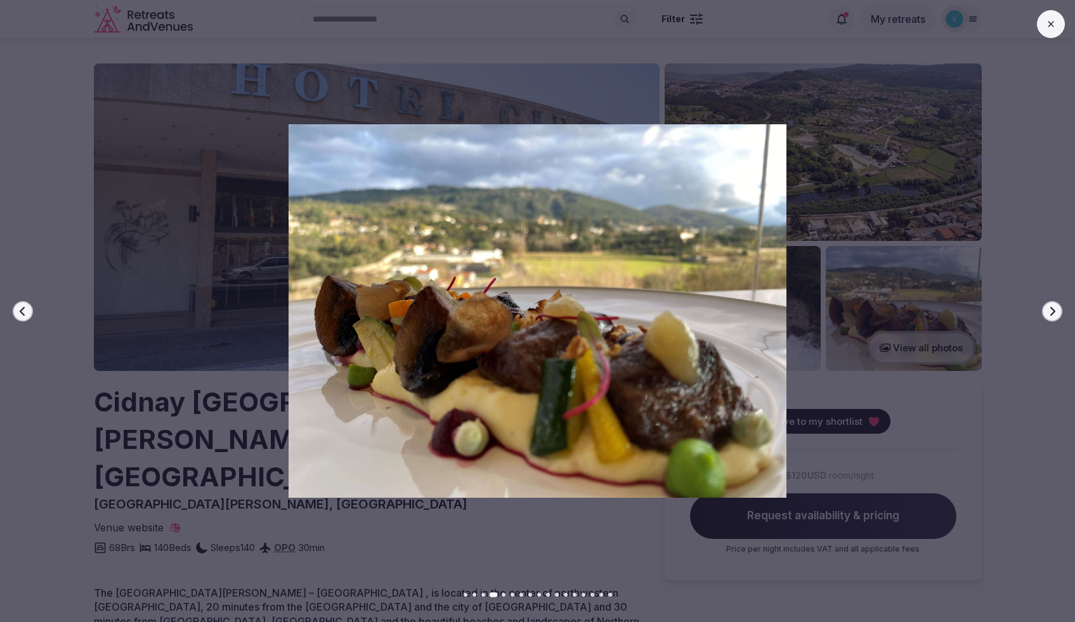
click at [1044, 313] on button "Next slide" at bounding box center [1052, 311] width 20 height 20
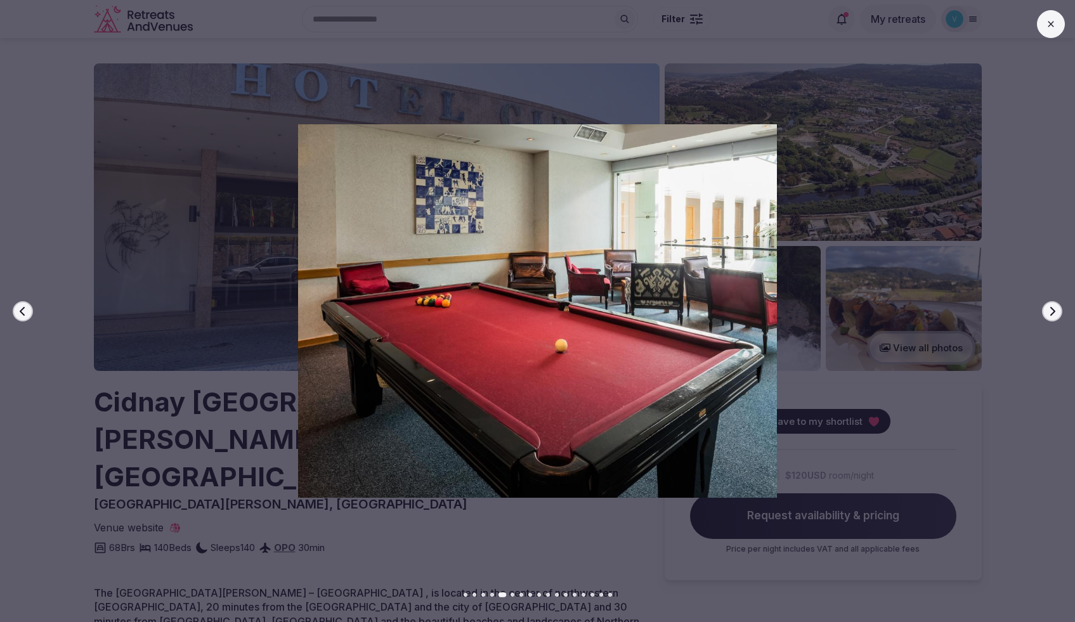
click at [1044, 313] on button "Next slide" at bounding box center [1052, 311] width 20 height 20
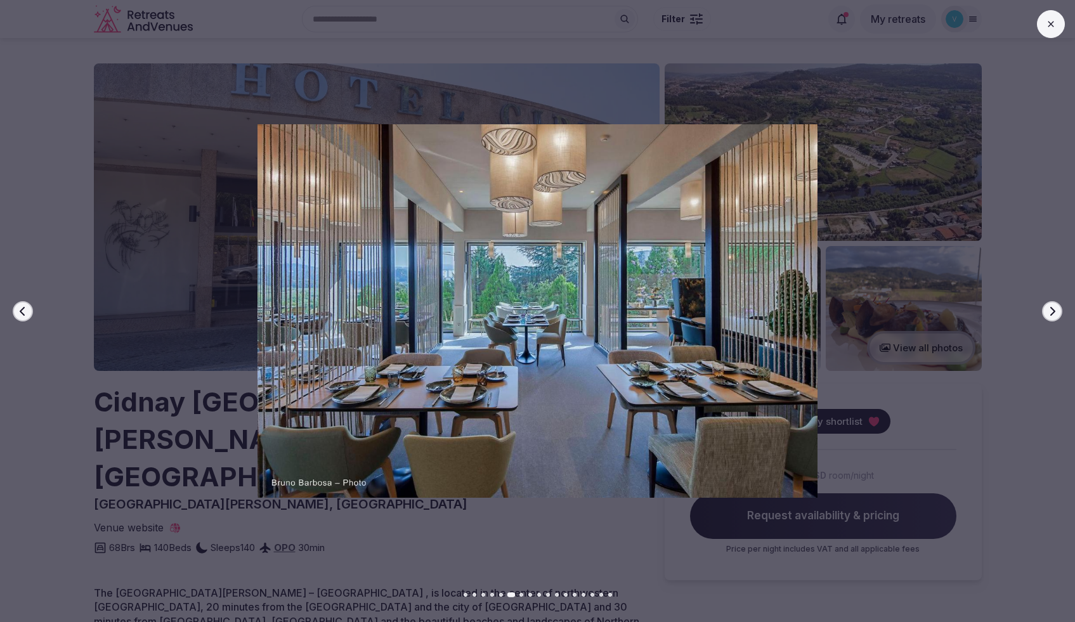
click at [1045, 310] on button "Next slide" at bounding box center [1052, 311] width 20 height 20
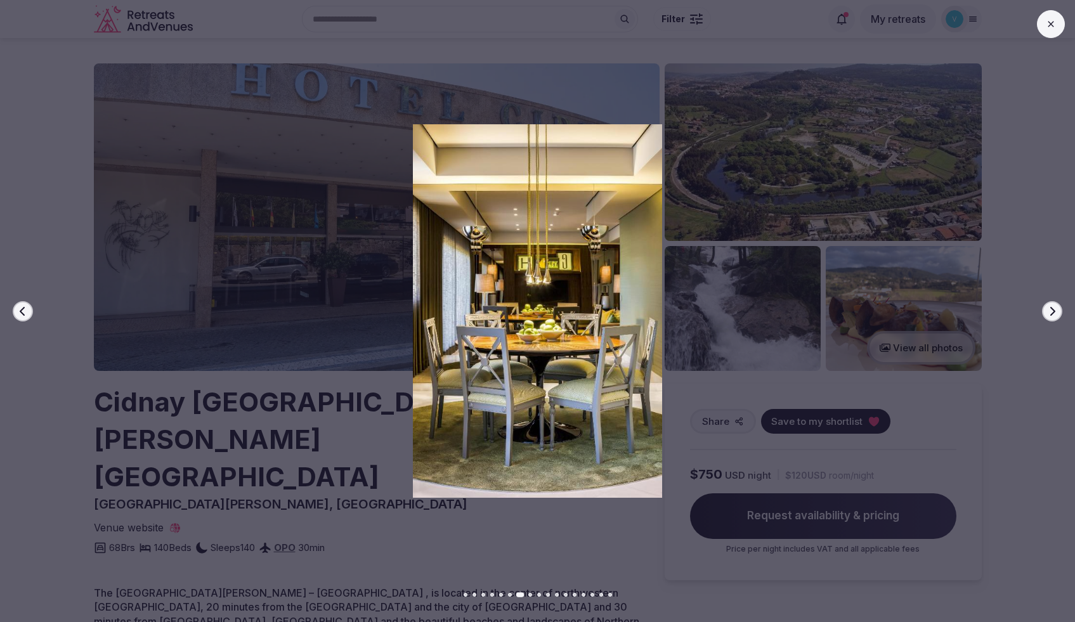
click at [1056, 311] on icon "button" at bounding box center [1053, 311] width 10 height 10
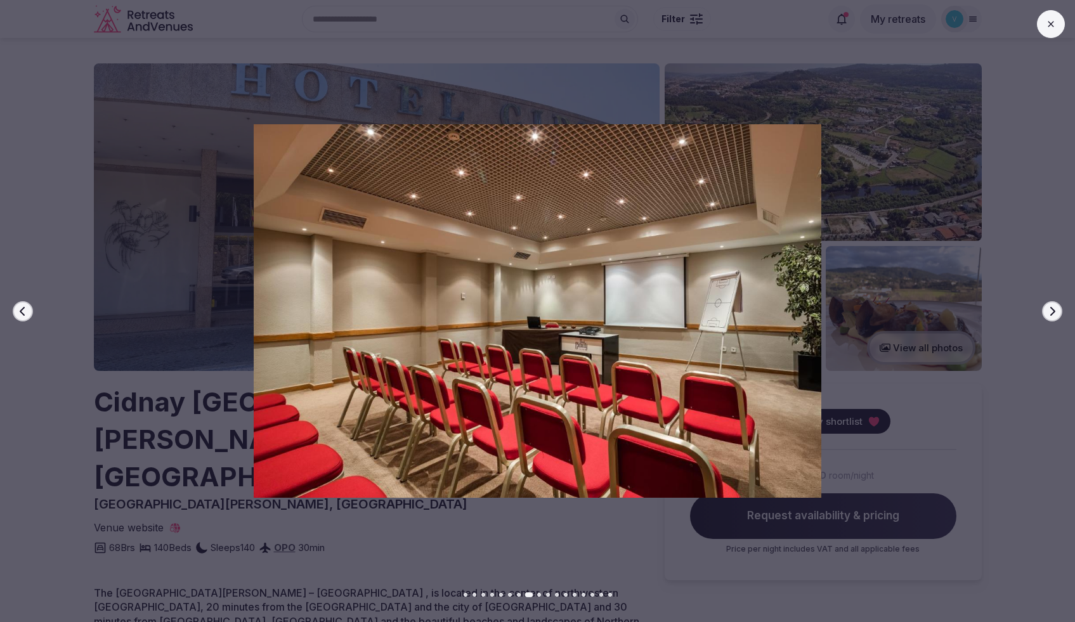
click at [1054, 312] on icon "button" at bounding box center [1053, 310] width 5 height 9
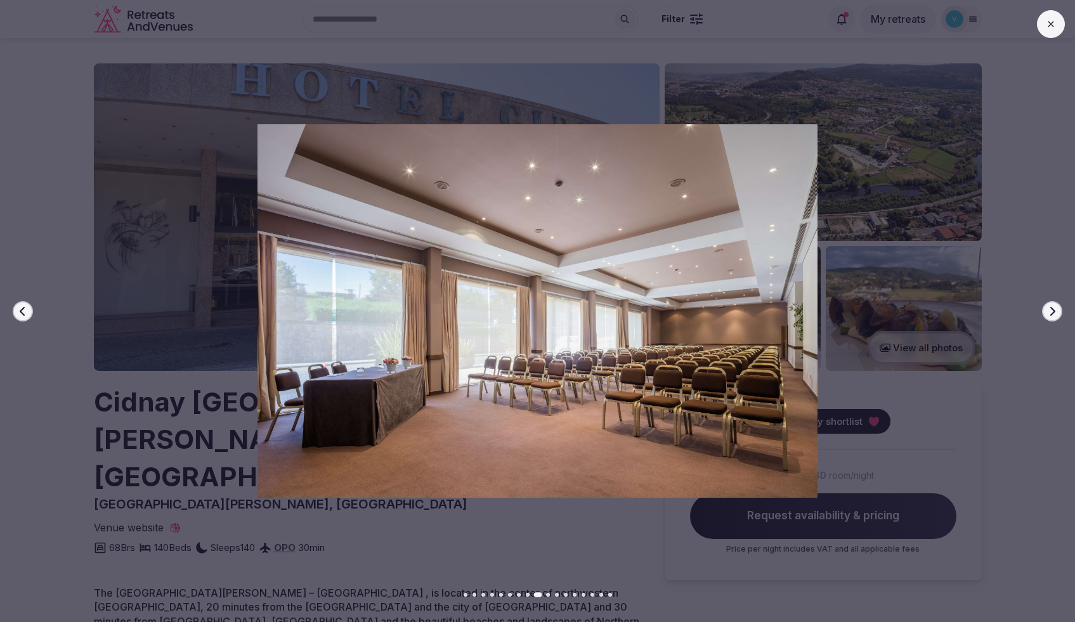
click at [1054, 312] on icon "button" at bounding box center [1053, 310] width 5 height 9
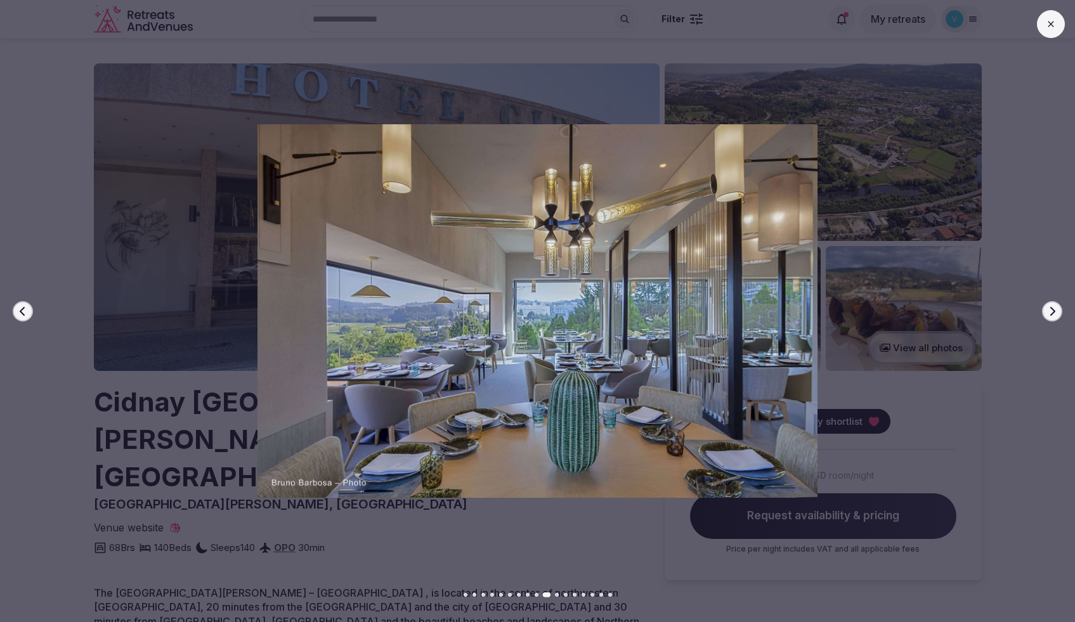
click at [1048, 22] on icon at bounding box center [1051, 24] width 10 height 10
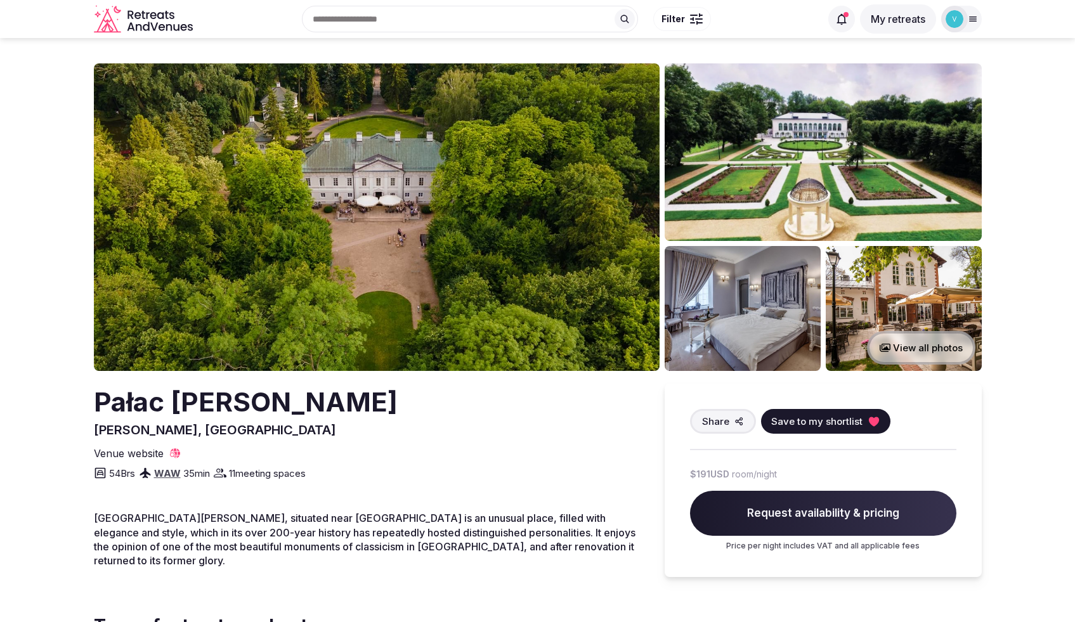
click at [899, 355] on button "View all photos" at bounding box center [921, 348] width 108 height 34
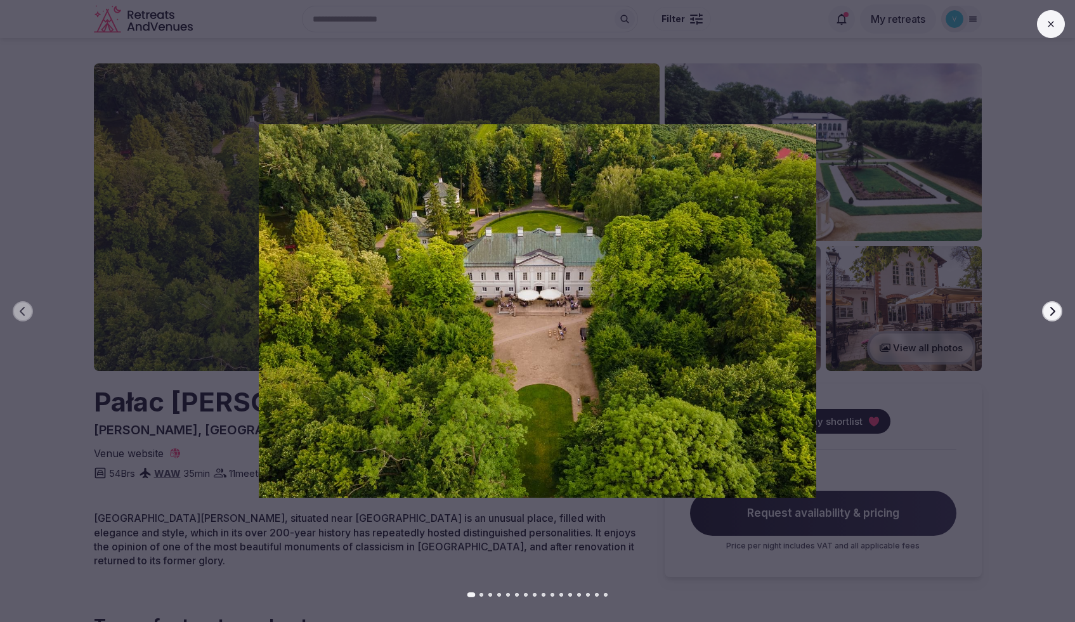
click at [1048, 318] on button "Next slide" at bounding box center [1052, 311] width 20 height 20
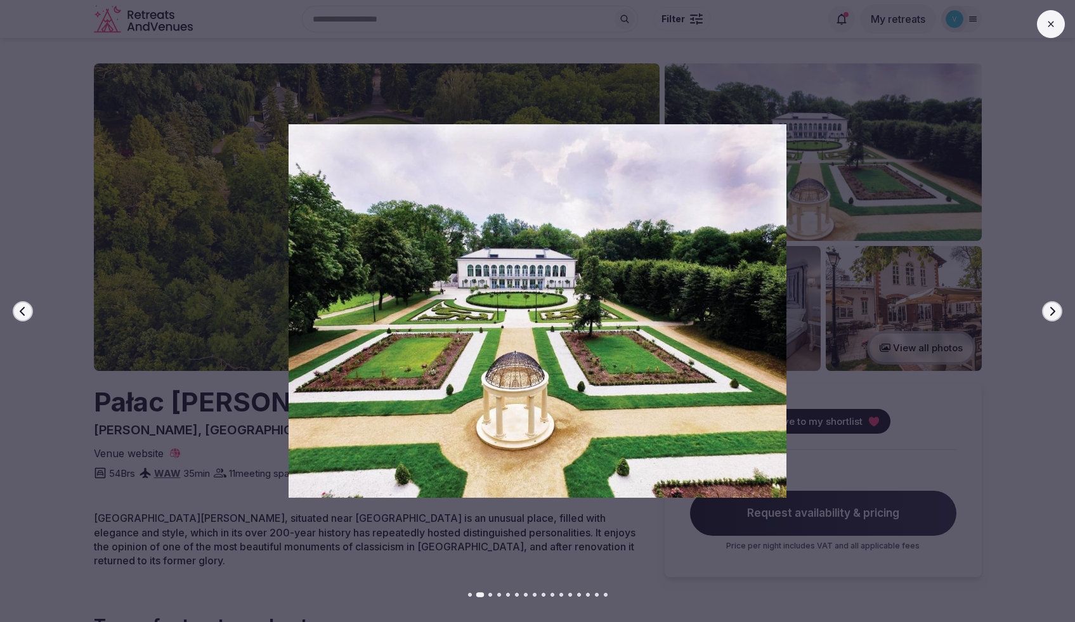
click at [1048, 318] on button "Next slide" at bounding box center [1052, 311] width 20 height 20
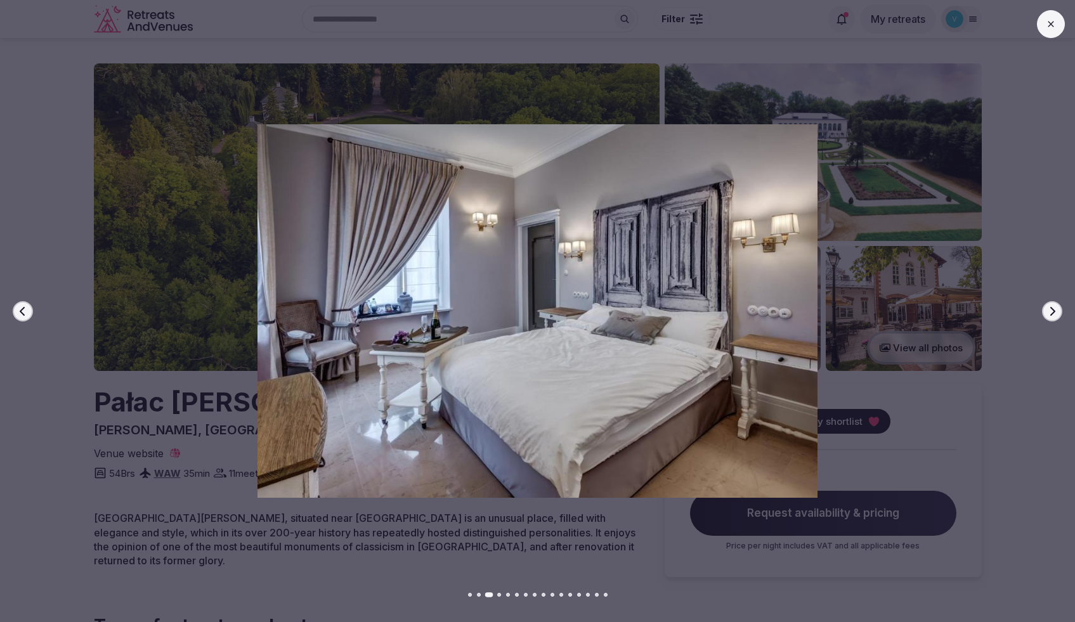
click at [1048, 318] on button "Next slide" at bounding box center [1052, 311] width 20 height 20
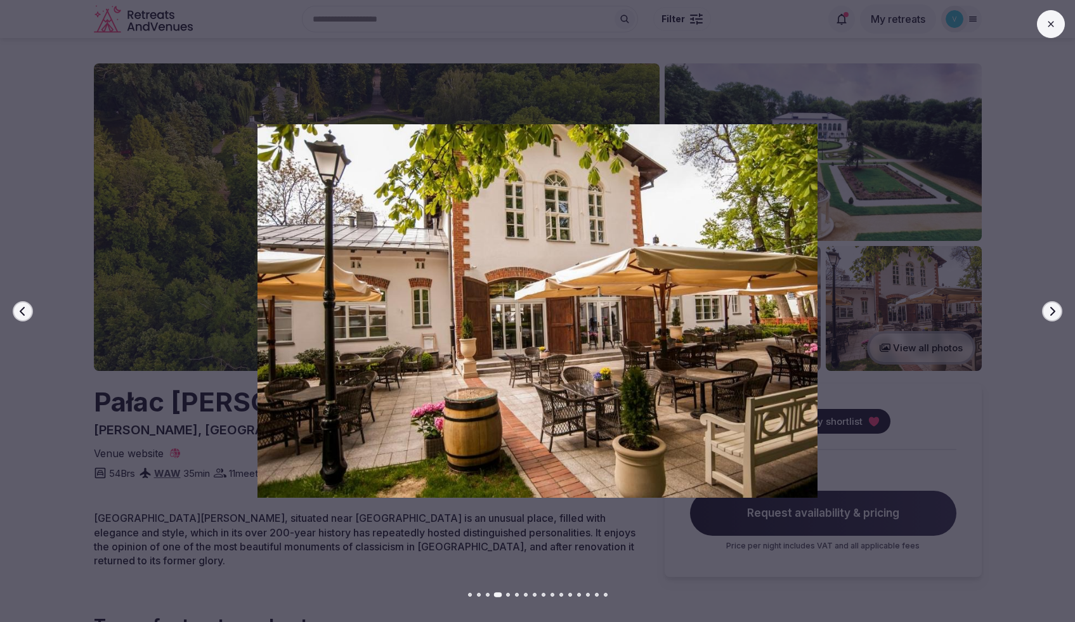
click at [1048, 318] on button "Next slide" at bounding box center [1052, 311] width 20 height 20
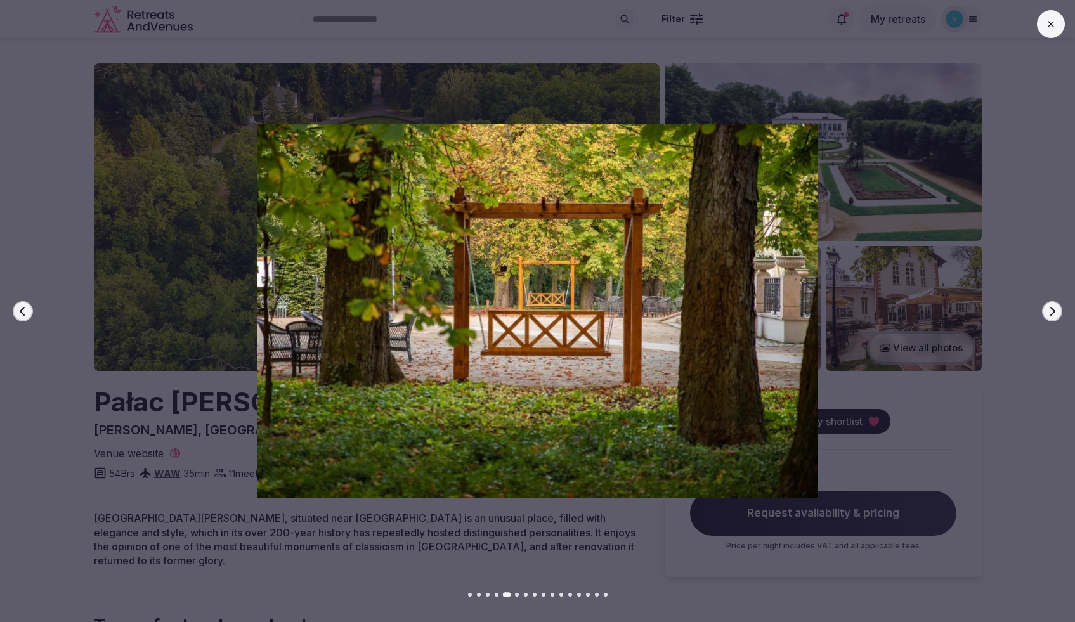
click at [1048, 318] on button "Next slide" at bounding box center [1052, 311] width 20 height 20
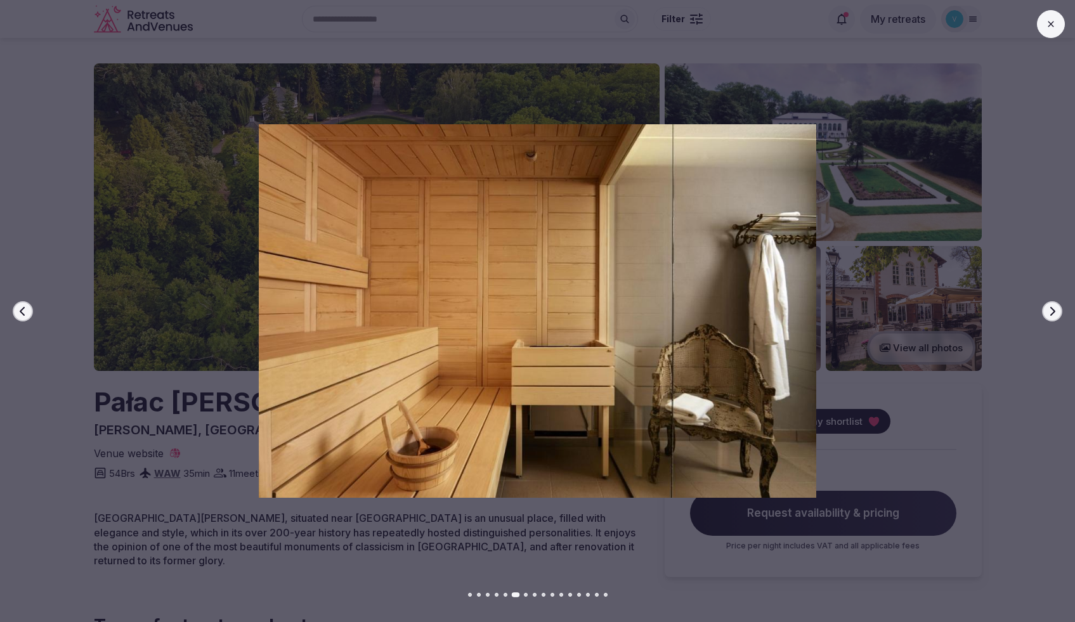
click at [1048, 318] on button "Next slide" at bounding box center [1052, 311] width 20 height 20
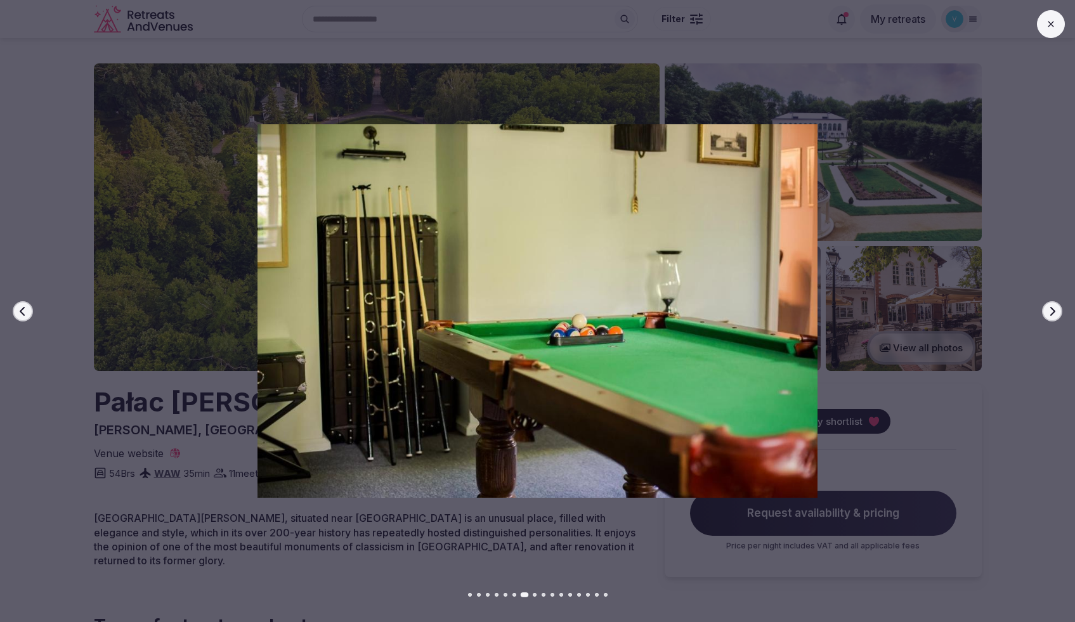
click at [1048, 318] on button "Next slide" at bounding box center [1052, 311] width 20 height 20
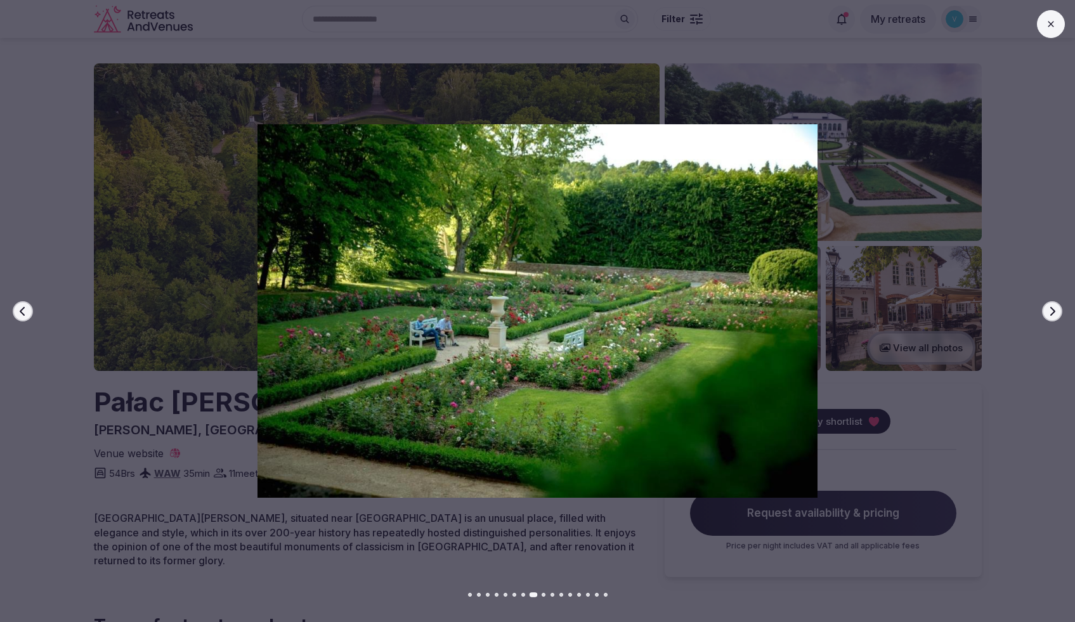
click at [1048, 318] on button "Next slide" at bounding box center [1052, 311] width 20 height 20
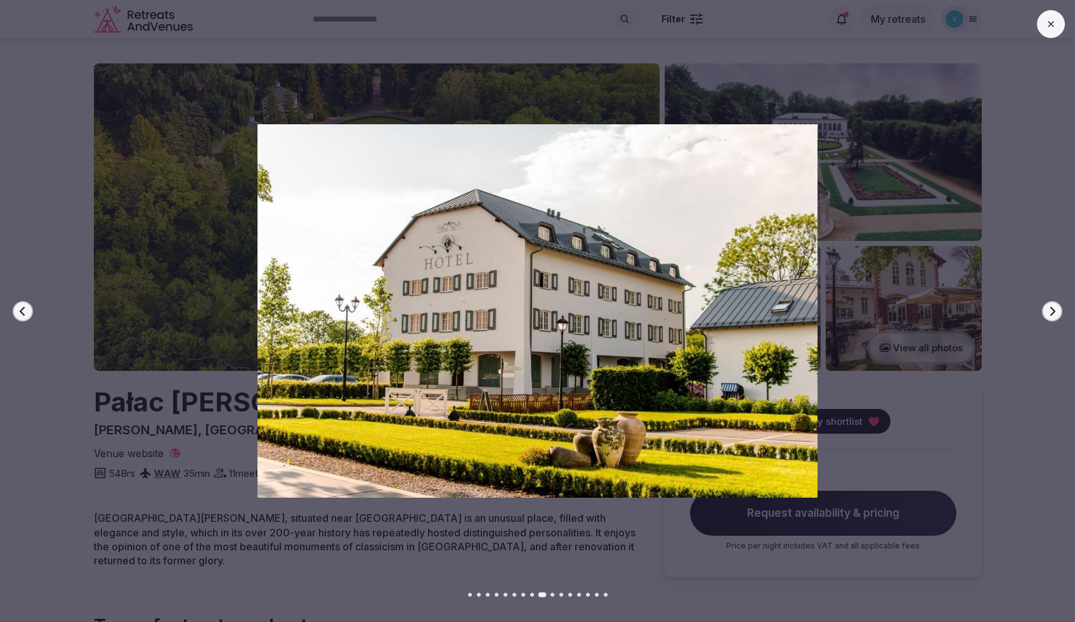
click at [1048, 318] on button "Next slide" at bounding box center [1052, 311] width 20 height 20
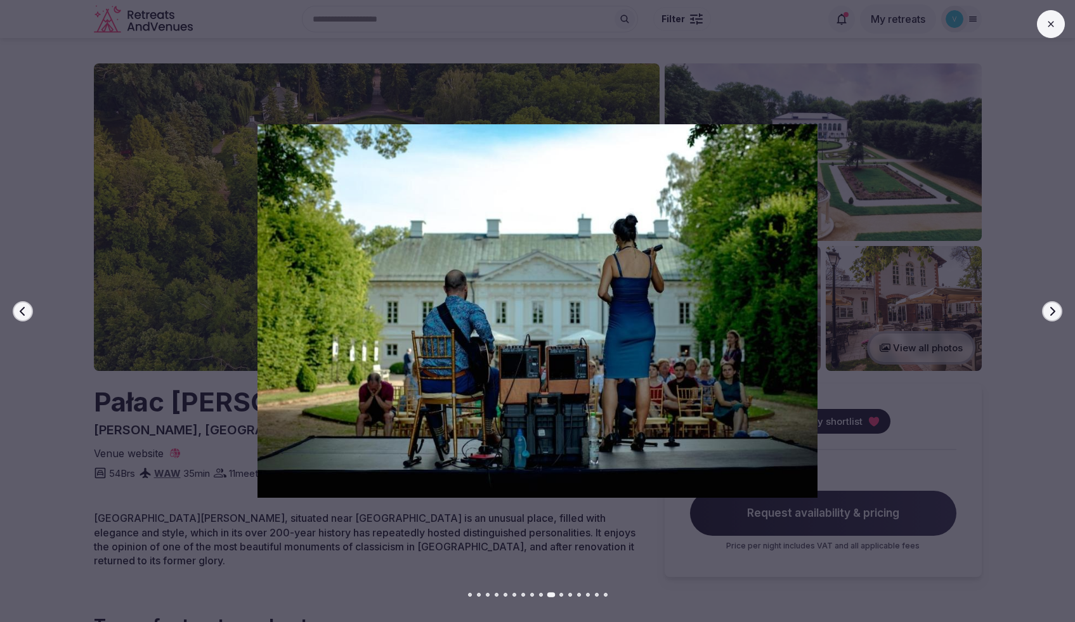
click at [1048, 318] on button "Next slide" at bounding box center [1052, 311] width 20 height 20
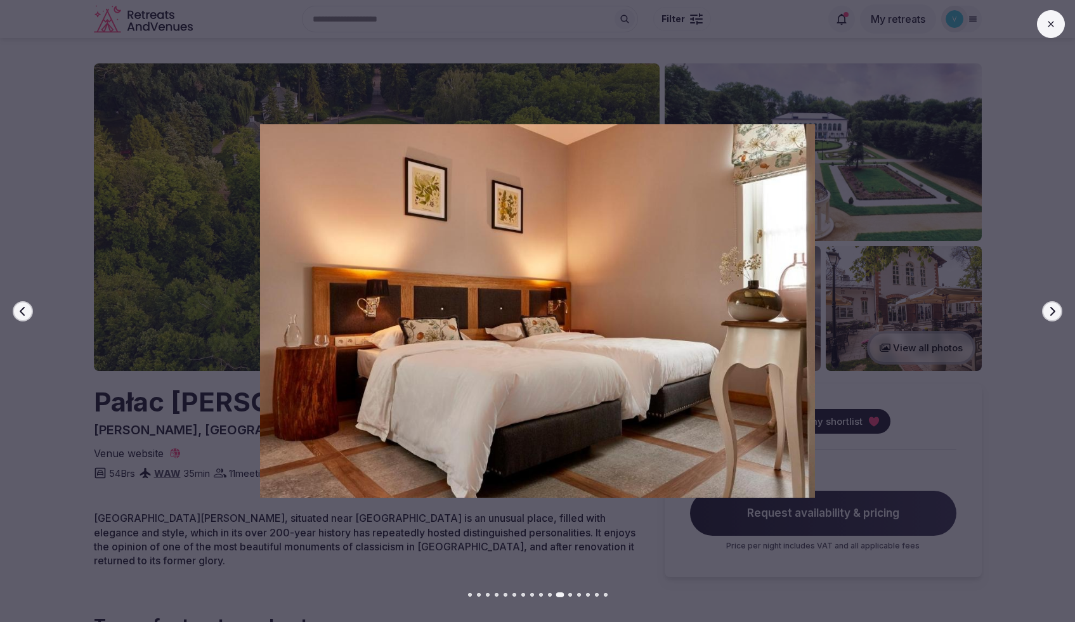
click at [1048, 318] on button "Next slide" at bounding box center [1052, 311] width 20 height 20
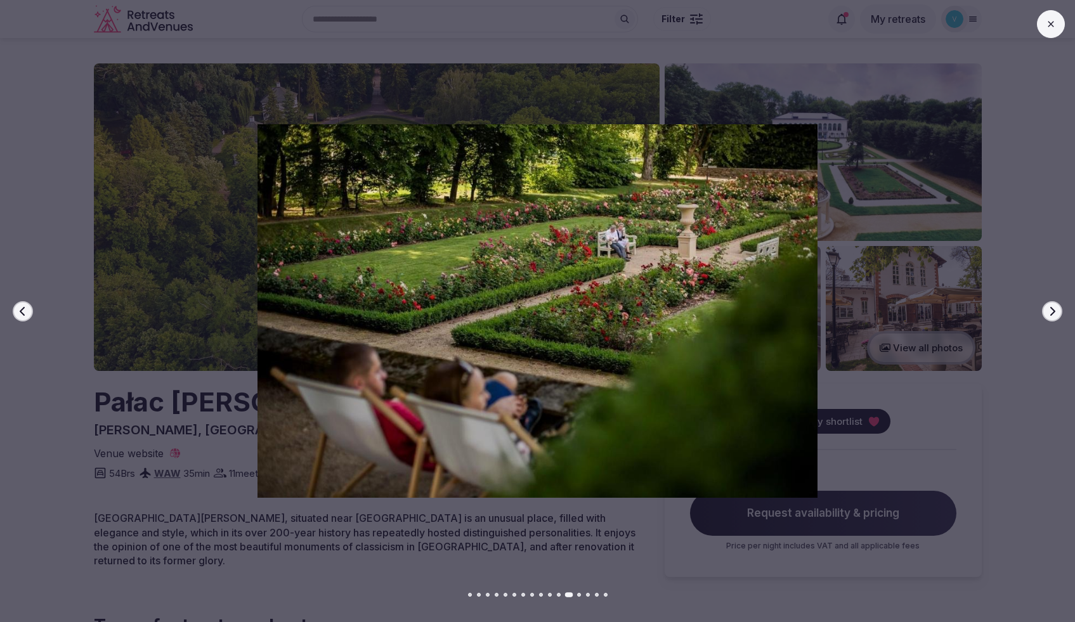
click at [1048, 318] on button "Next slide" at bounding box center [1052, 311] width 20 height 20
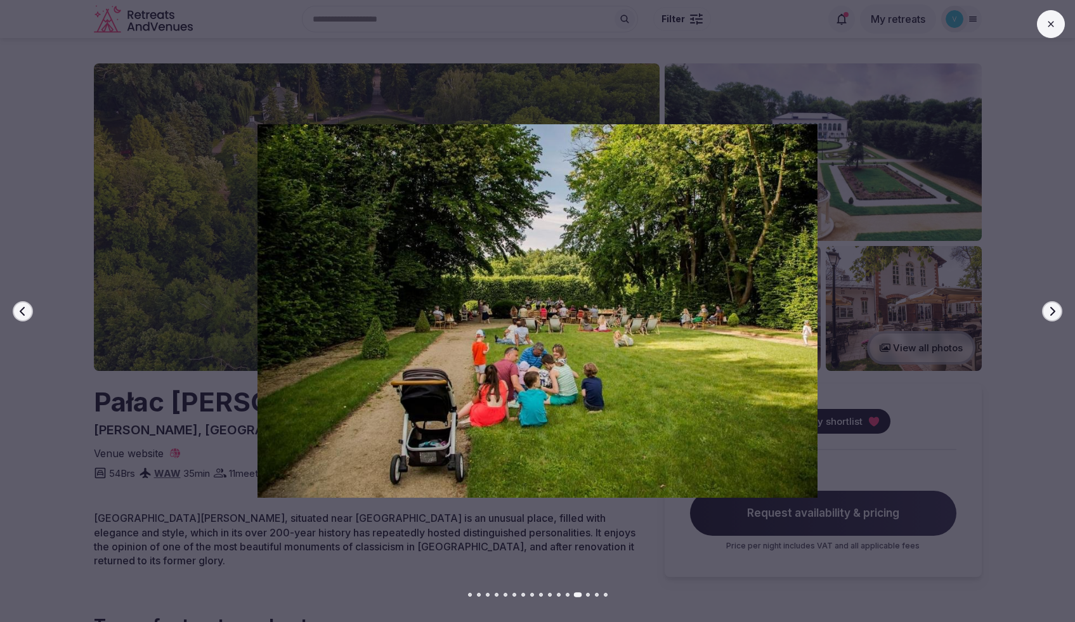
click at [1048, 318] on button "Next slide" at bounding box center [1052, 311] width 20 height 20
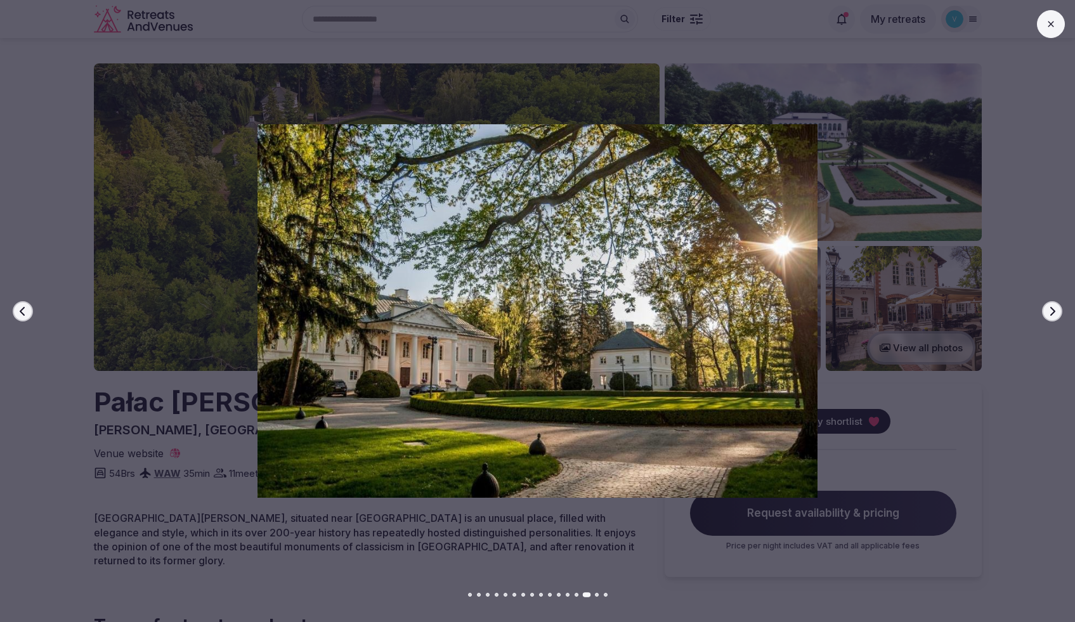
click at [1048, 318] on button "Next slide" at bounding box center [1052, 311] width 20 height 20
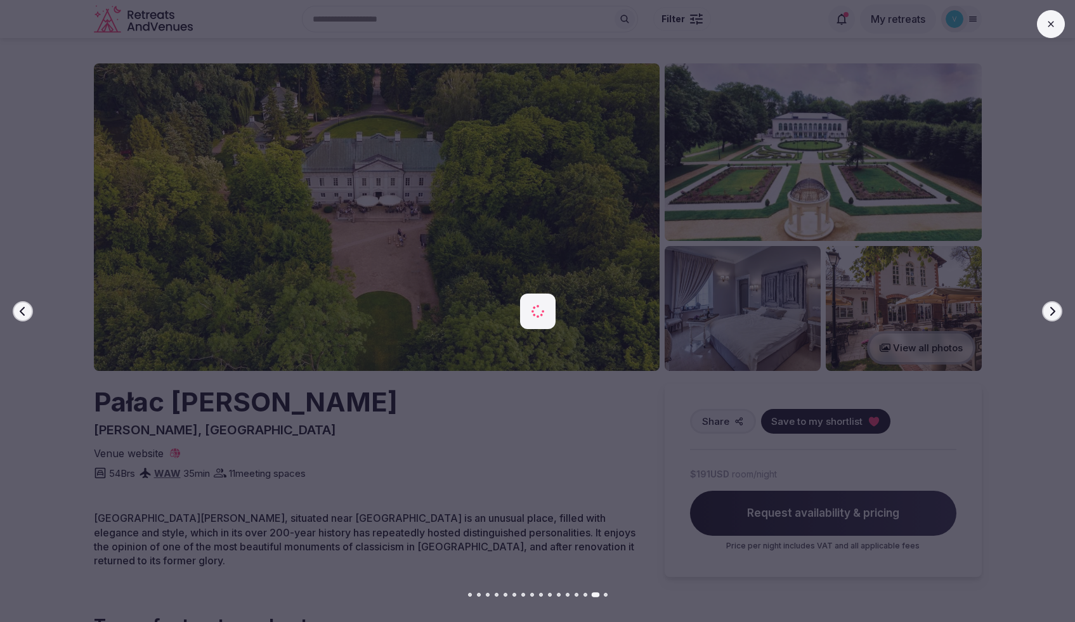
click at [1048, 318] on button "Next slide" at bounding box center [1052, 311] width 20 height 20
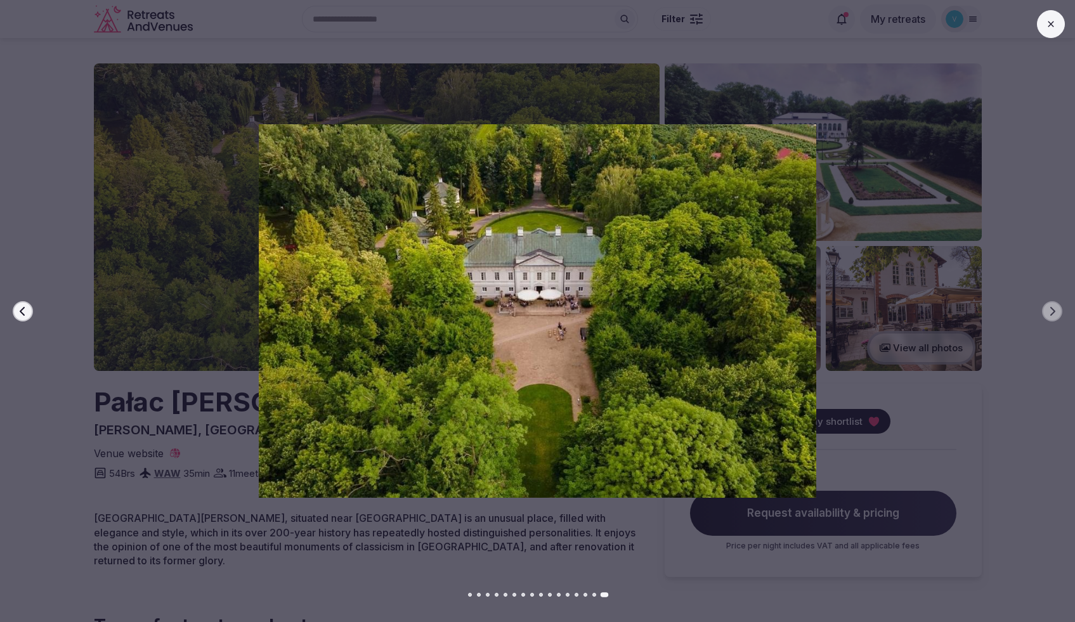
click at [1039, 21] on button at bounding box center [1051, 24] width 28 height 28
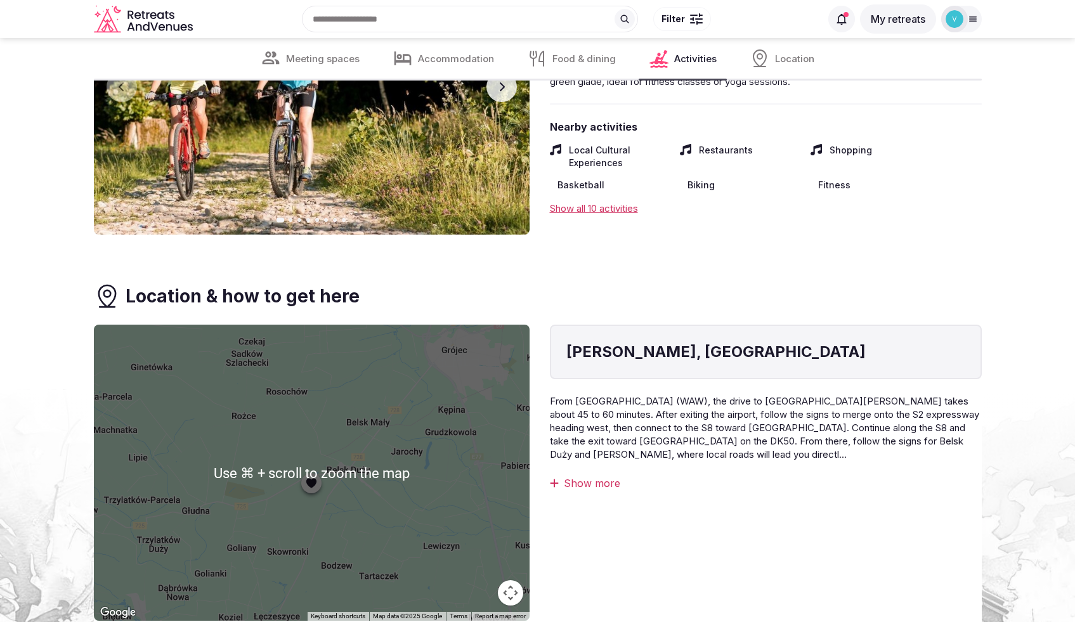
scroll to position [2947, 0]
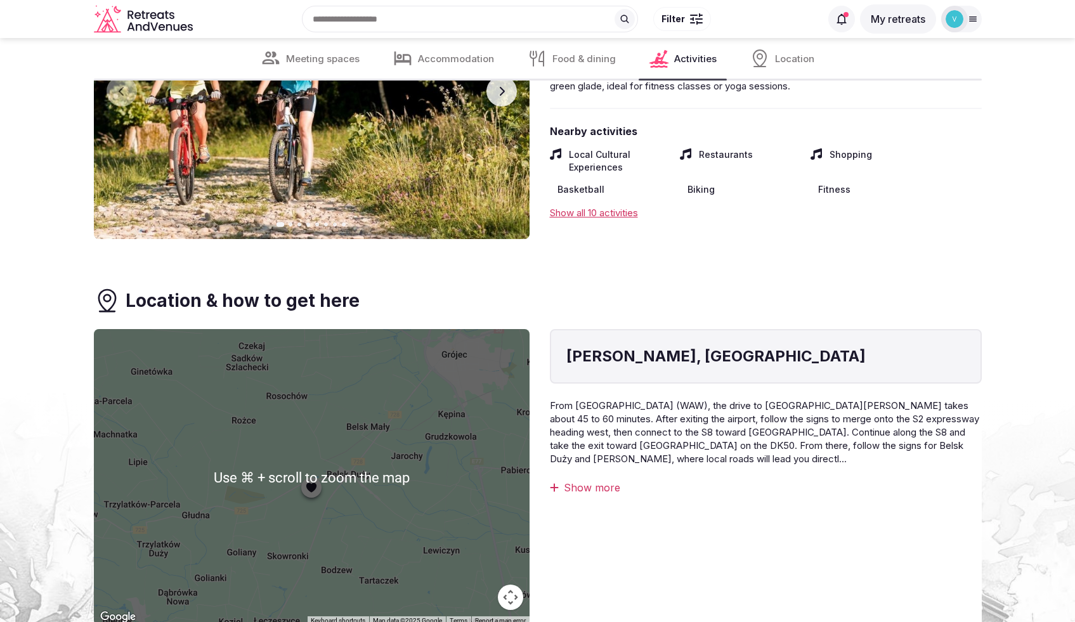
click at [322, 506] on div at bounding box center [312, 477] width 436 height 296
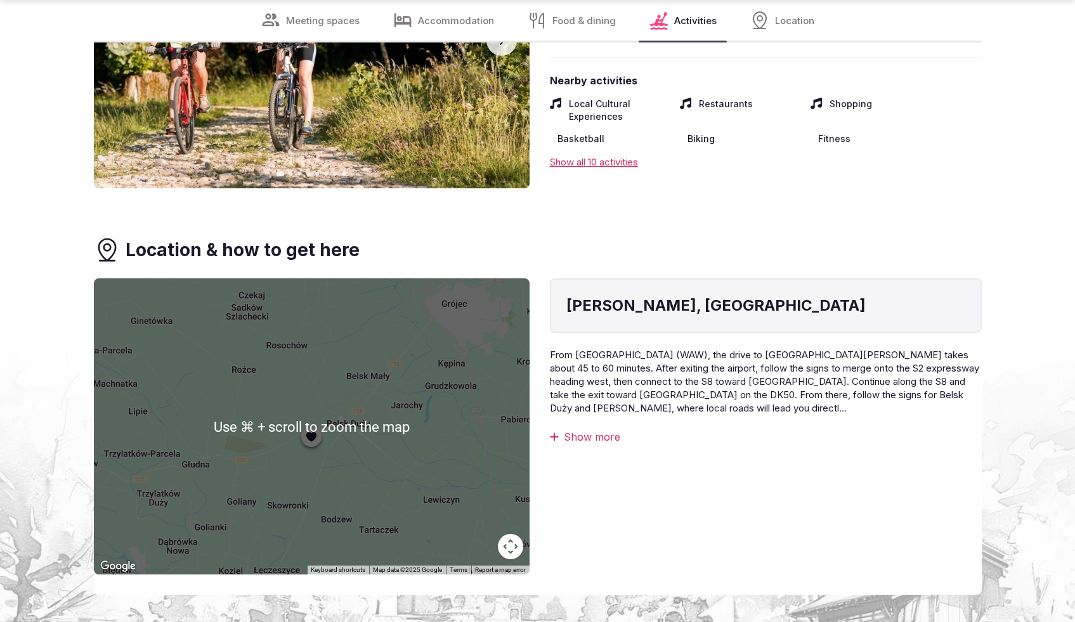
scroll to position [3246, 0]
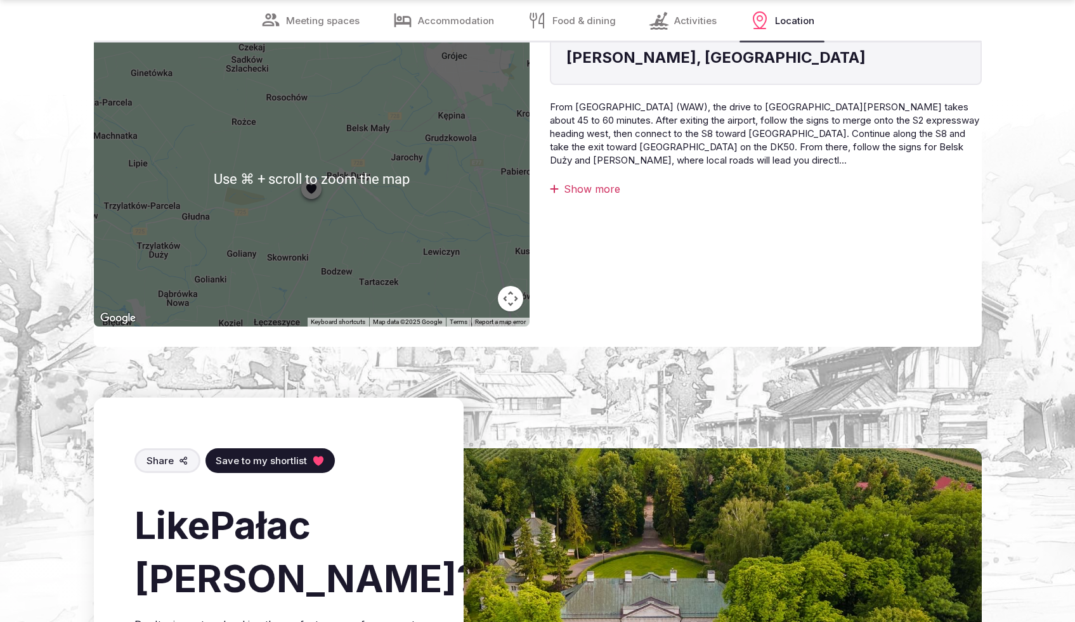
click at [512, 286] on button "Map camera controls" at bounding box center [510, 298] width 25 height 25
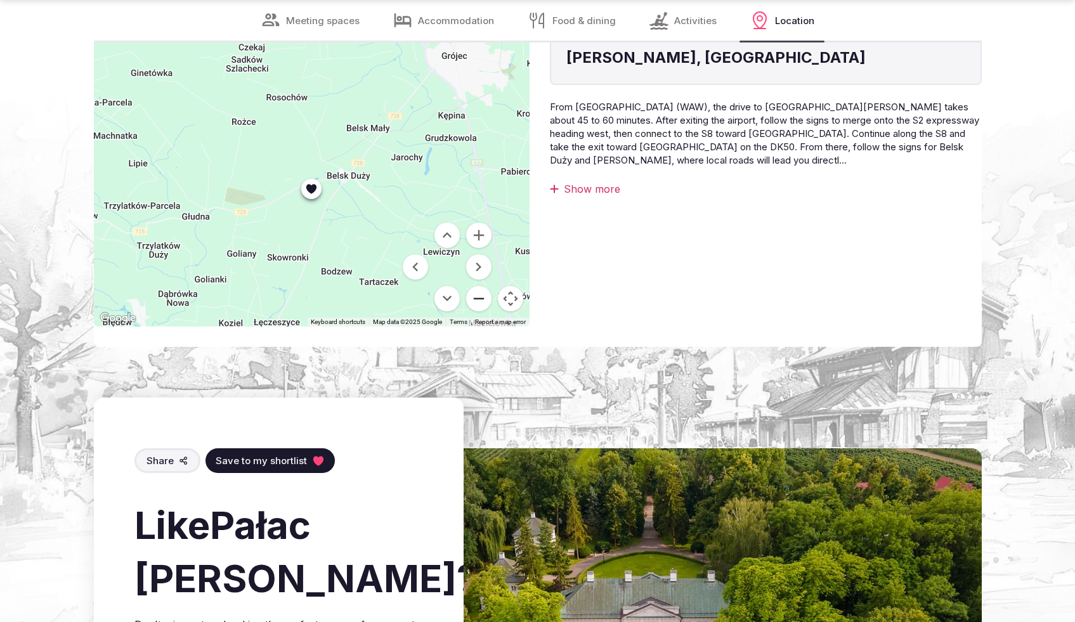
click at [482, 287] on button "Zoom out" at bounding box center [478, 298] width 25 height 25
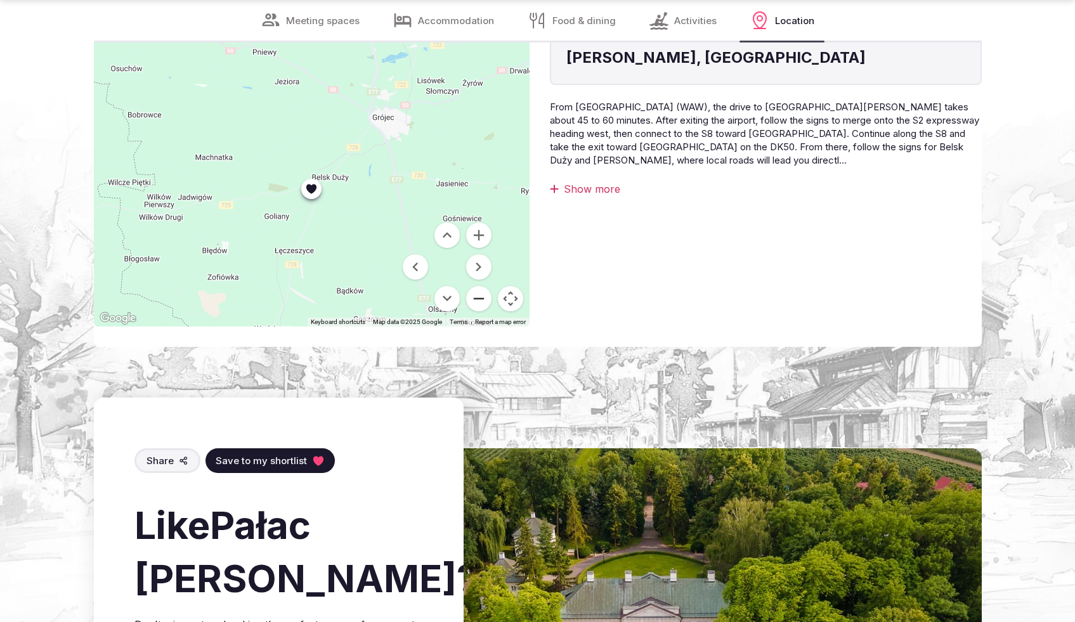
click at [482, 287] on button "Zoom out" at bounding box center [478, 298] width 25 height 25
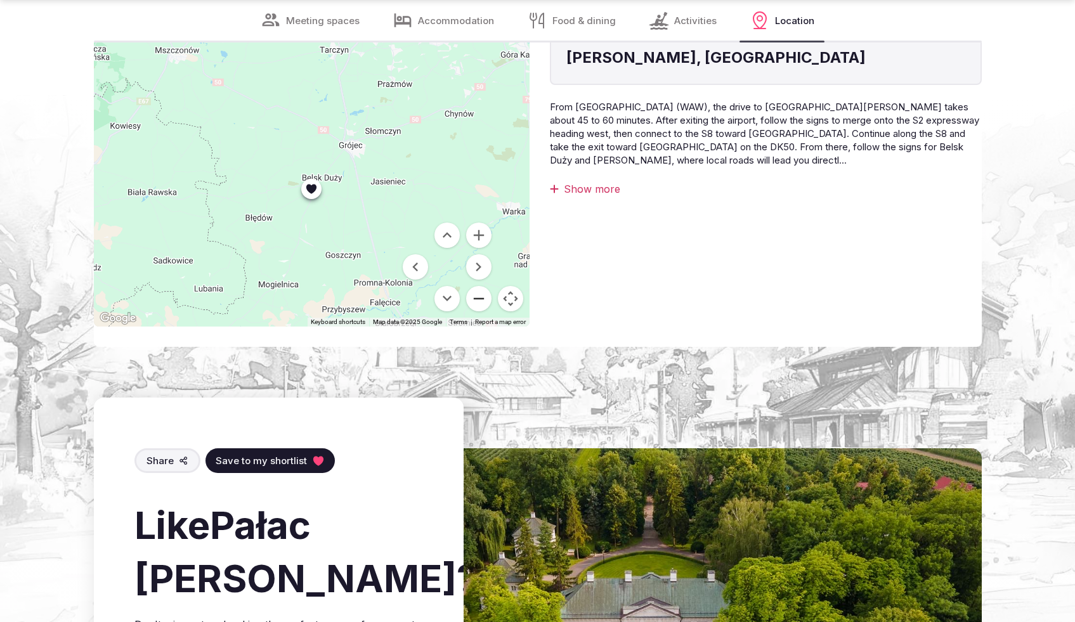
click at [482, 287] on button "Zoom out" at bounding box center [478, 298] width 25 height 25
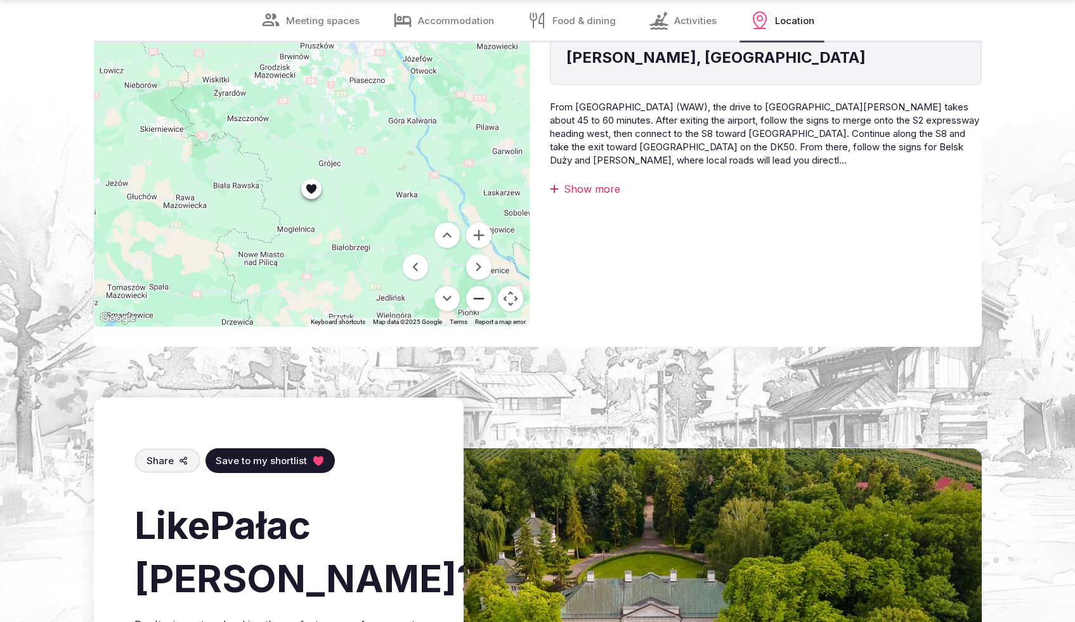
click at [482, 287] on button "Zoom out" at bounding box center [478, 298] width 25 height 25
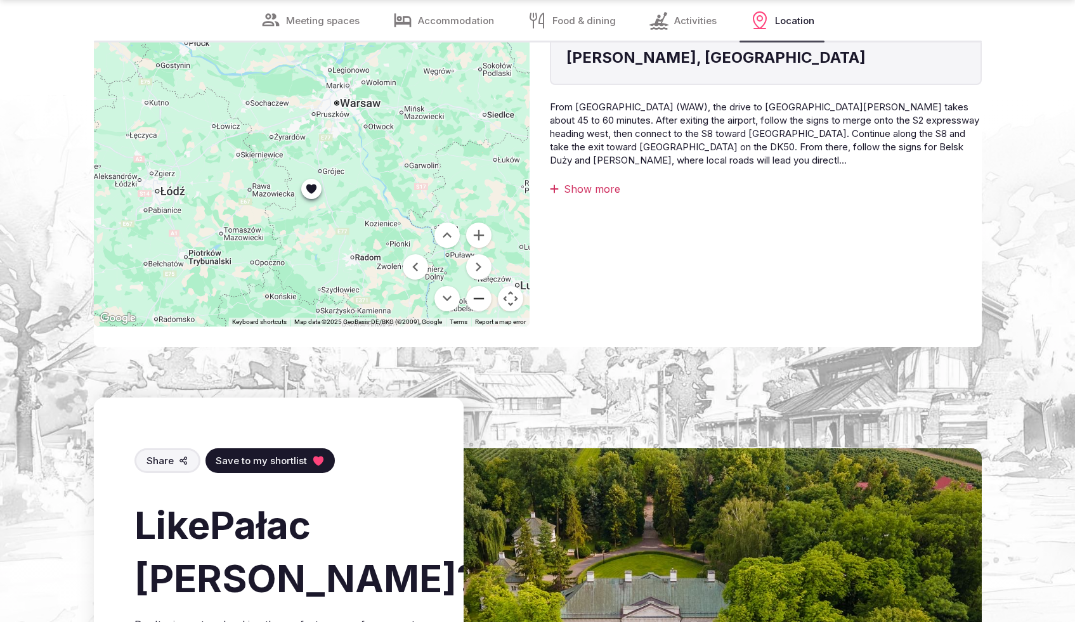
click at [482, 287] on button "Zoom out" at bounding box center [478, 298] width 25 height 25
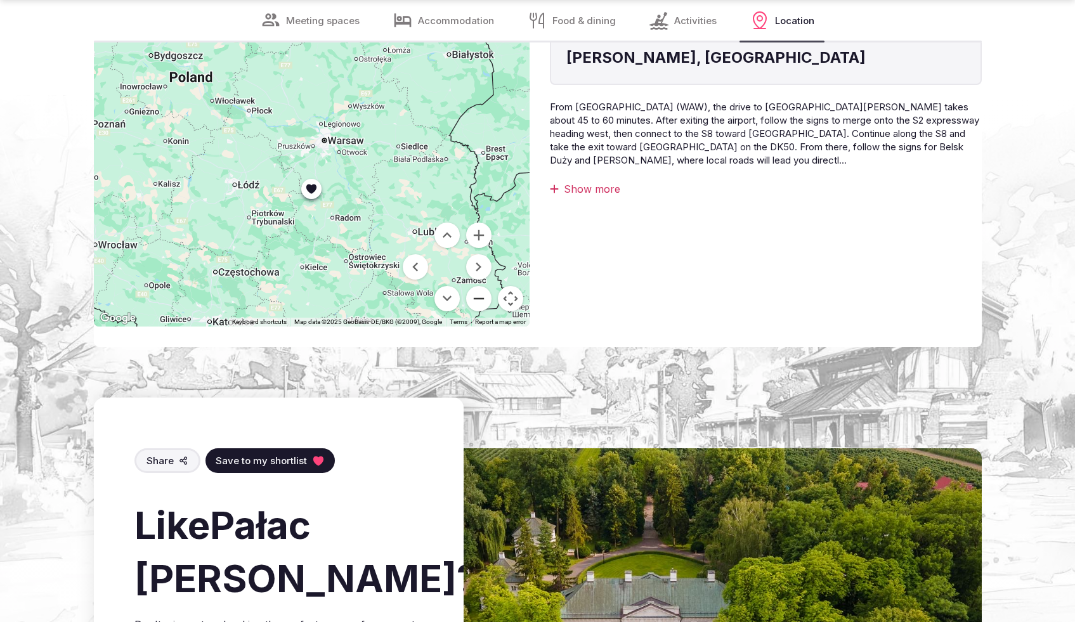
click at [482, 287] on button "Zoom out" at bounding box center [478, 298] width 25 height 25
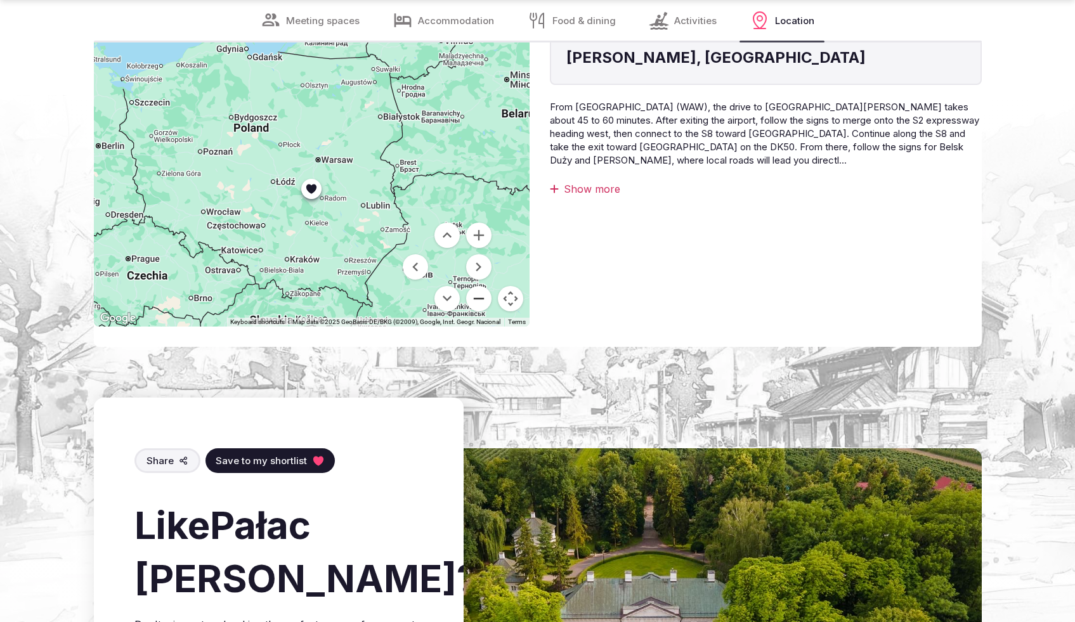
click at [482, 287] on button "Zoom out" at bounding box center [478, 298] width 25 height 25
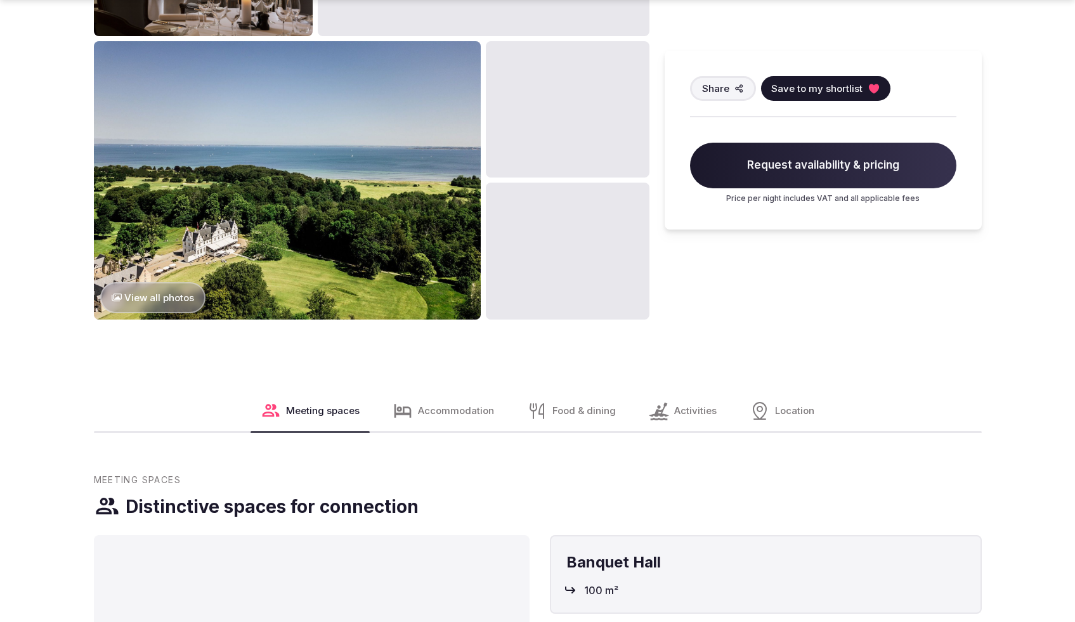
scroll to position [1292, 0]
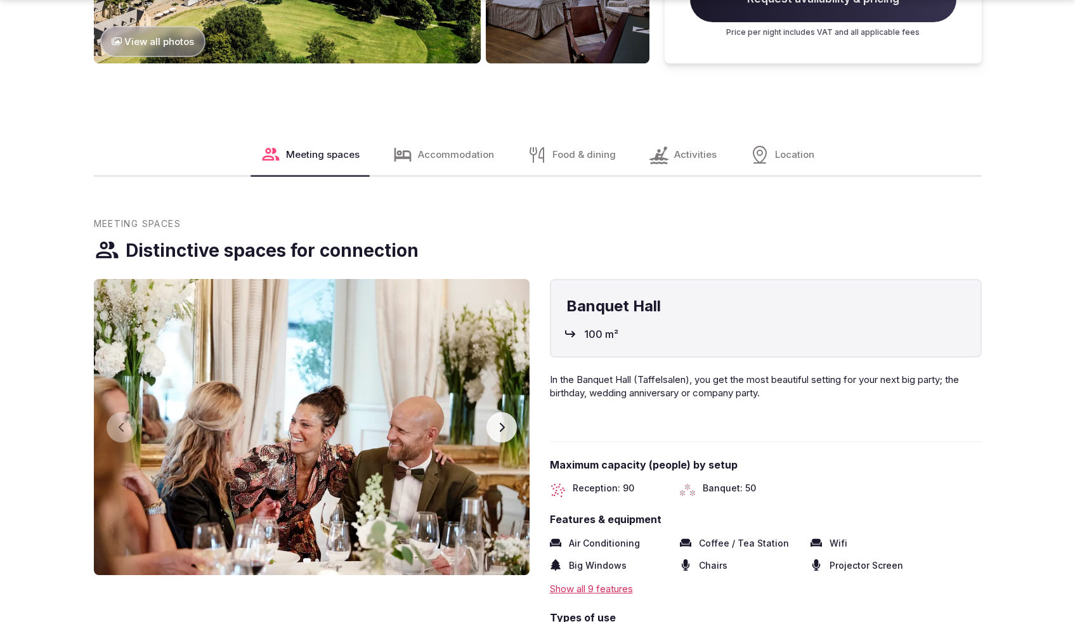
click at [813, 154] on div "Location" at bounding box center [782, 155] width 85 height 41
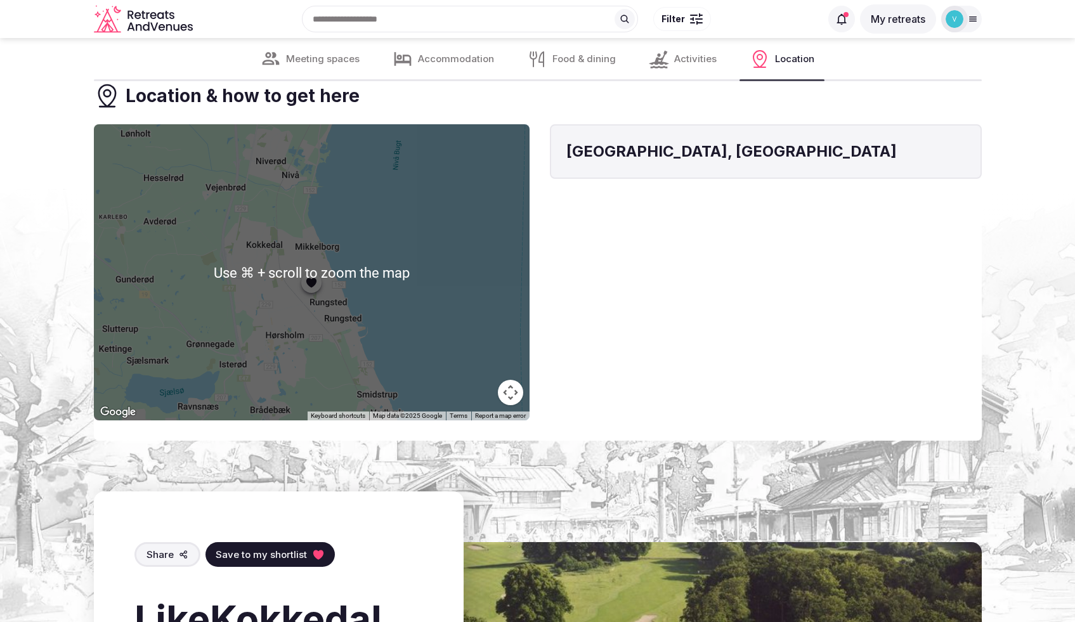
scroll to position [3312, 0]
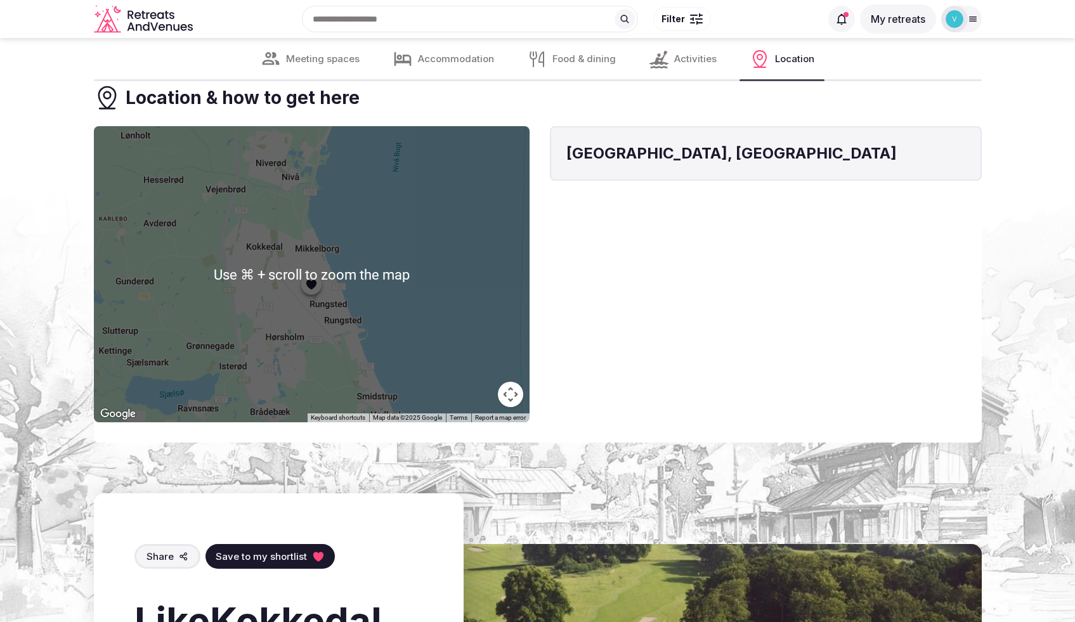
click at [516, 407] on button "Map camera controls" at bounding box center [510, 394] width 25 height 25
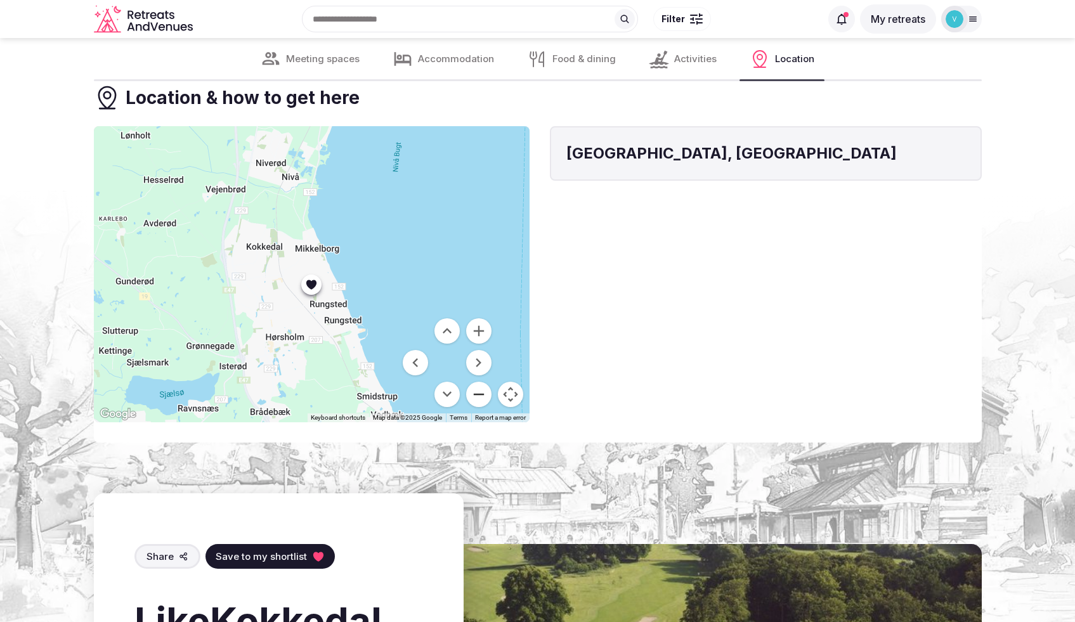
click at [470, 407] on button "Zoom out" at bounding box center [478, 394] width 25 height 25
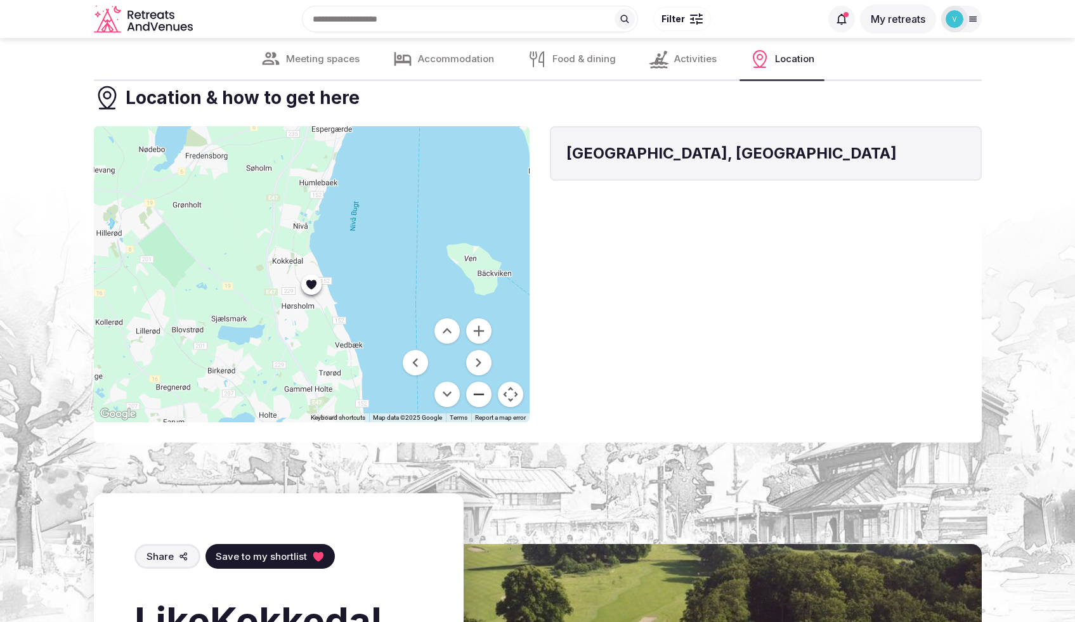
click at [476, 407] on button "Zoom out" at bounding box center [478, 394] width 25 height 25
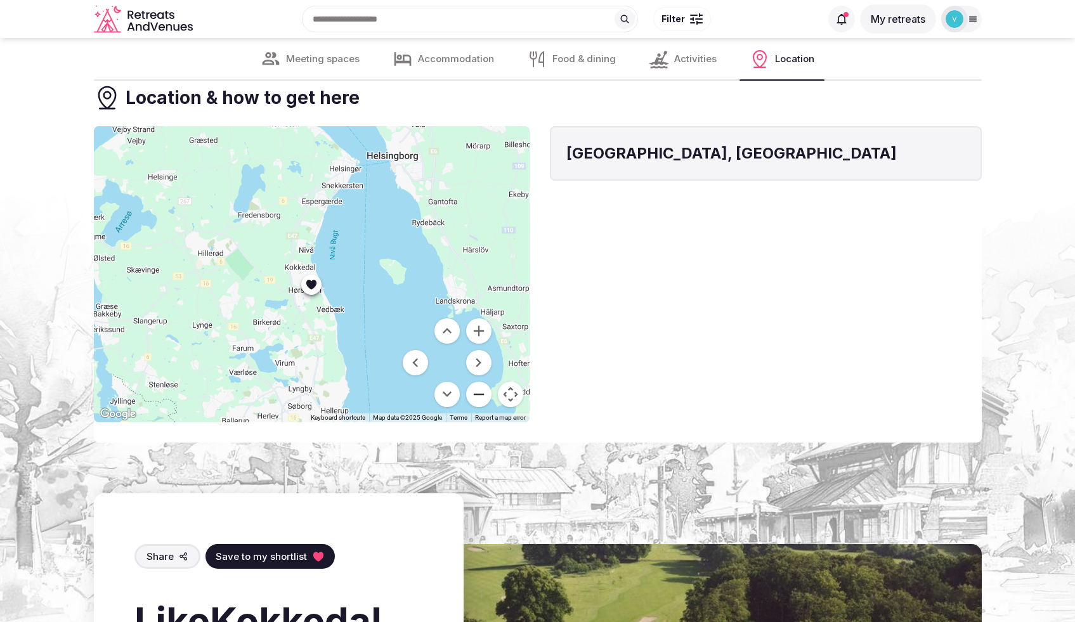
click at [476, 407] on button "Zoom out" at bounding box center [478, 394] width 25 height 25
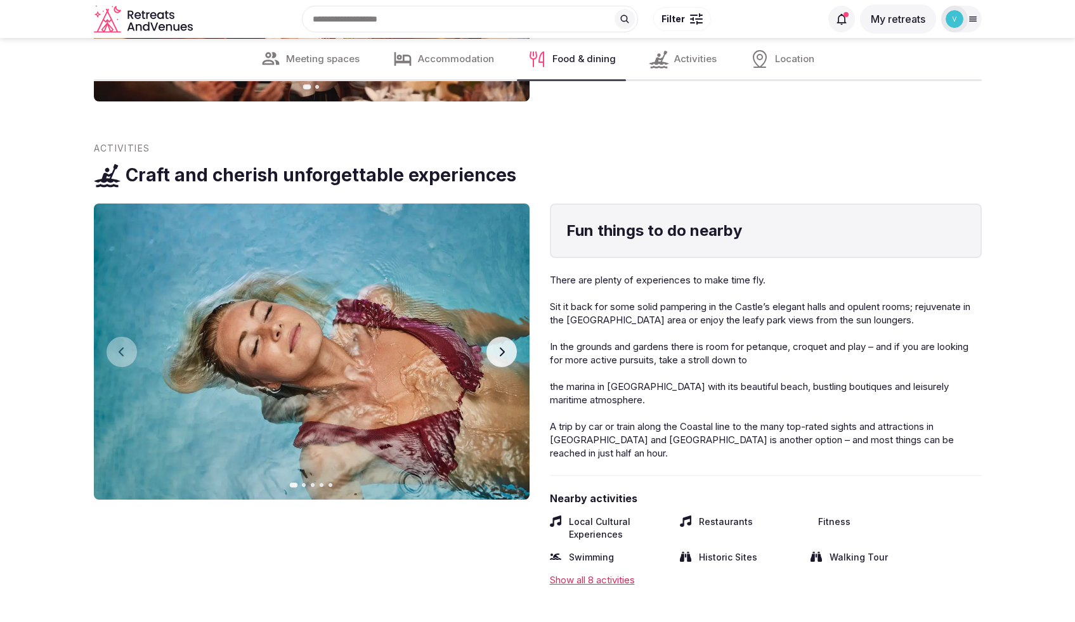
scroll to position [2480, 0]
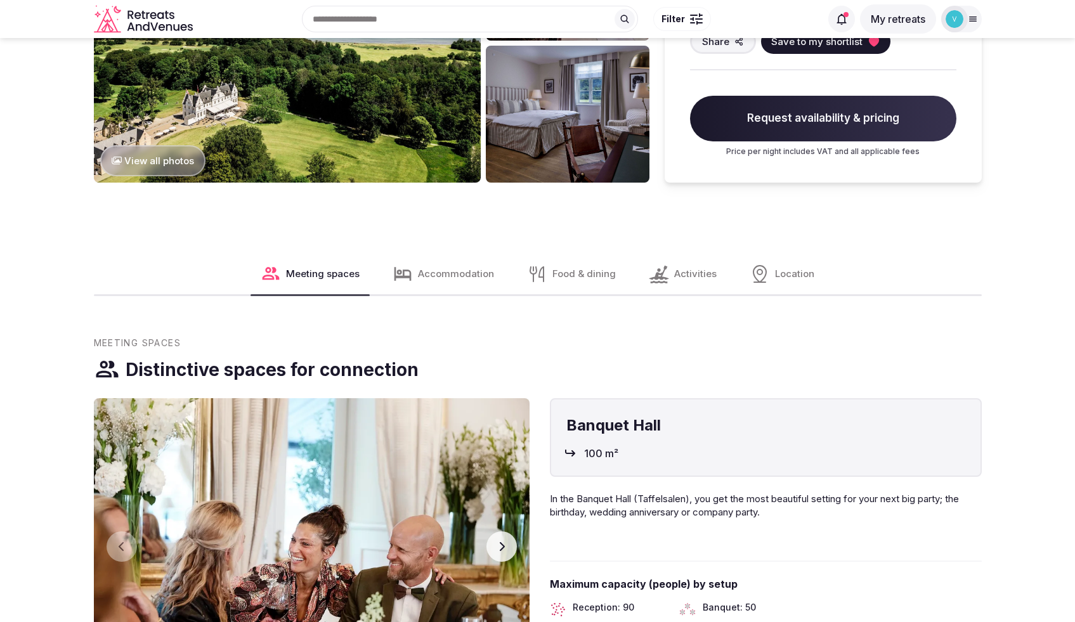
click at [706, 282] on div "Activities" at bounding box center [683, 274] width 88 height 41
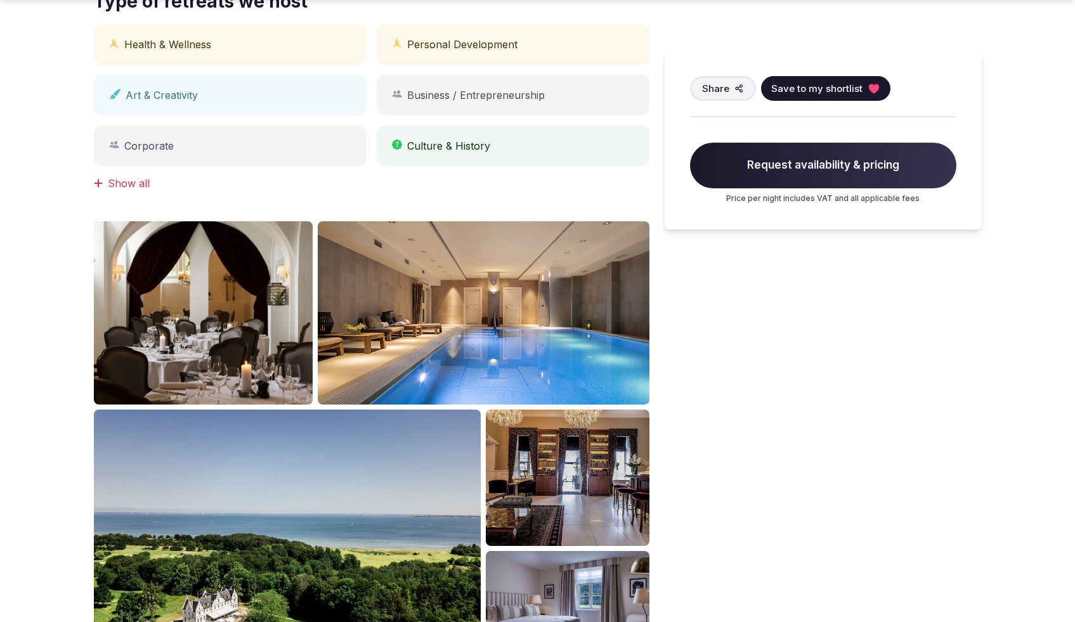
scroll to position [933, 0]
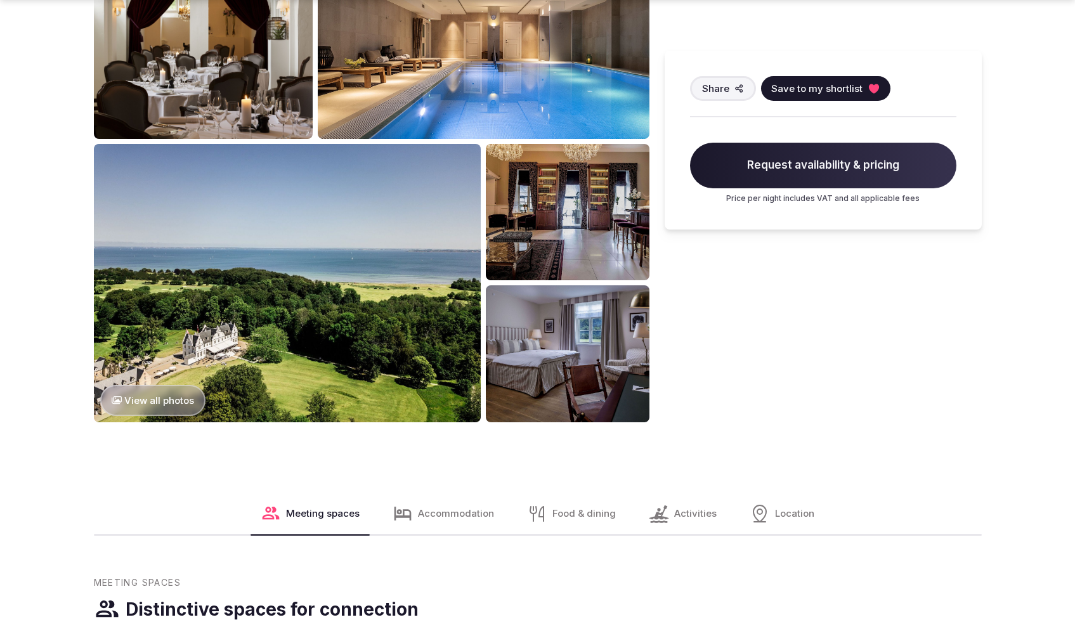
click at [265, 304] on img at bounding box center [288, 283] width 388 height 278
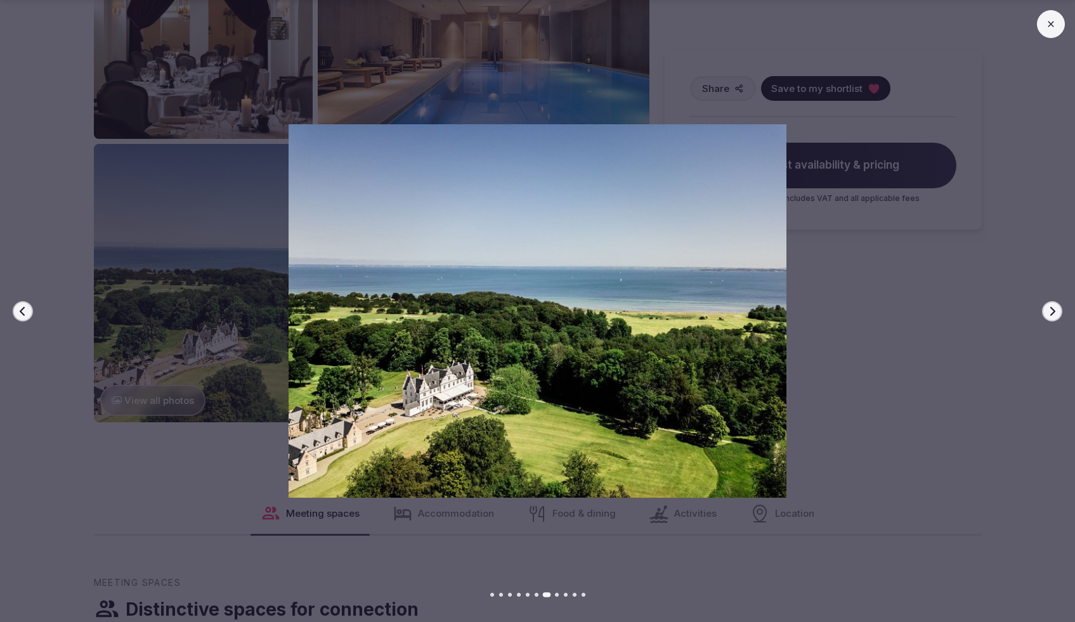
click at [1058, 312] on button "Next slide" at bounding box center [1052, 311] width 20 height 20
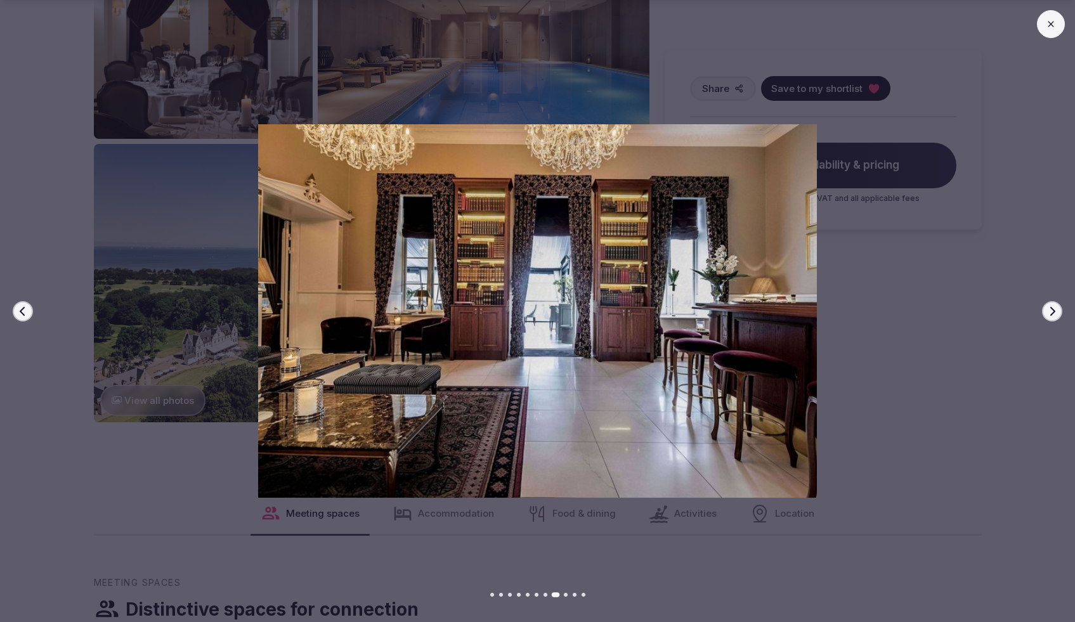
click at [1058, 312] on button "Next slide" at bounding box center [1052, 311] width 20 height 20
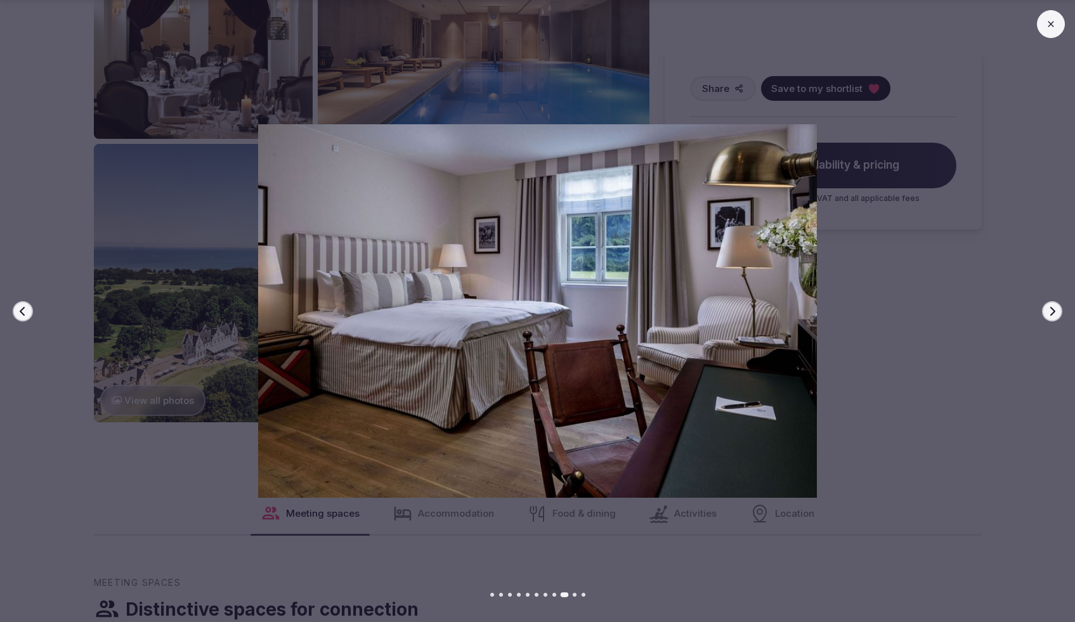
click at [1058, 312] on button "Next slide" at bounding box center [1052, 311] width 20 height 20
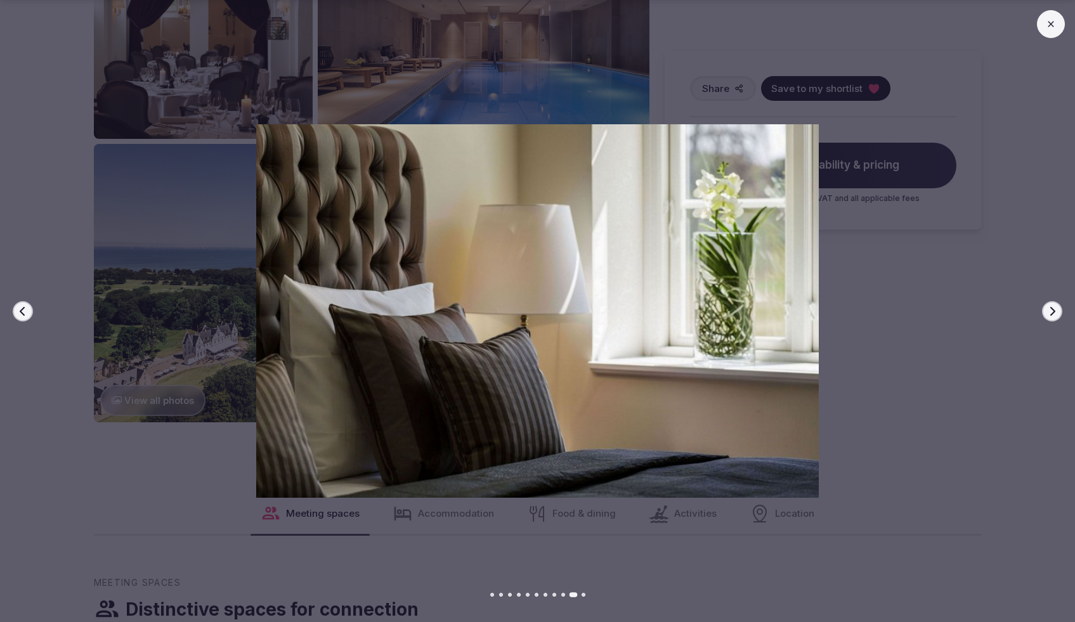
click at [1058, 312] on button "Next slide" at bounding box center [1052, 311] width 20 height 20
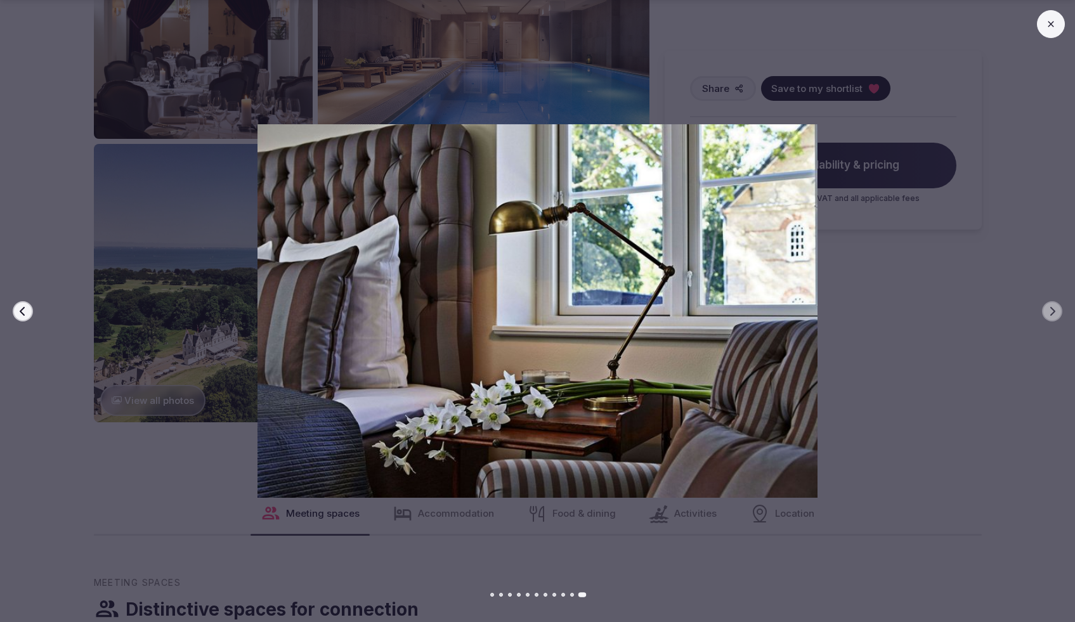
click at [1048, 24] on icon at bounding box center [1051, 24] width 10 height 10
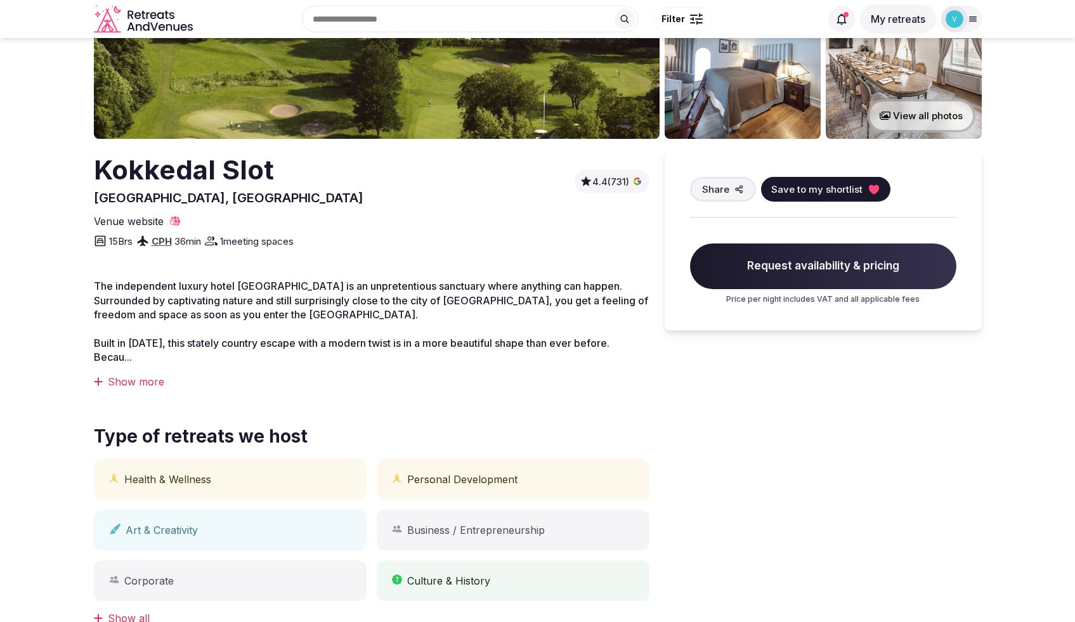
scroll to position [0, 0]
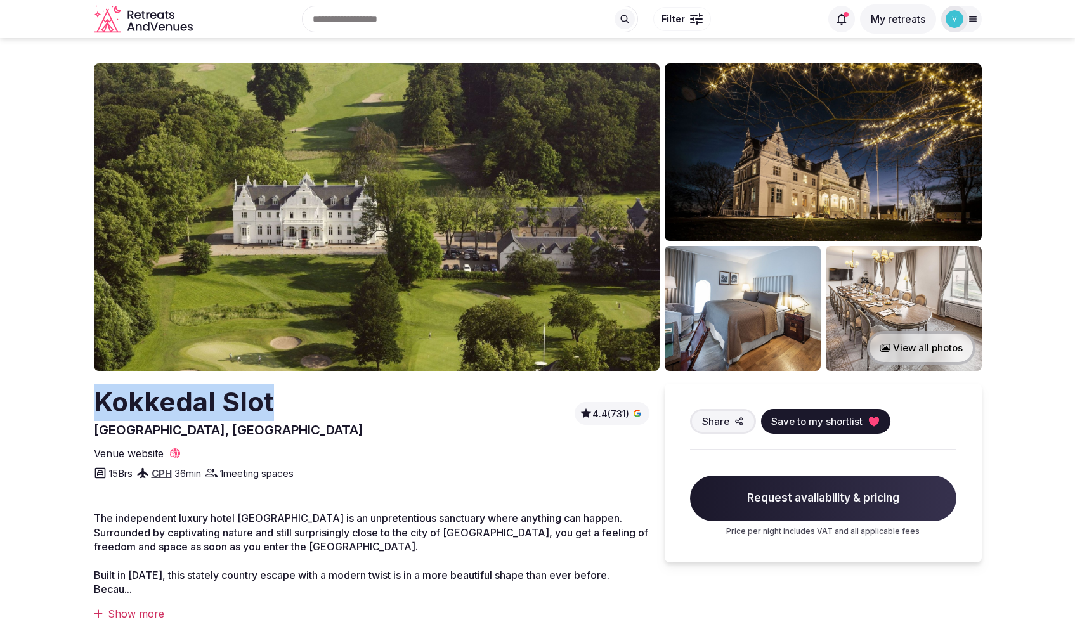
drag, startPoint x: 228, startPoint y: 408, endPoint x: 101, endPoint y: 407, distance: 127.5
click at [174, 452] on icon at bounding box center [175, 453] width 13 height 13
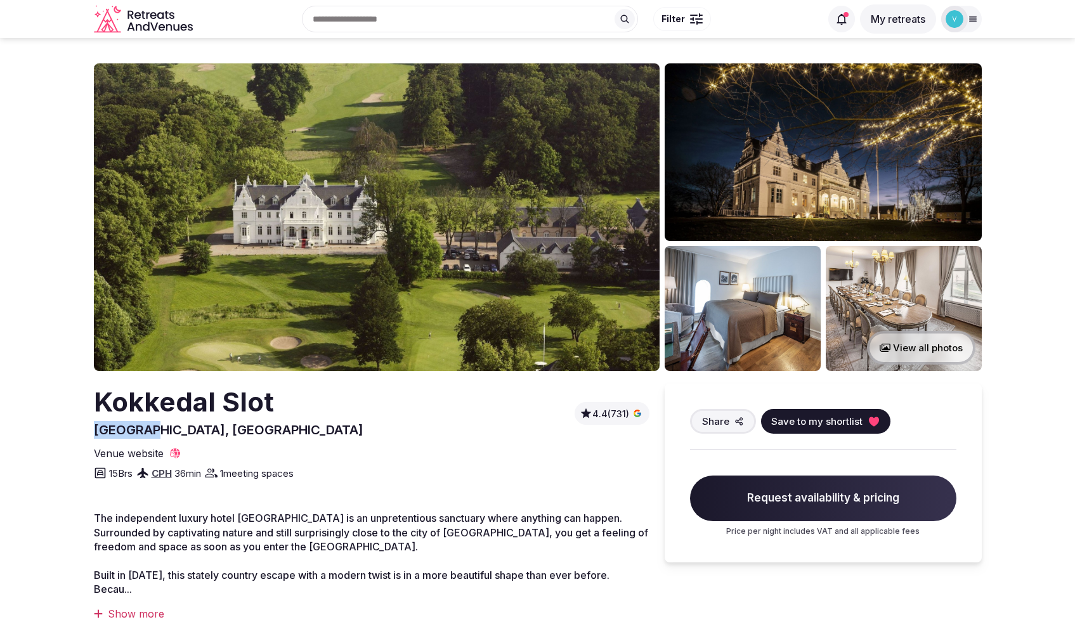
drag, startPoint x: 97, startPoint y: 432, endPoint x: 148, endPoint y: 432, distance: 51.4
click at [148, 431] on span "Hørsholm, Denmark" at bounding box center [229, 430] width 270 height 15
copy span "Hørsholm"
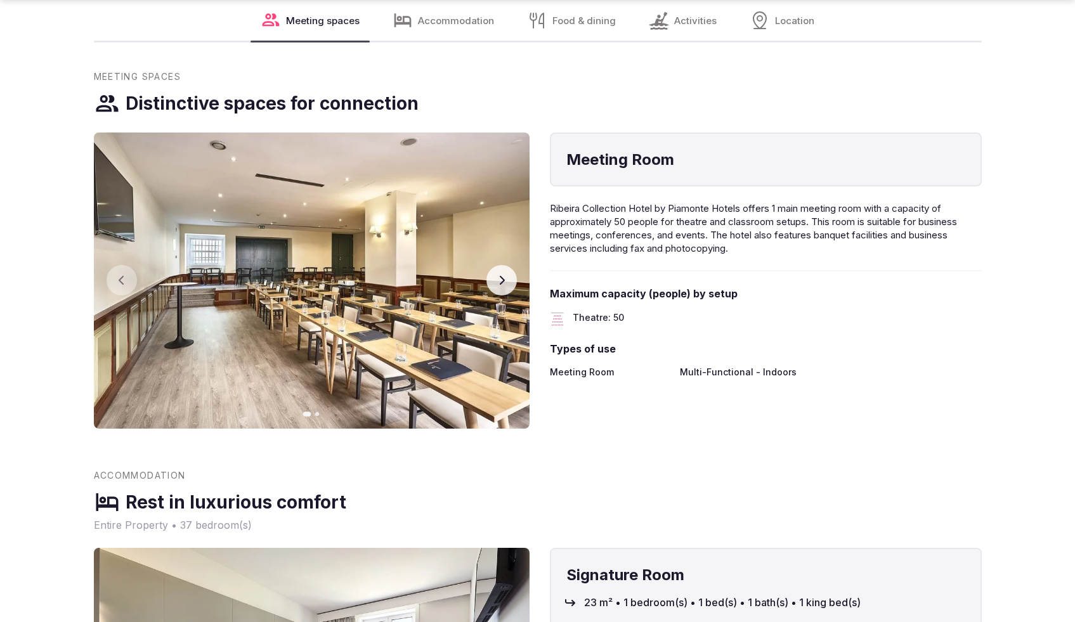
scroll to position [1726, 0]
